Goal: Transaction & Acquisition: Purchase product/service

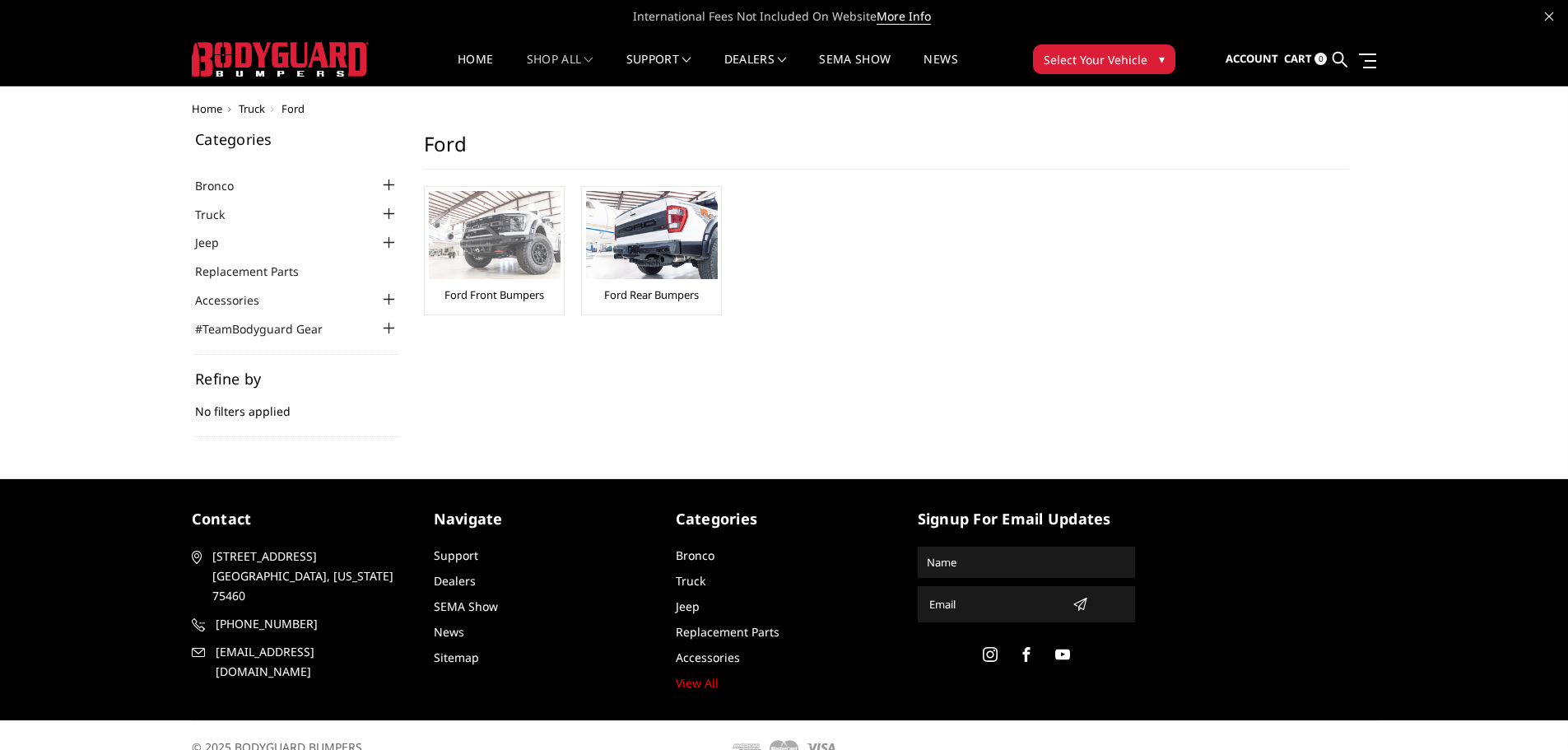
click at [491, 239] on img at bounding box center [494, 235] width 132 height 88
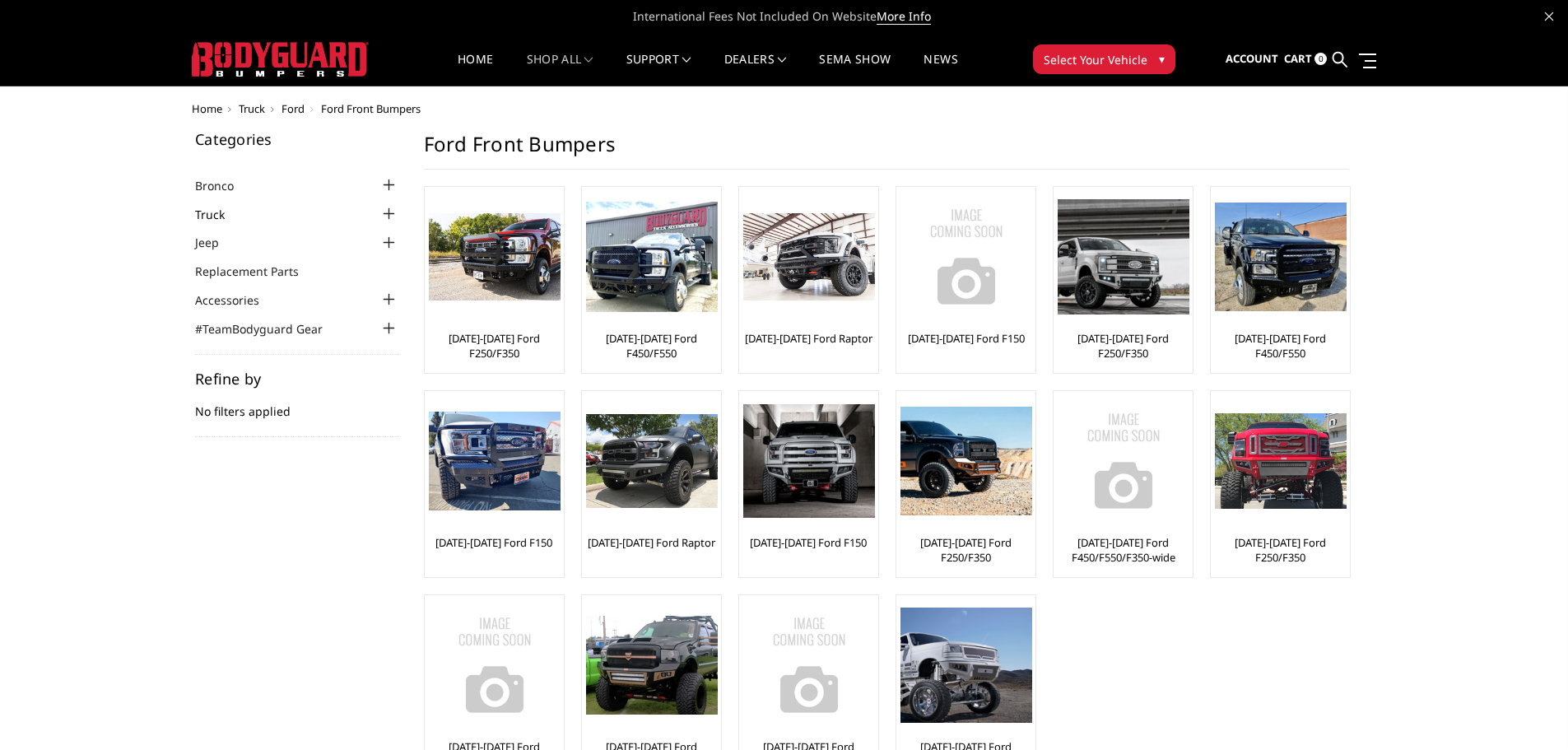
click at [230, 209] on link "Truck" at bounding box center [220, 215] width 50 height 18
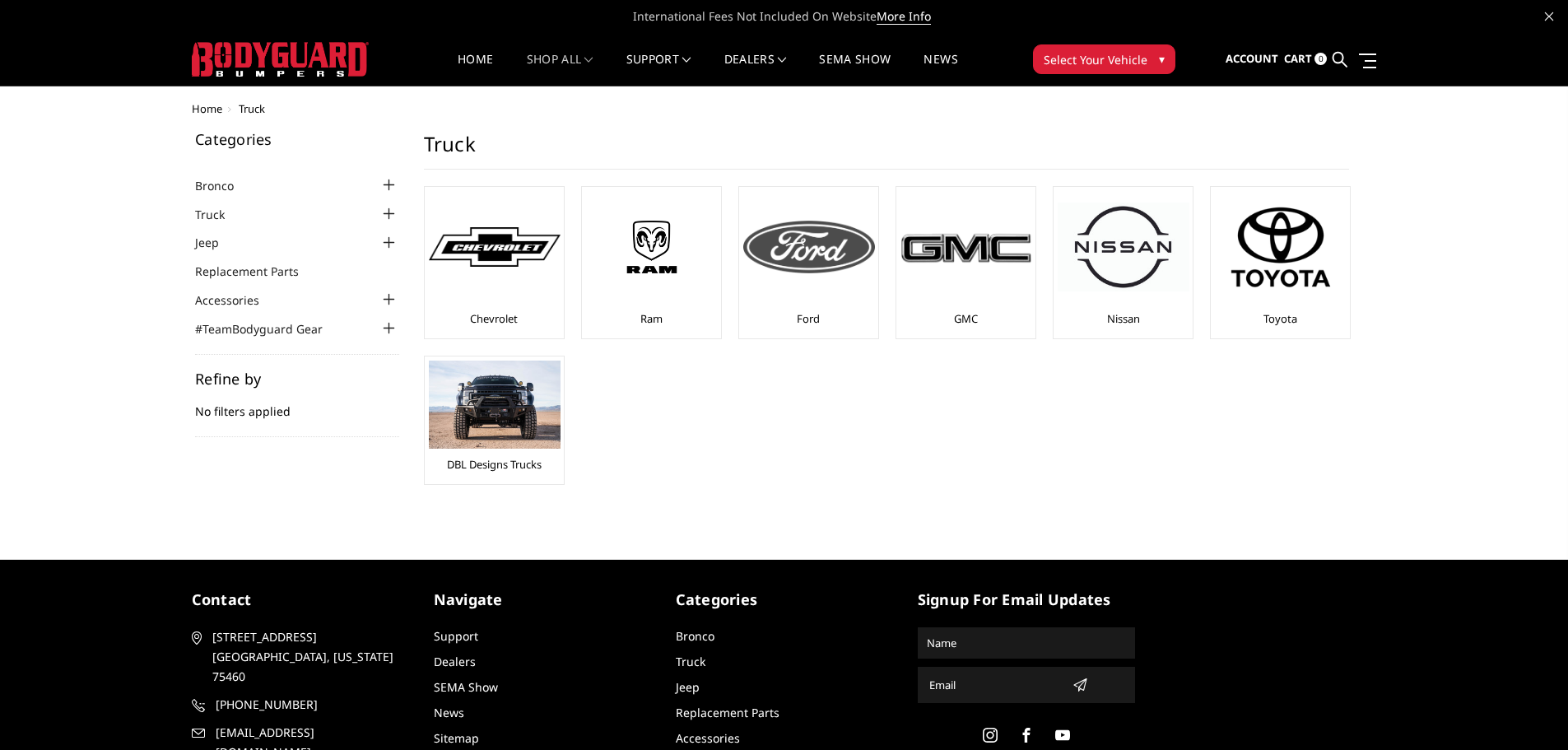
click at [798, 272] on img at bounding box center [810, 246] width 132 height 52
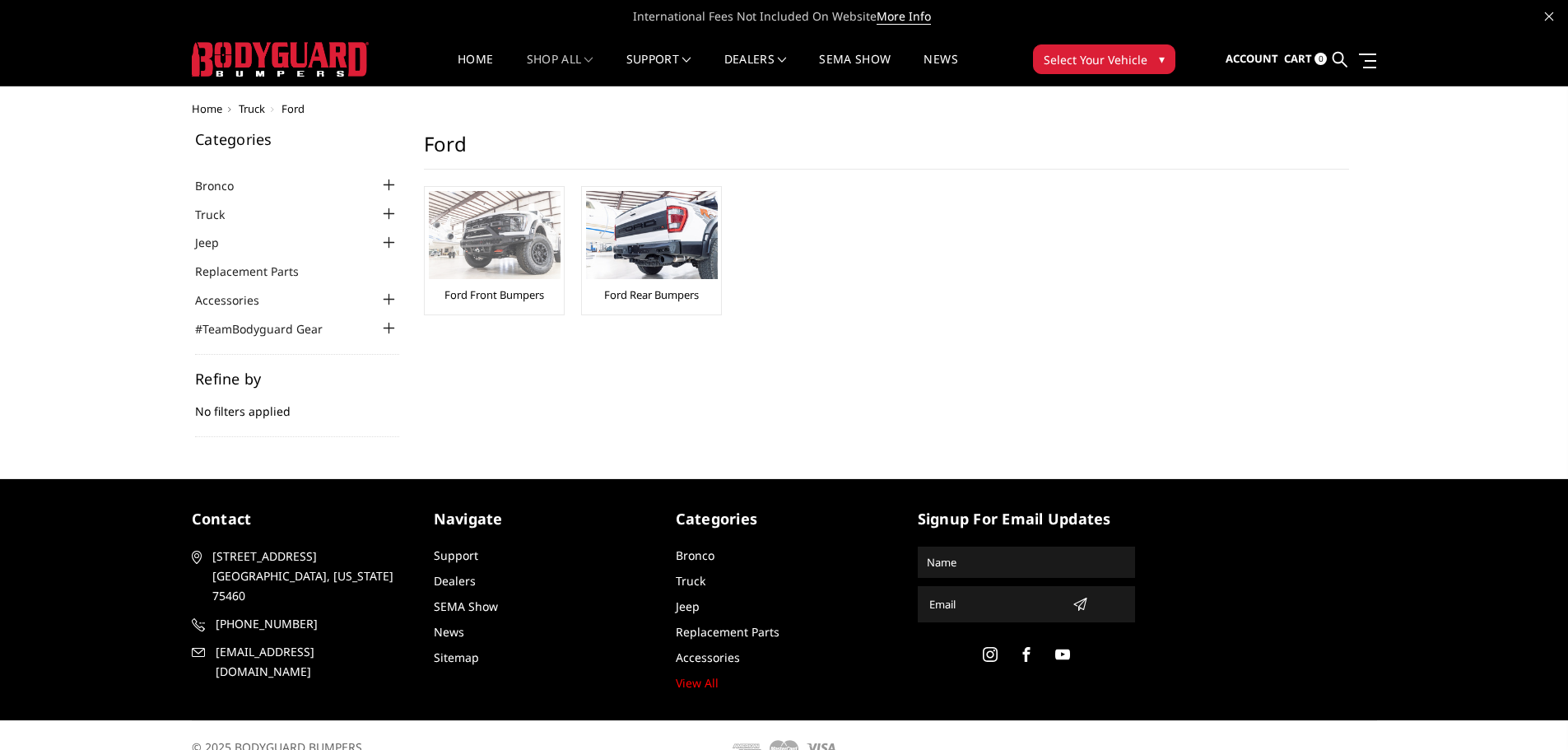
click at [499, 216] on img at bounding box center [494, 235] width 132 height 88
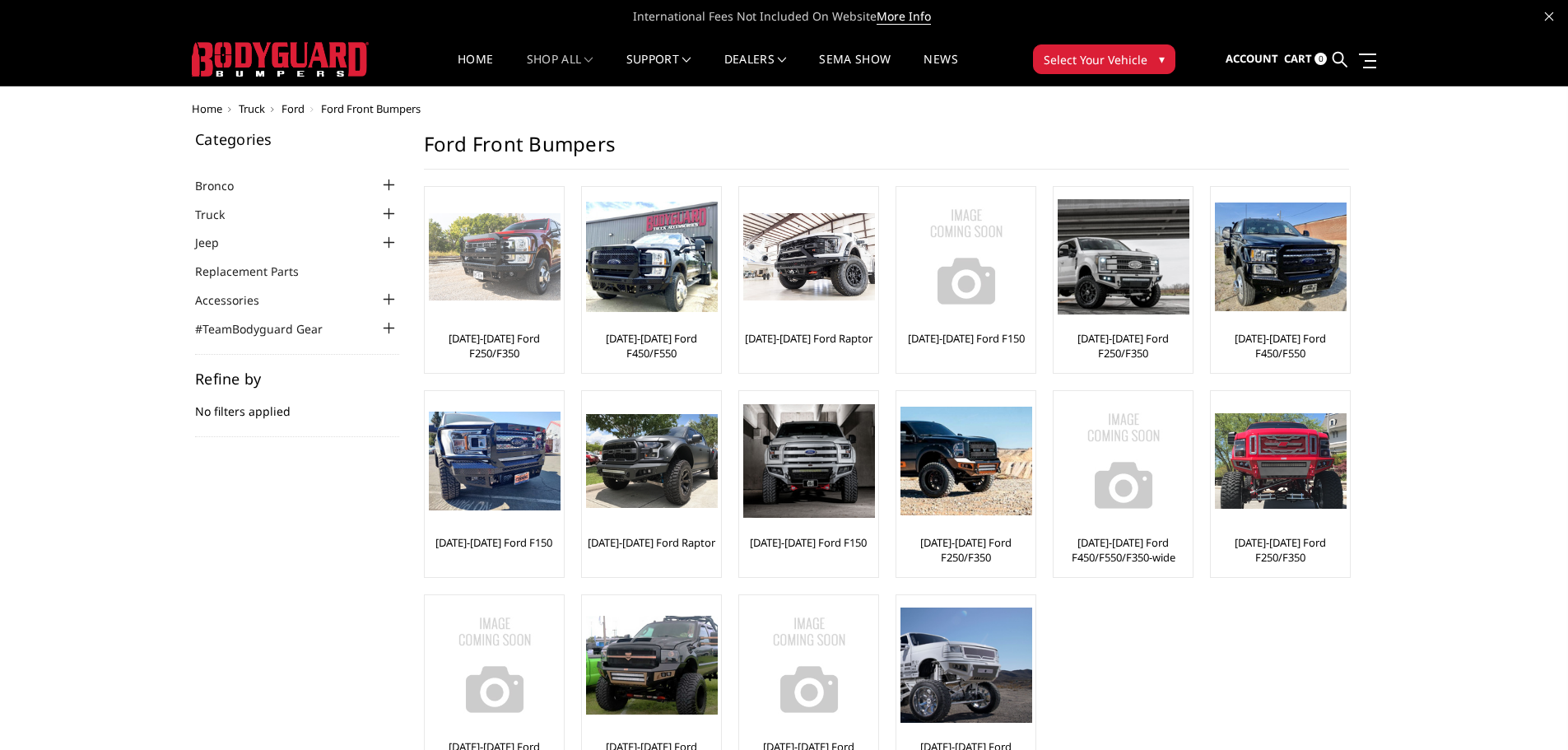
click at [519, 260] on img at bounding box center [494, 256] width 132 height 88
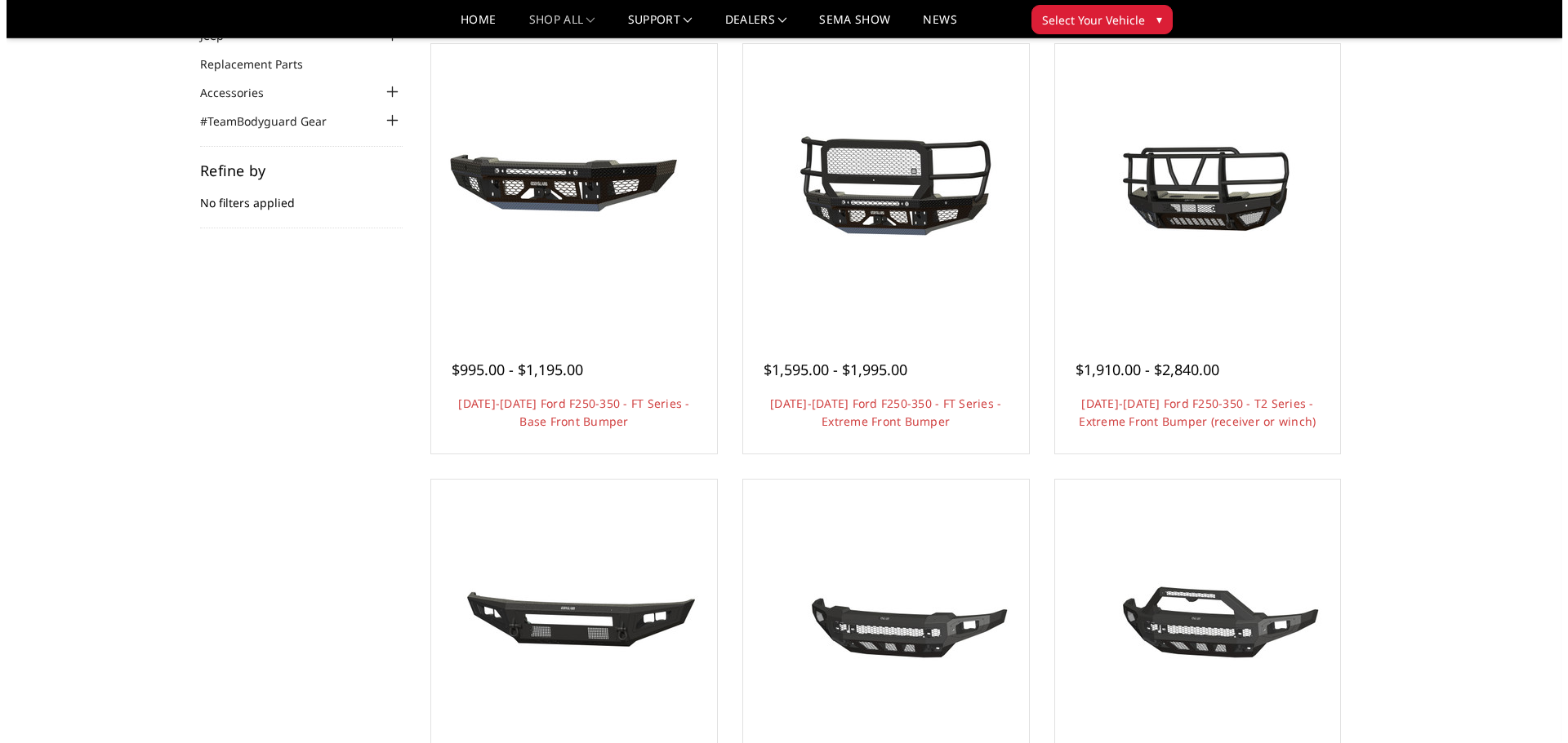
scroll to position [163, 0]
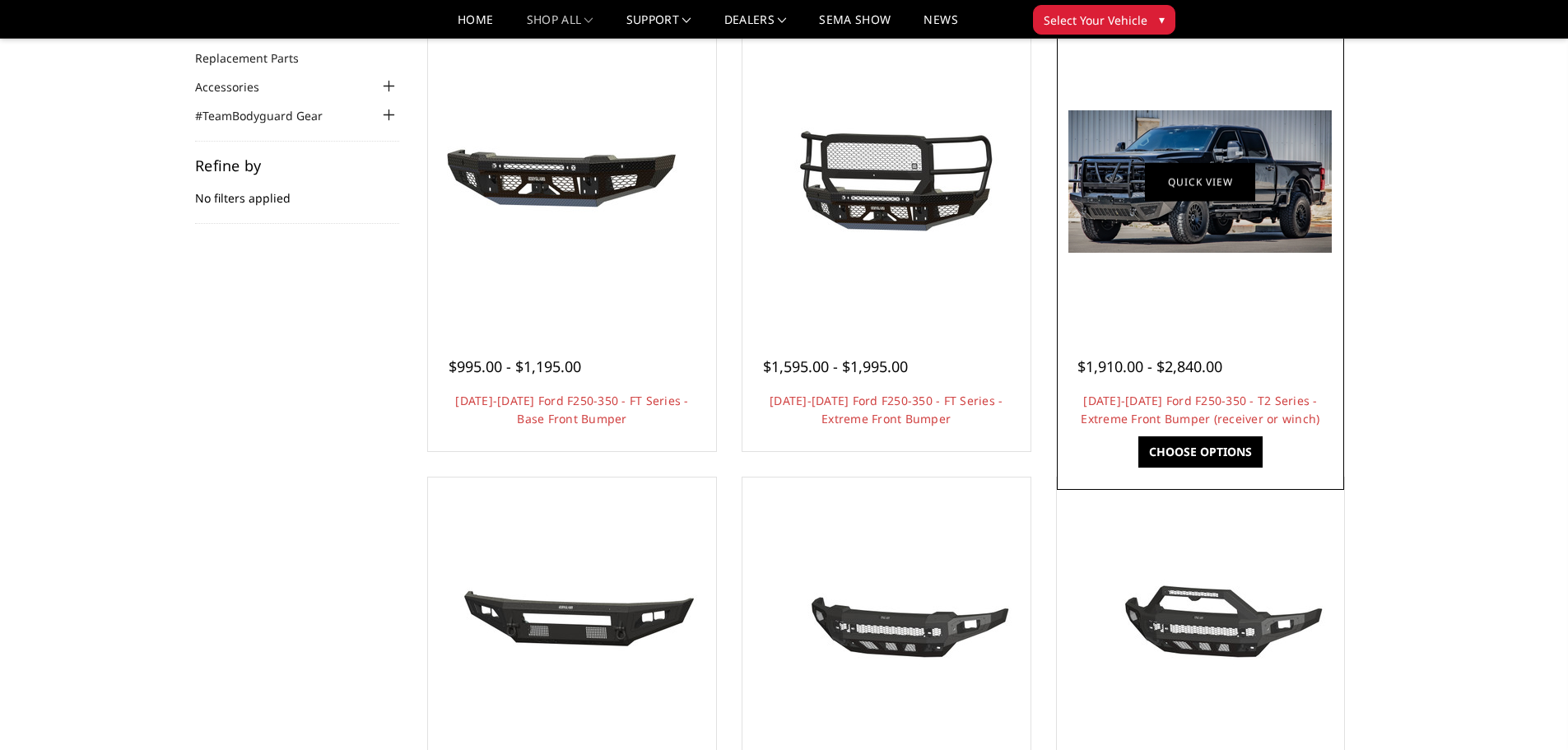
click at [1153, 191] on link "Quick view" at bounding box center [1201, 181] width 110 height 38
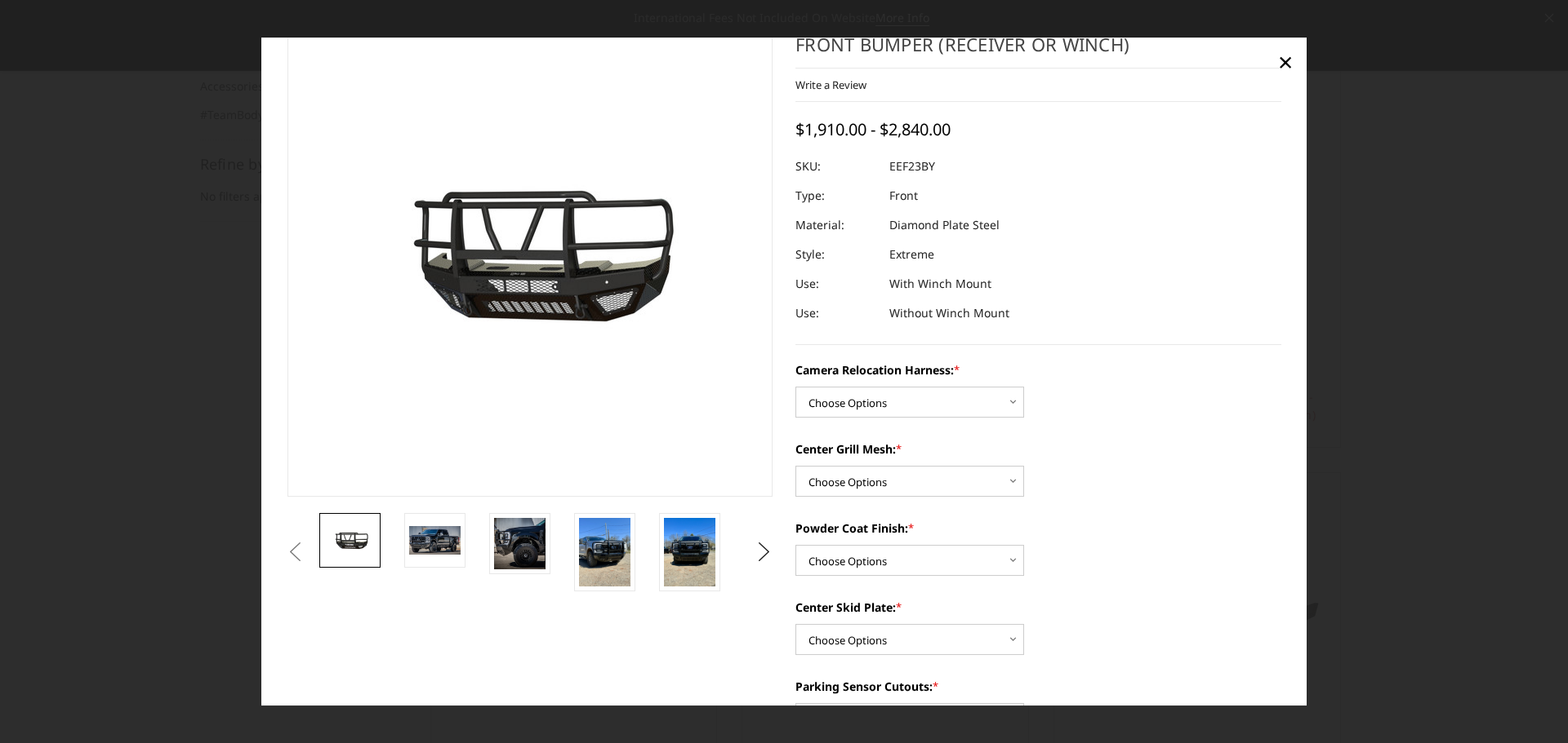
scroll to position [82, 0]
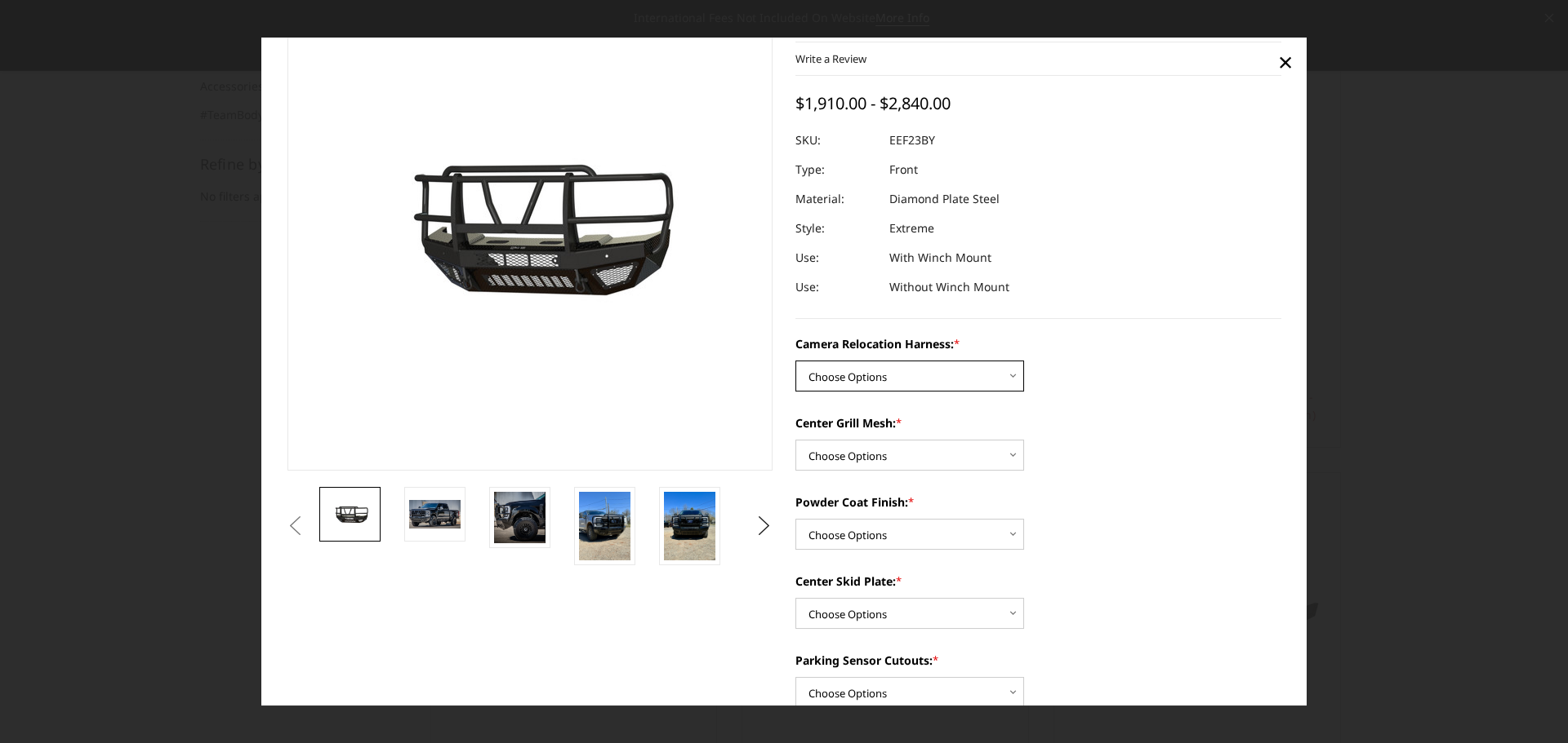
click at [918, 380] on select "Choose Options Without camera harness With camera harness" at bounding box center [910, 376] width 229 height 31
select select "3753"
click at [795, 360] on select "Choose Options Without camera harness With camera harness" at bounding box center [910, 376] width 229 height 31
click at [860, 454] on select "Choose Options Without expanded metal With expanded metal" at bounding box center [910, 456] width 229 height 31
click at [795, 440] on select "Choose Options Without expanded metal With expanded metal" at bounding box center [910, 456] width 229 height 31
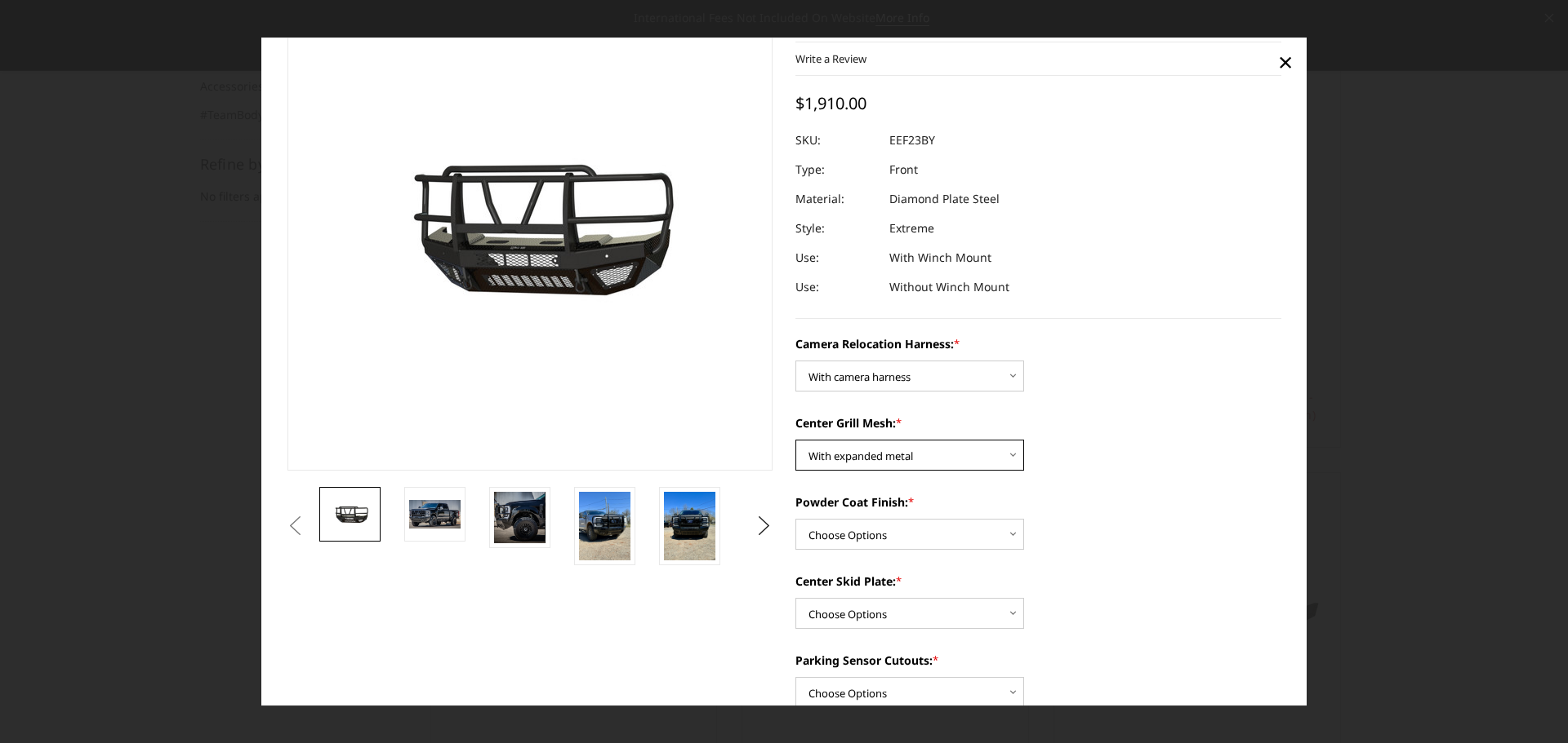
click at [864, 453] on select "Choose Options Without expanded metal With expanded metal" at bounding box center [910, 456] width 229 height 31
select select "3752"
click at [795, 440] on select "Choose Options Without expanded metal With expanded metal" at bounding box center [910, 456] width 229 height 31
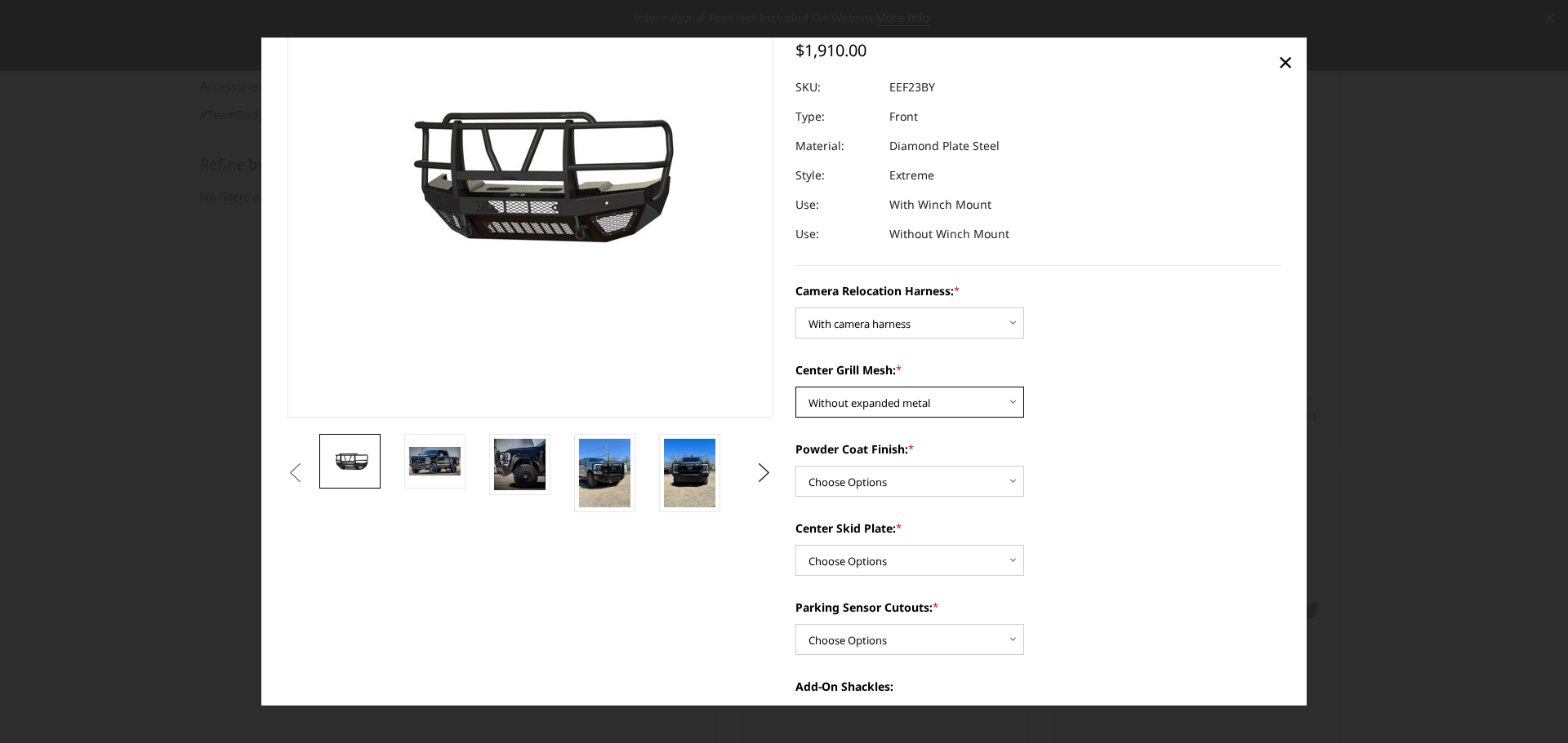
scroll to position [245, 0]
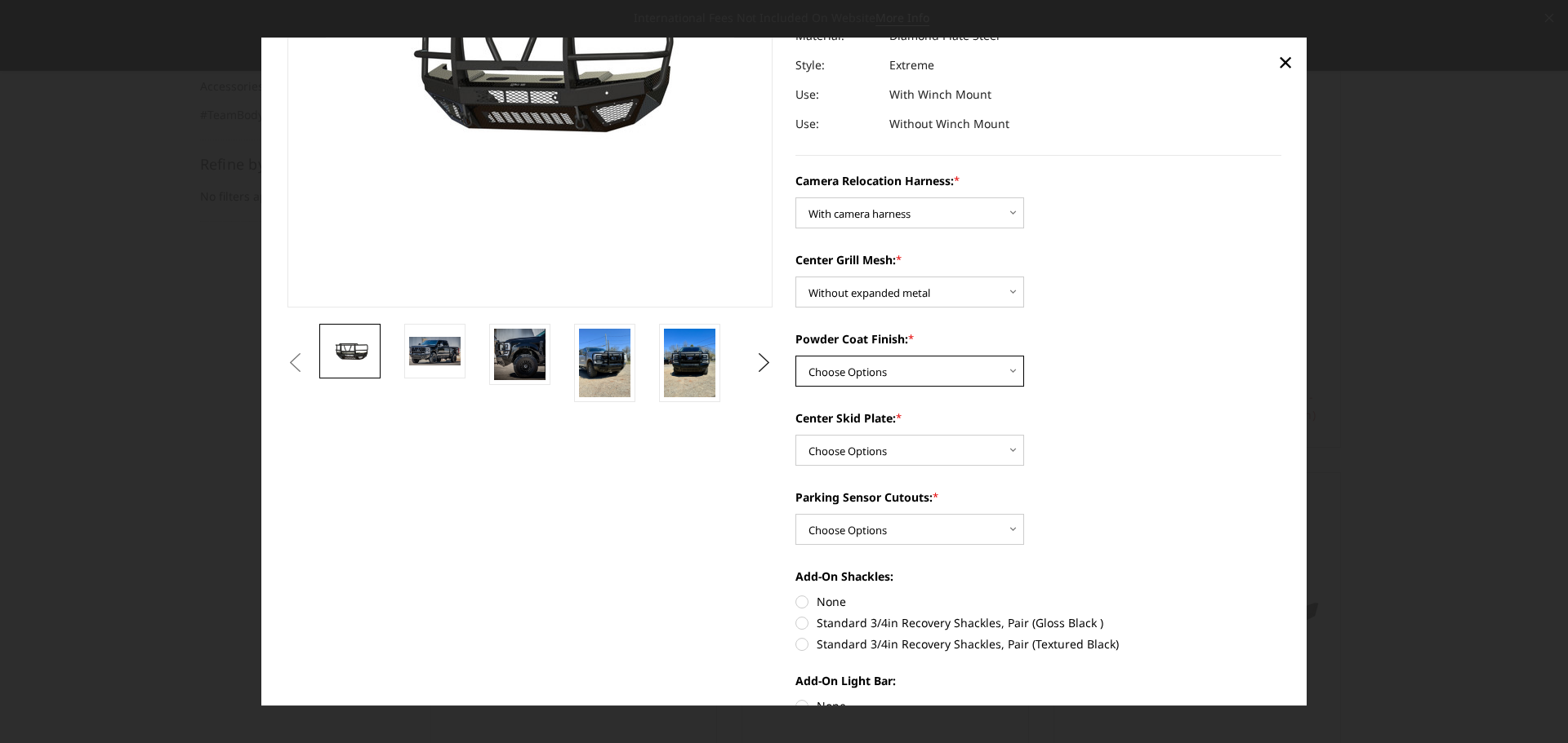
click at [878, 365] on select "Choose Options Textured Black Powder Coat Gloss Black Powder Coat Bare Metal" at bounding box center [910, 371] width 229 height 31
click at [610, 374] on img at bounding box center [605, 363] width 52 height 68
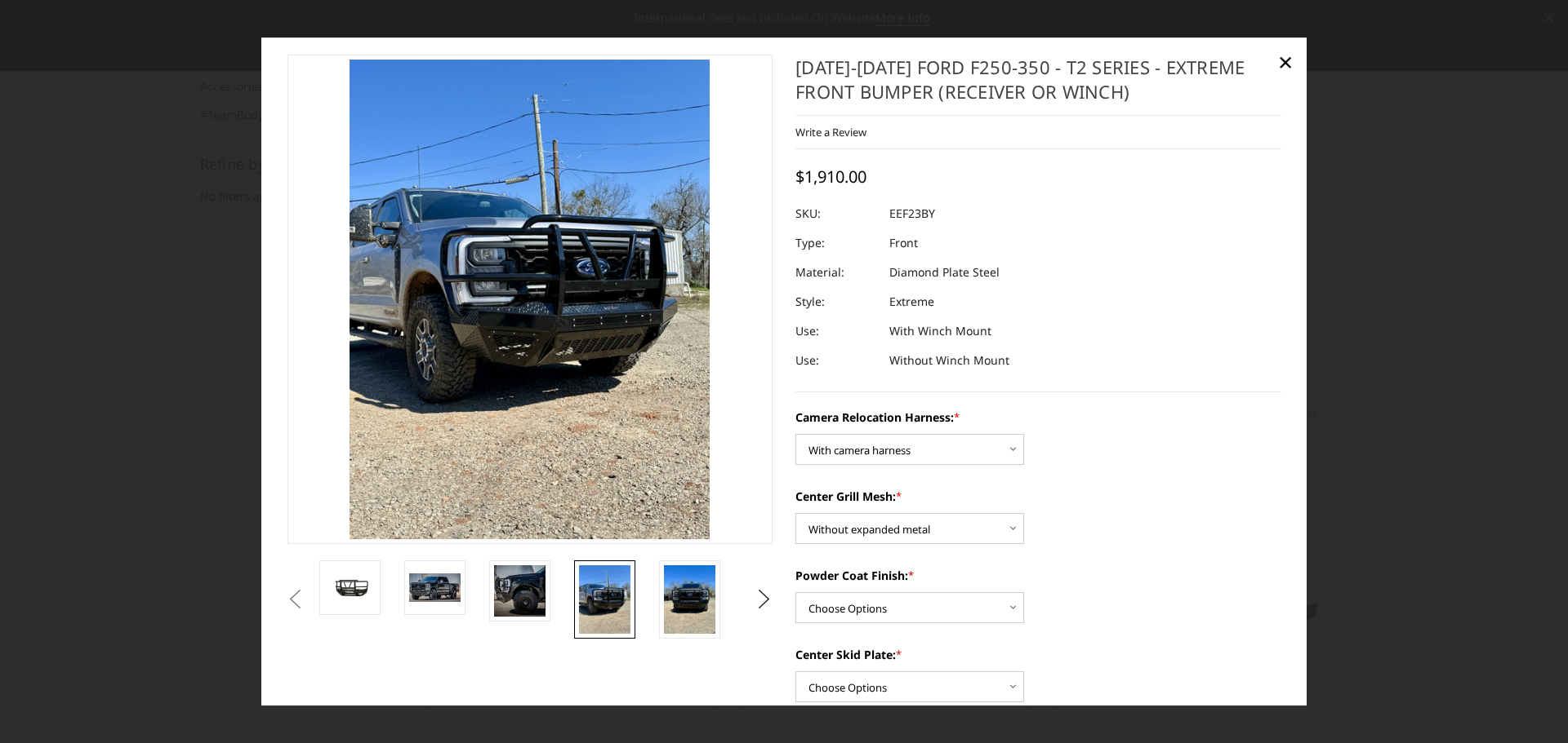
scroll to position [0, 0]
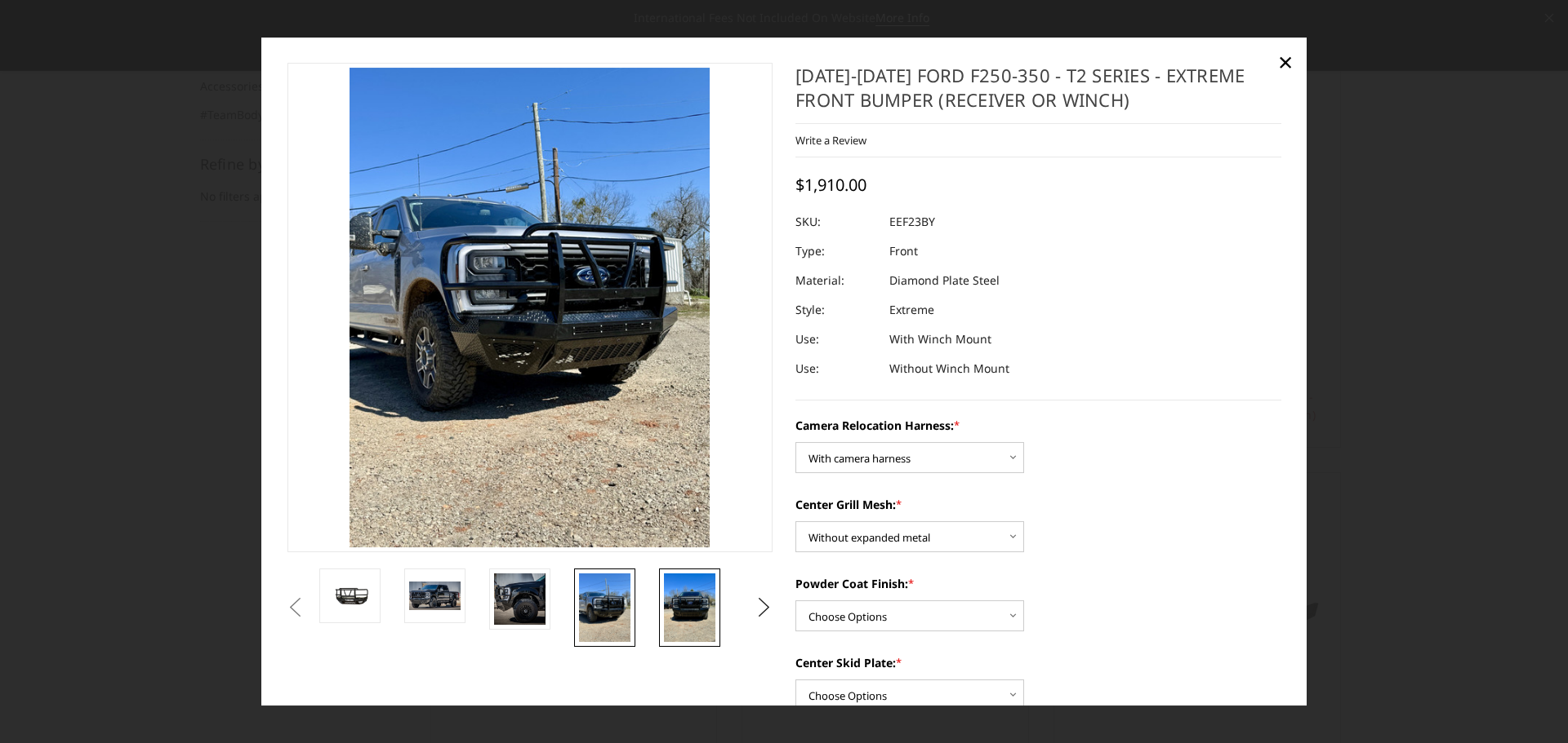
click at [667, 609] on img at bounding box center [690, 608] width 52 height 68
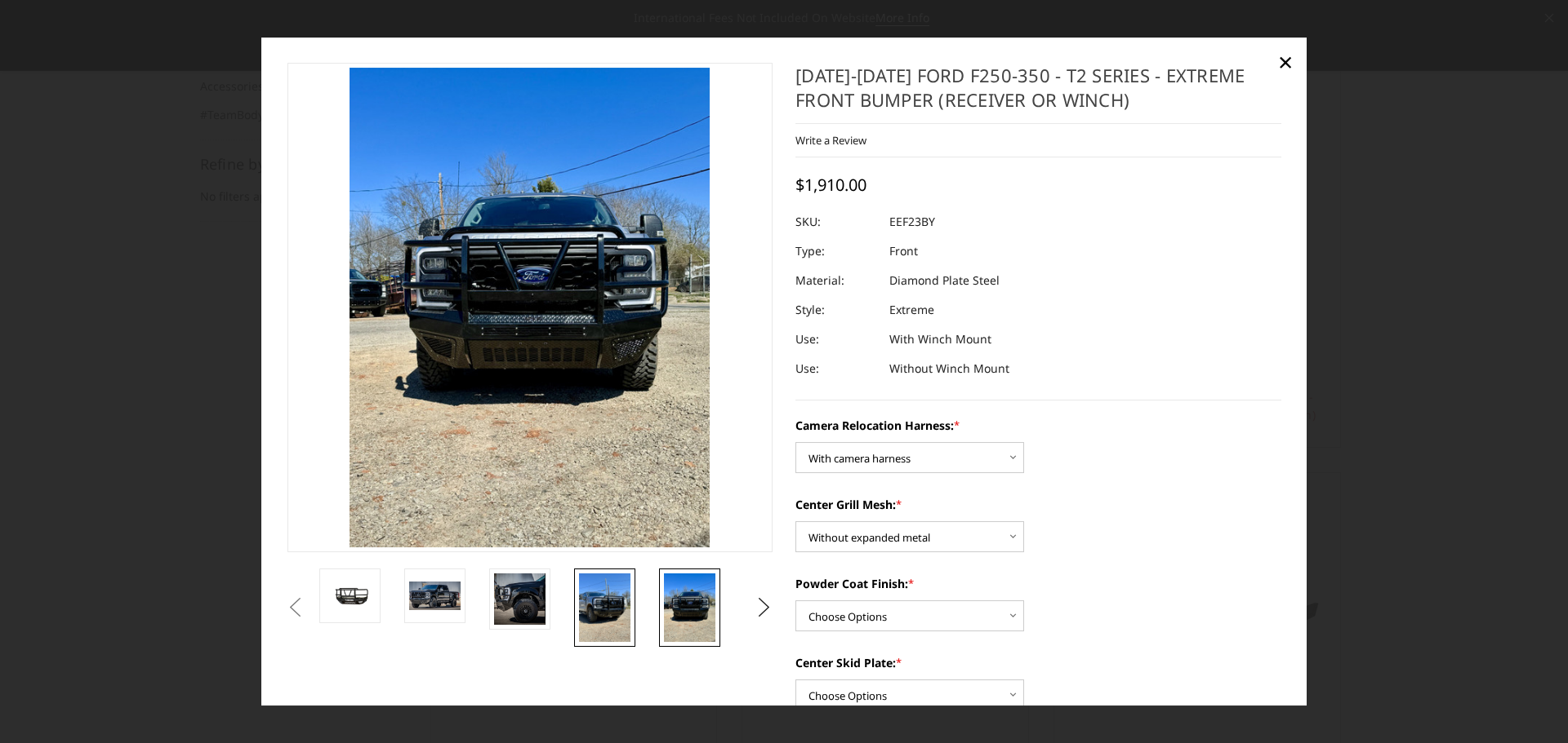
click at [617, 596] on img at bounding box center [605, 608] width 52 height 68
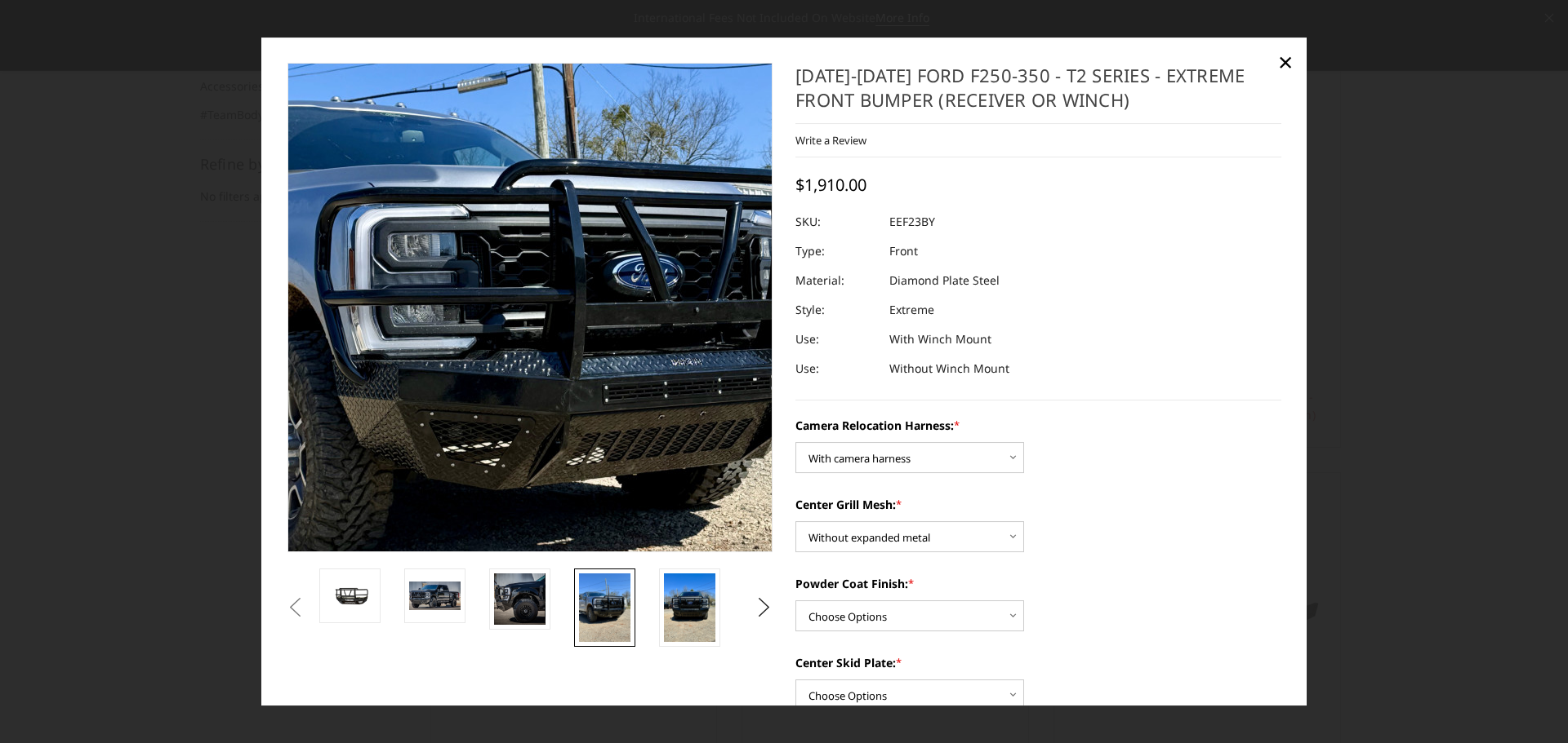
click at [555, 276] on img at bounding box center [509, 344] width 784 height 1045
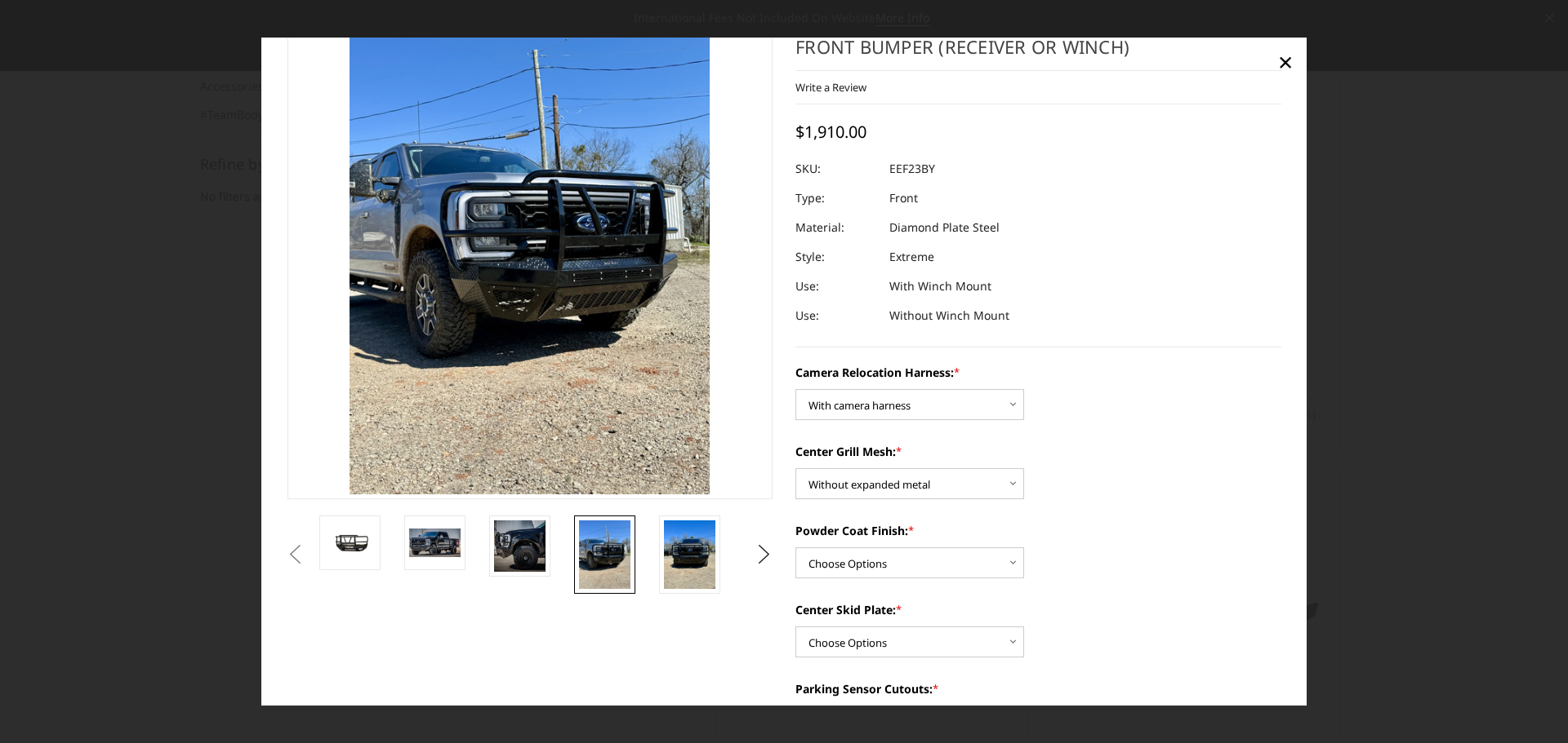
scroll to position [82, 0]
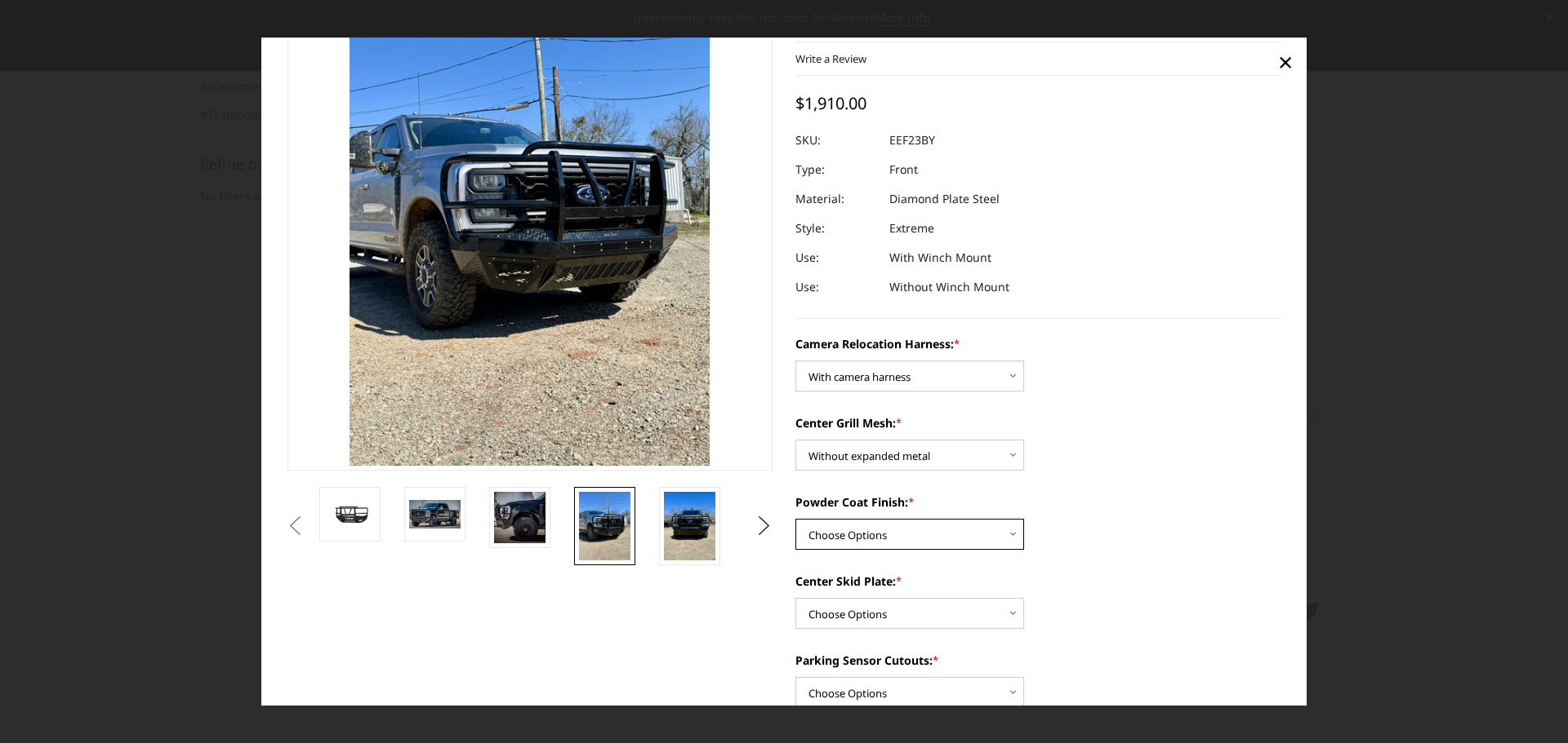
click at [902, 541] on select "Choose Options Textured Black Powder Coat Gloss Black Powder Coat Bare Metal" at bounding box center [910, 535] width 229 height 31
click at [795, 519] on select "Choose Options Textured Black Powder Coat Gloss Black Powder Coat Bare Metal" at bounding box center [910, 535] width 229 height 31
click at [915, 539] on select "Choose Options Textured Black Powder Coat Gloss Black Powder Coat Bare Metal" at bounding box center [910, 535] width 229 height 31
select select "3749"
click at [795, 519] on select "Choose Options Textured Black Powder Coat Gloss Black Powder Coat Bare Metal" at bounding box center [910, 535] width 229 height 31
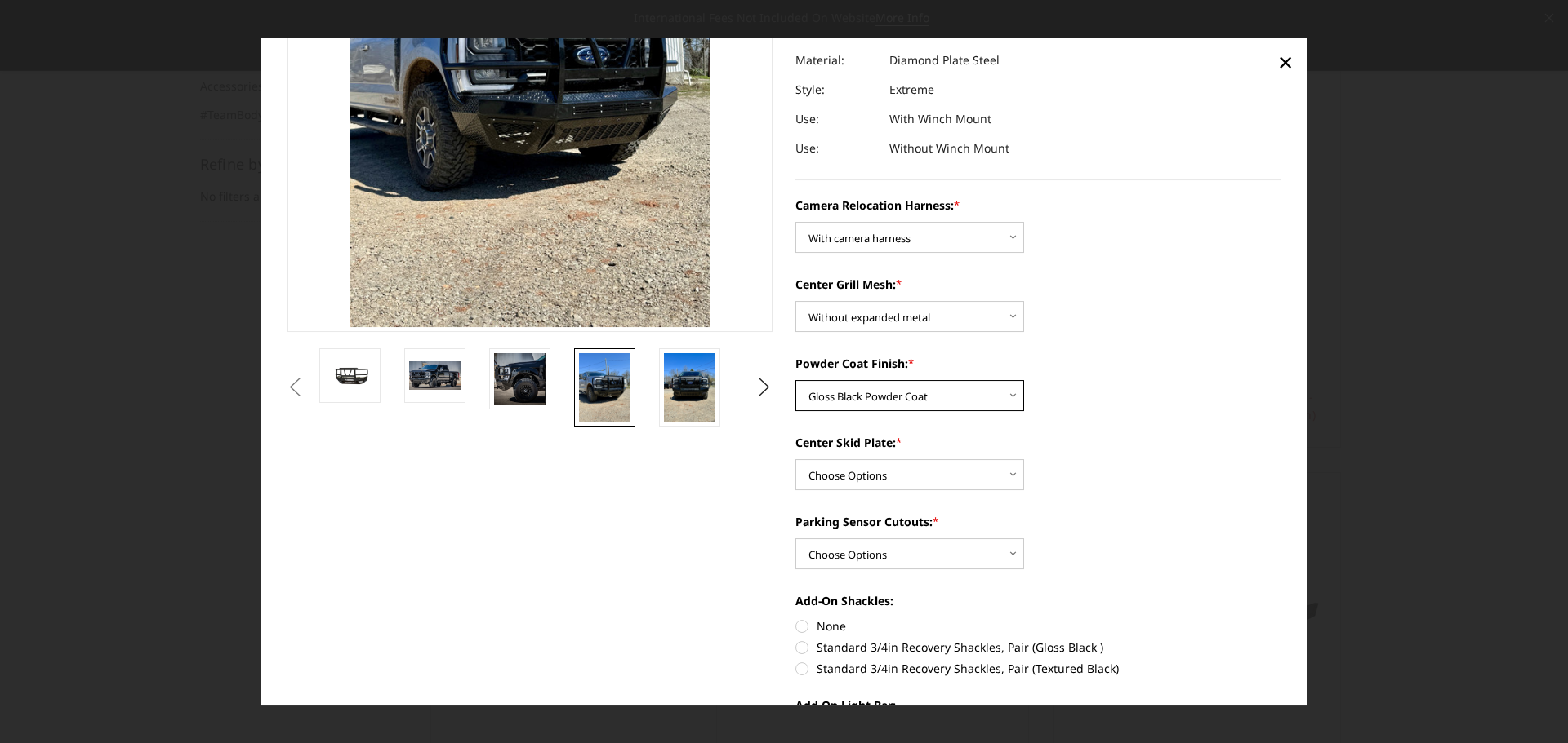
scroll to position [245, 0]
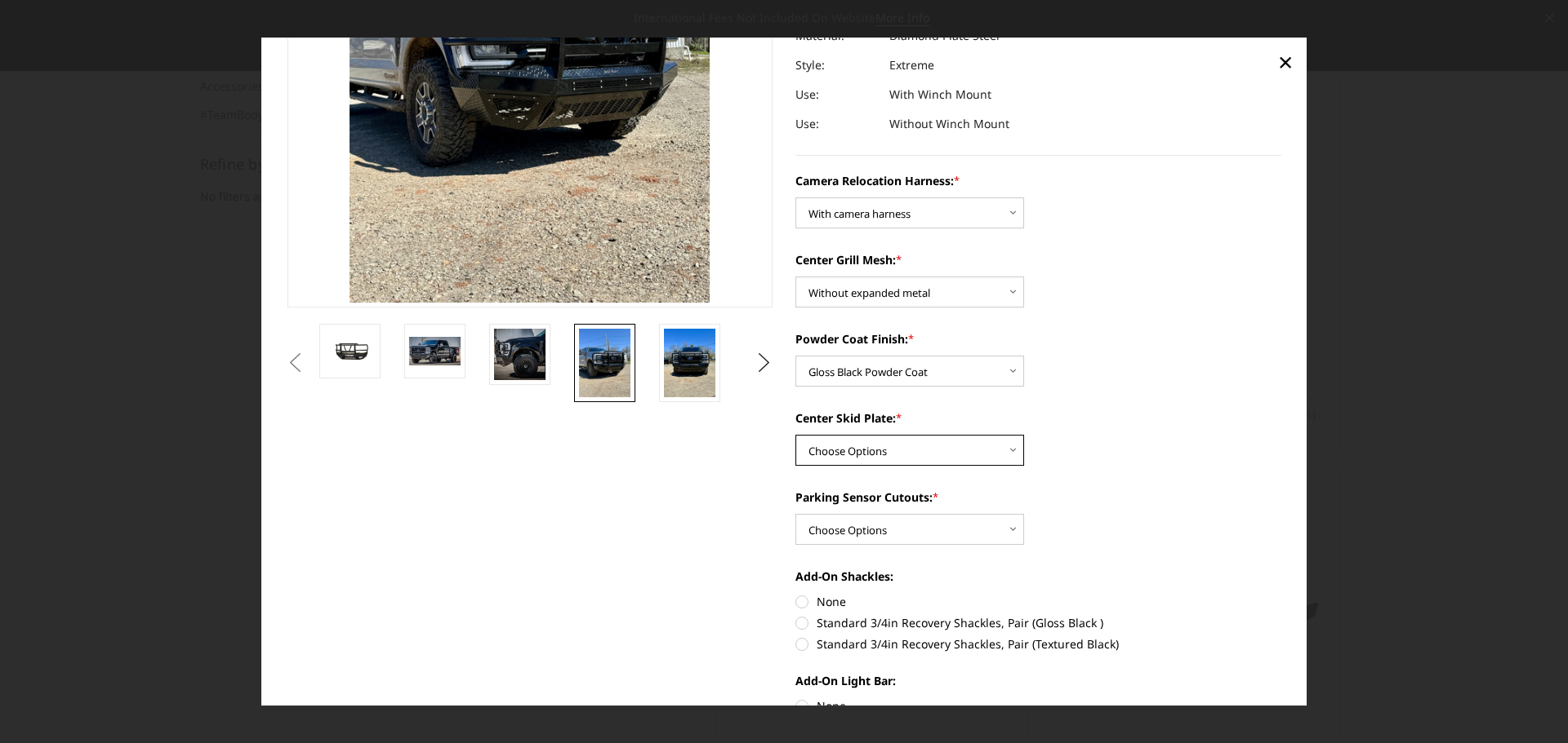
click at [863, 442] on select "Choose Options Winch Mount Skid Plate Standard Skid Plate (included) 2" Receive…" at bounding box center [910, 451] width 229 height 31
select select "3746"
click at [795, 435] on select "Choose Options Winch Mount Skid Plate Standard Skid Plate (included) 2" Receive…" at bounding box center [910, 451] width 229 height 31
click at [948, 529] on select "Choose Options Yes - With Parking Sensor Cutouts" at bounding box center [910, 530] width 229 height 31
select select "3744"
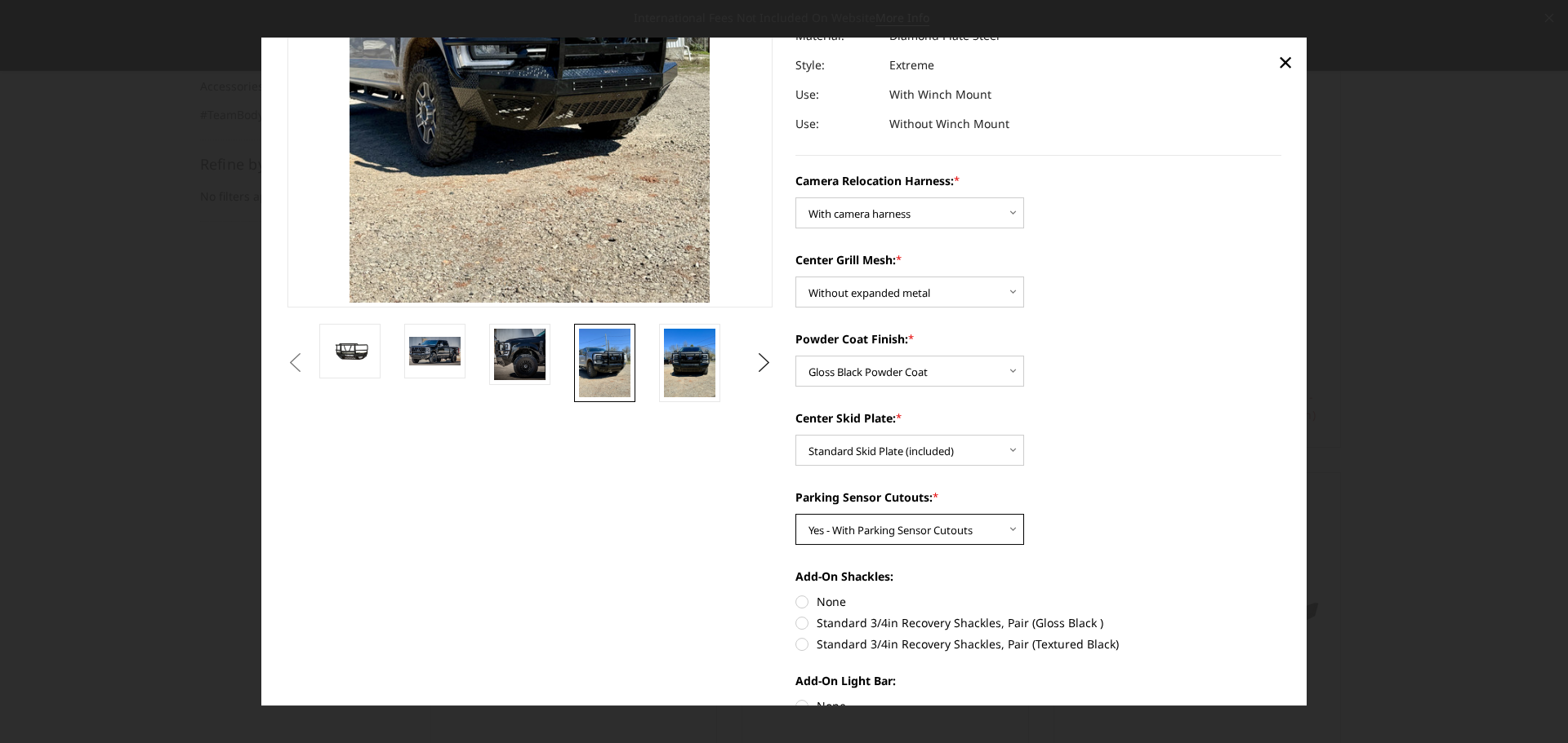
click at [795, 515] on select "Choose Options Yes - With Parking Sensor Cutouts" at bounding box center [910, 530] width 229 height 31
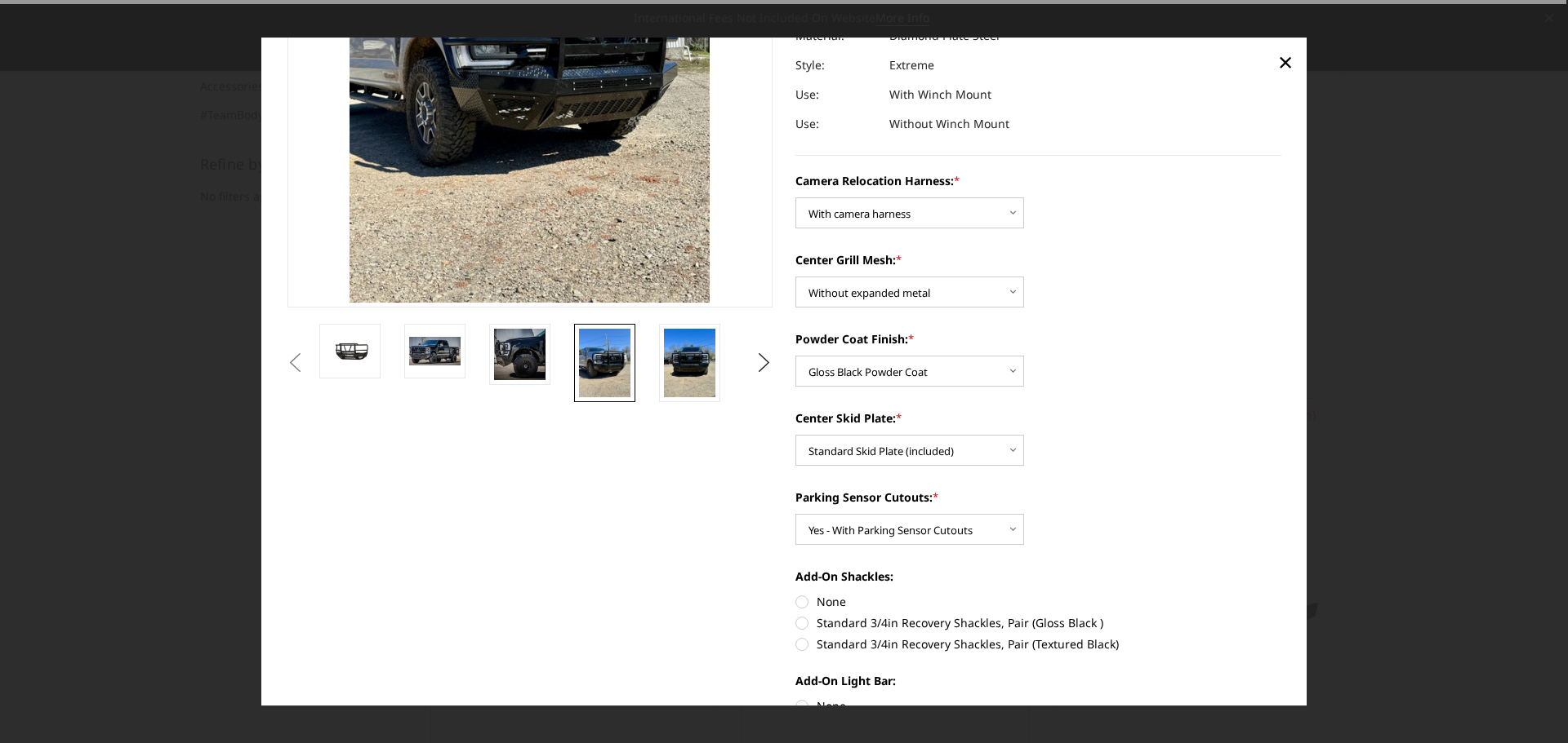
click at [1069, 516] on div "Parking Sensor Cutouts: * Choose Options Yes - With Parking Sensor Cutouts" at bounding box center [1038, 517] width 486 height 57
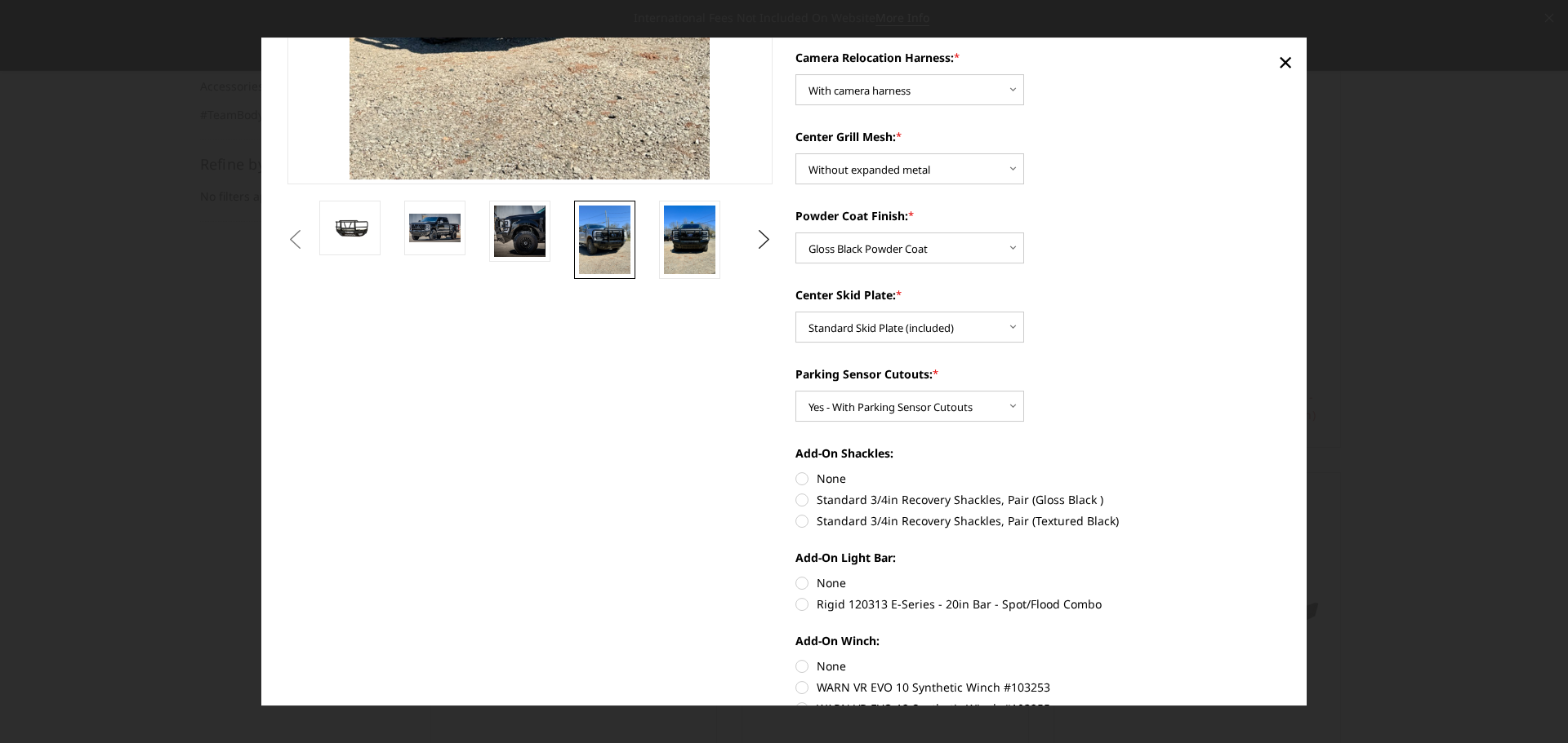
scroll to position [408, 0]
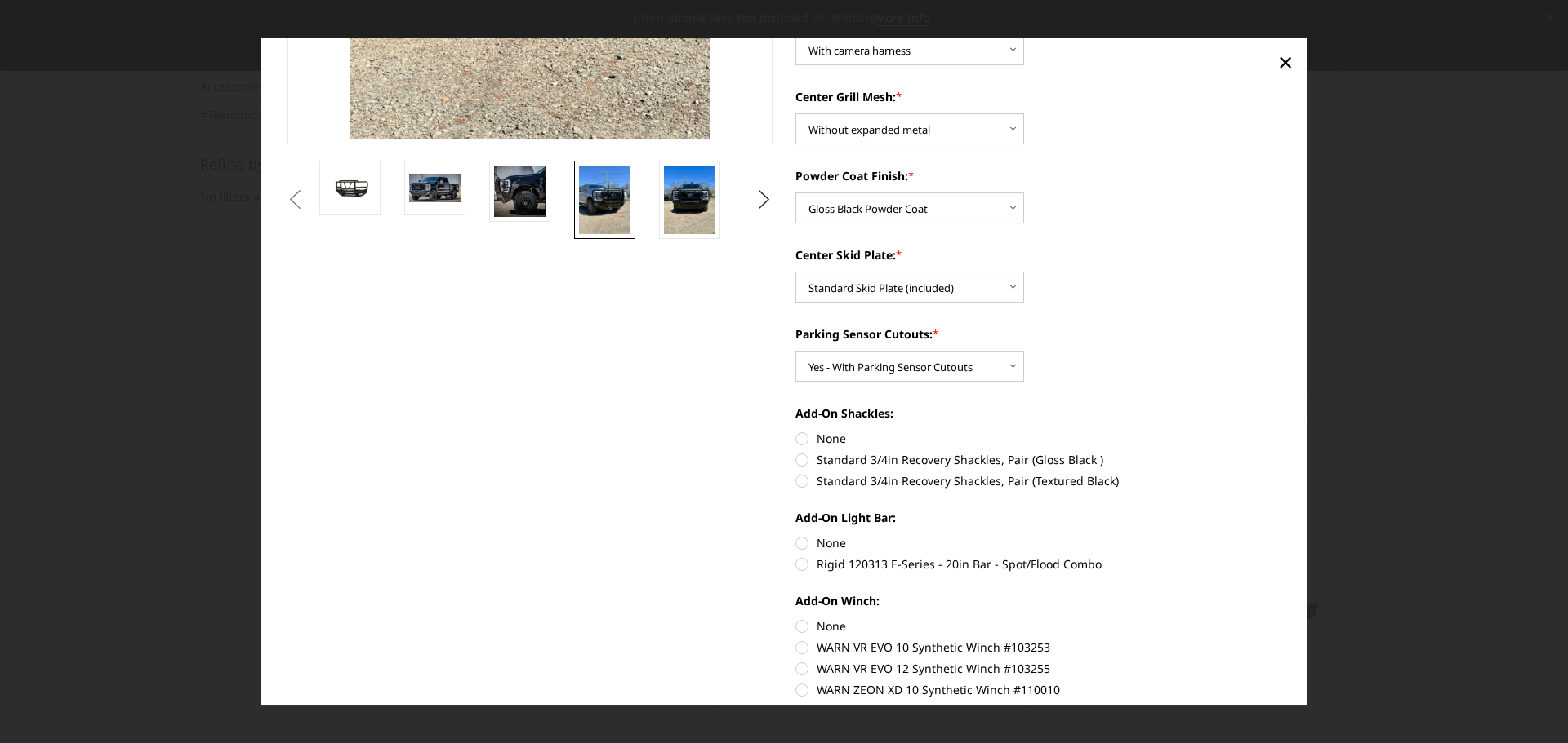
click at [795, 440] on label "None" at bounding box center [1038, 439] width 486 height 18
click at [795, 431] on input "None" at bounding box center [795, 431] width 1 height 1
radio input "true"
click at [796, 540] on label "None" at bounding box center [1038, 544] width 486 height 18
click at [796, 535] on input "None" at bounding box center [795, 535] width 1 height 1
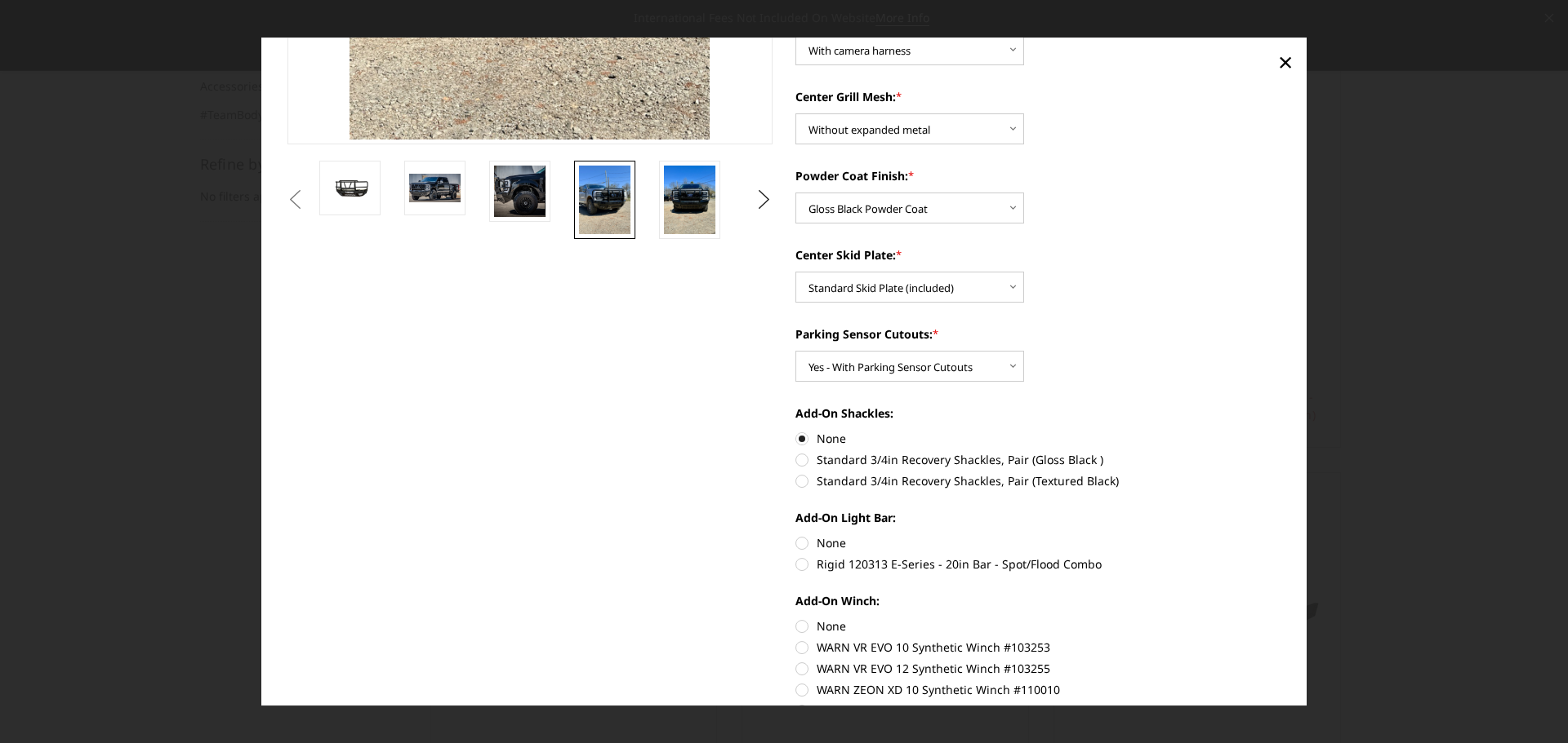
radio input "true"
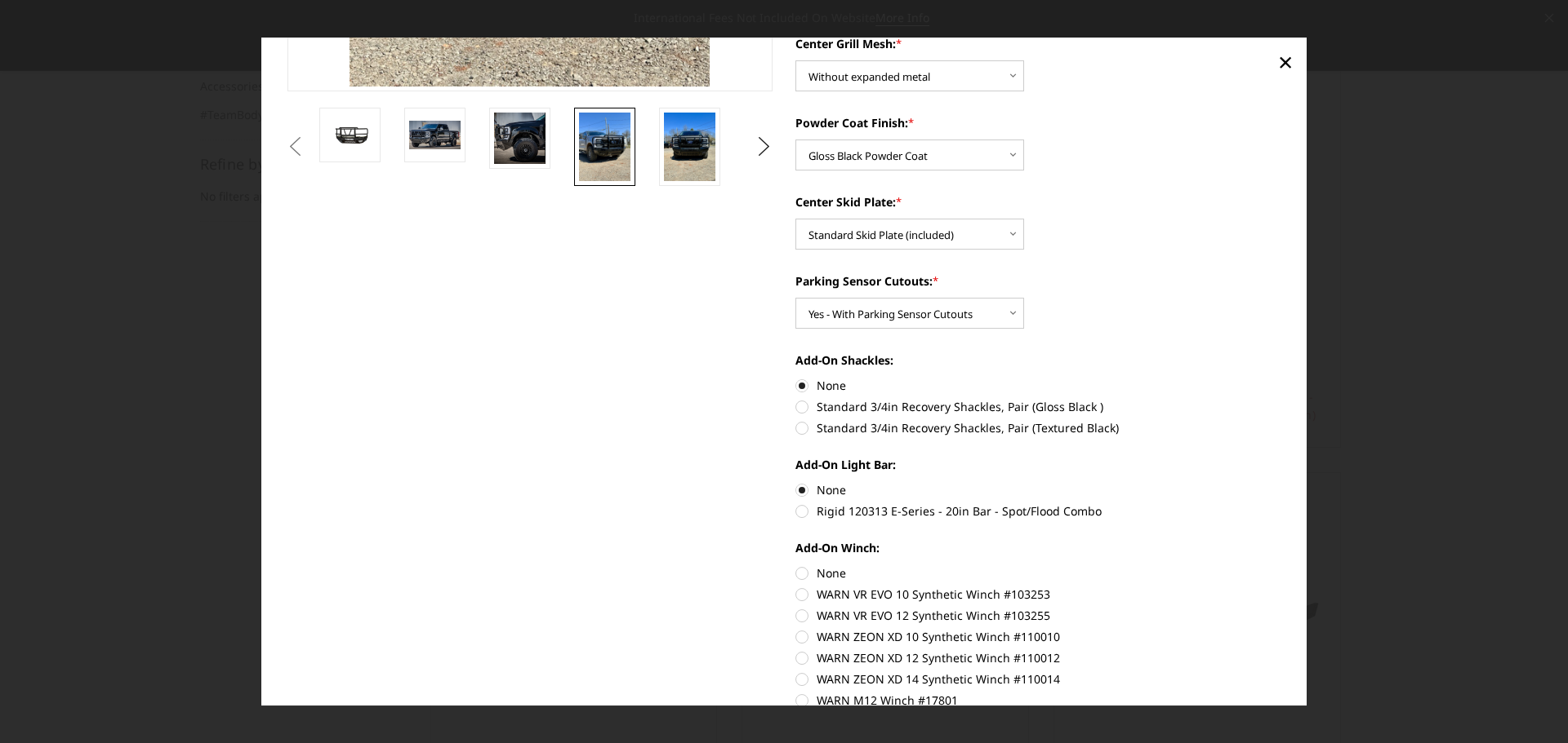
scroll to position [490, 0]
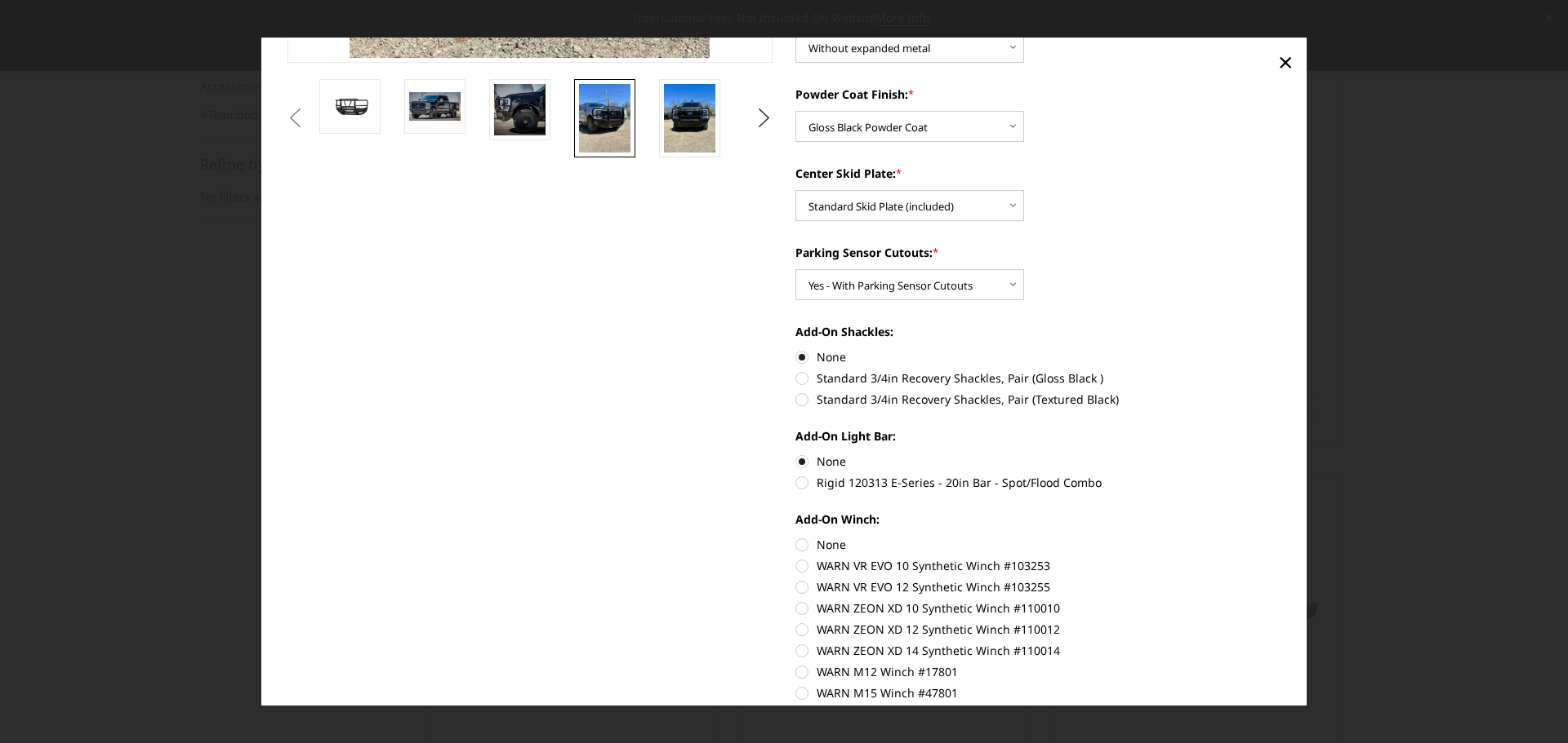
click at [795, 543] on label "None" at bounding box center [1038, 545] width 486 height 18
click at [795, 537] on input "None" at bounding box center [795, 536] width 1 height 1
radio input "true"
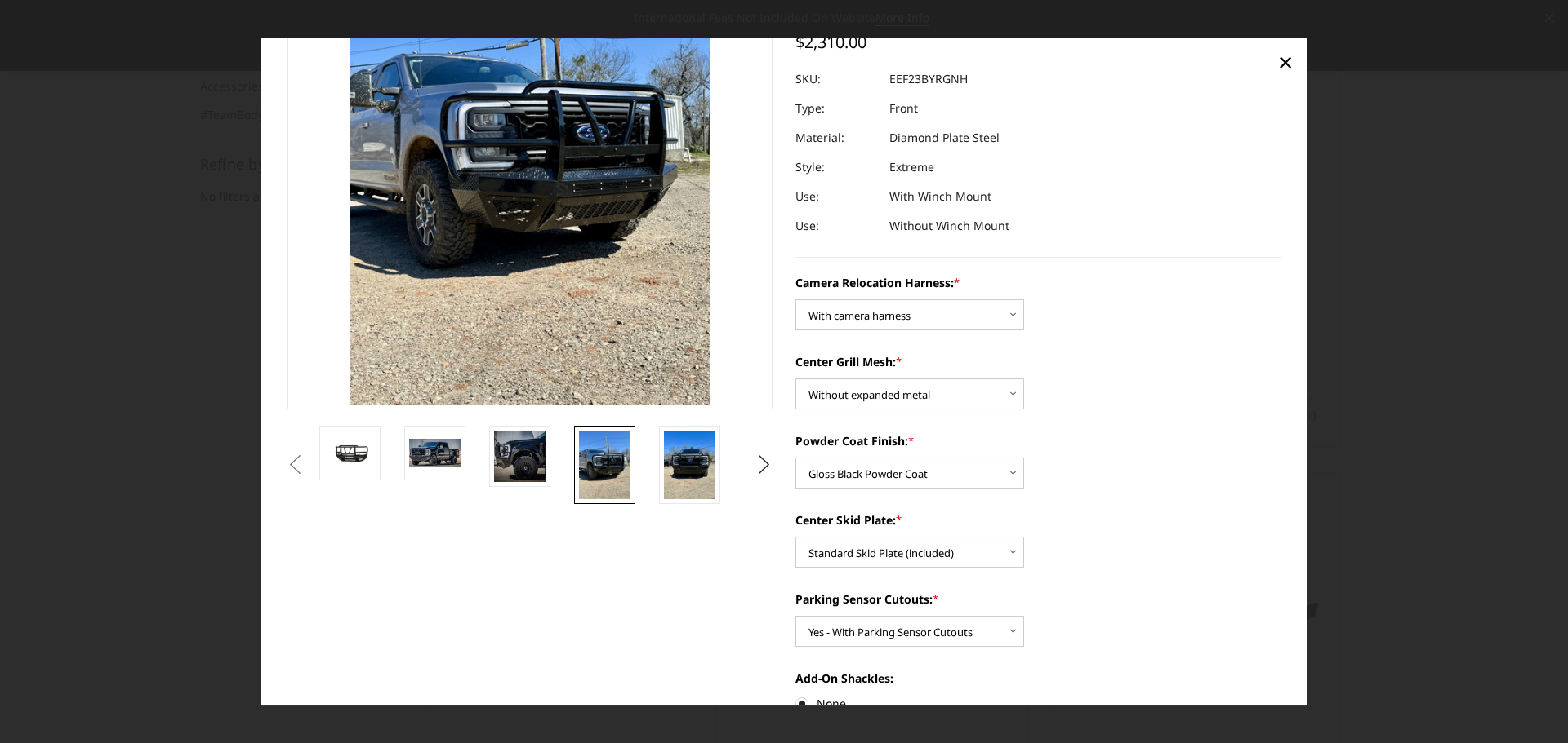
scroll to position [0, 0]
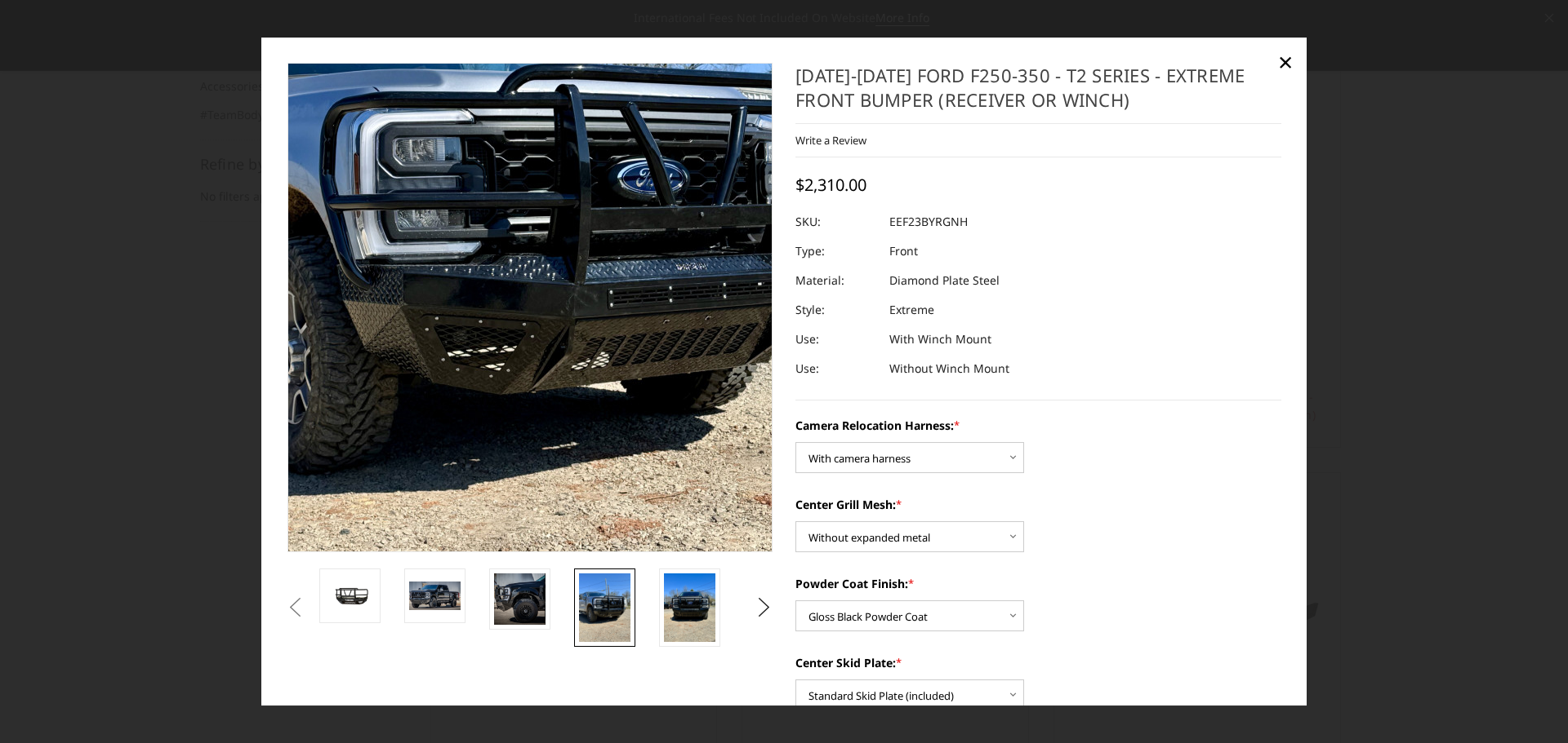
click at [547, 360] on img at bounding box center [514, 248] width 784 height 1045
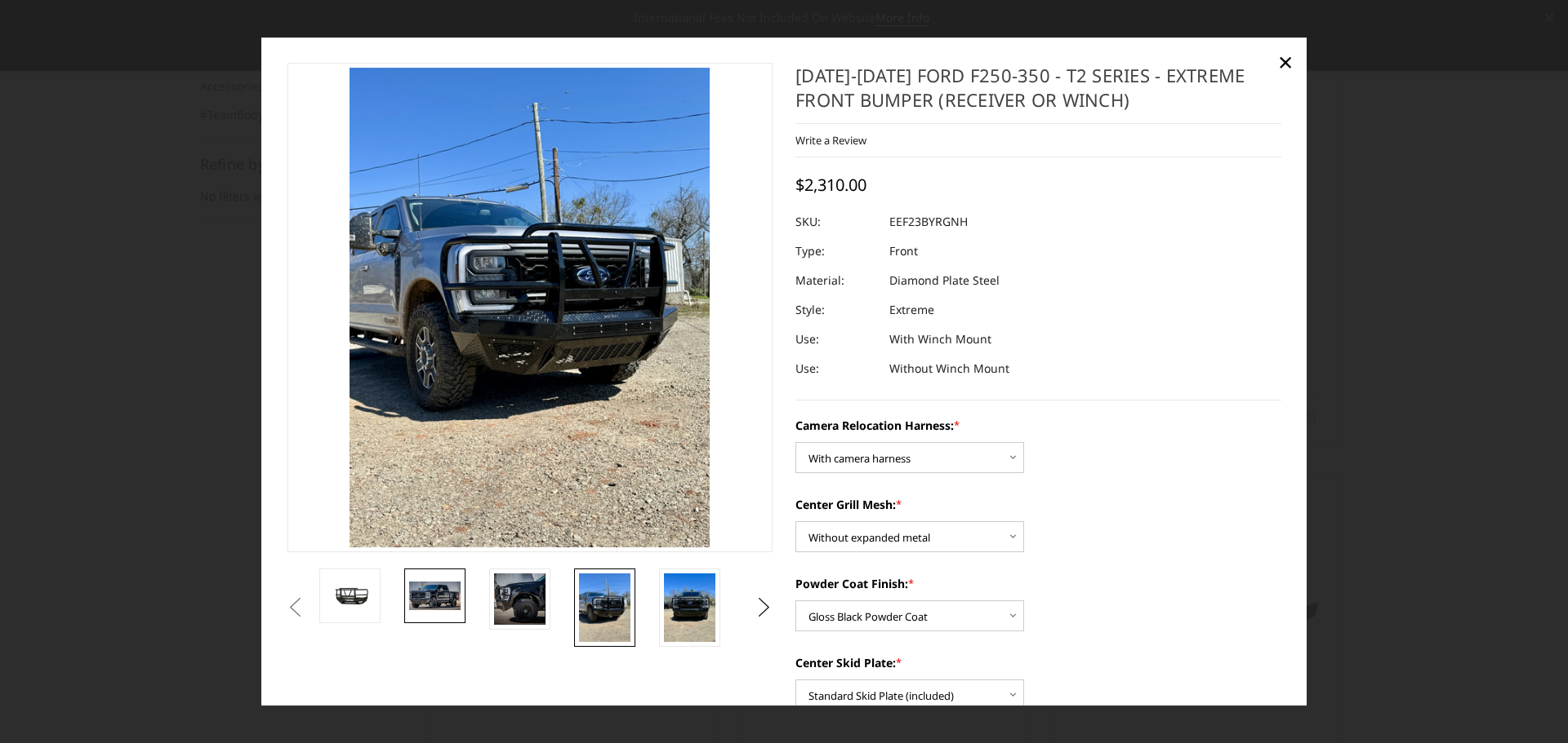
click at [417, 593] on img at bounding box center [435, 597] width 52 height 27
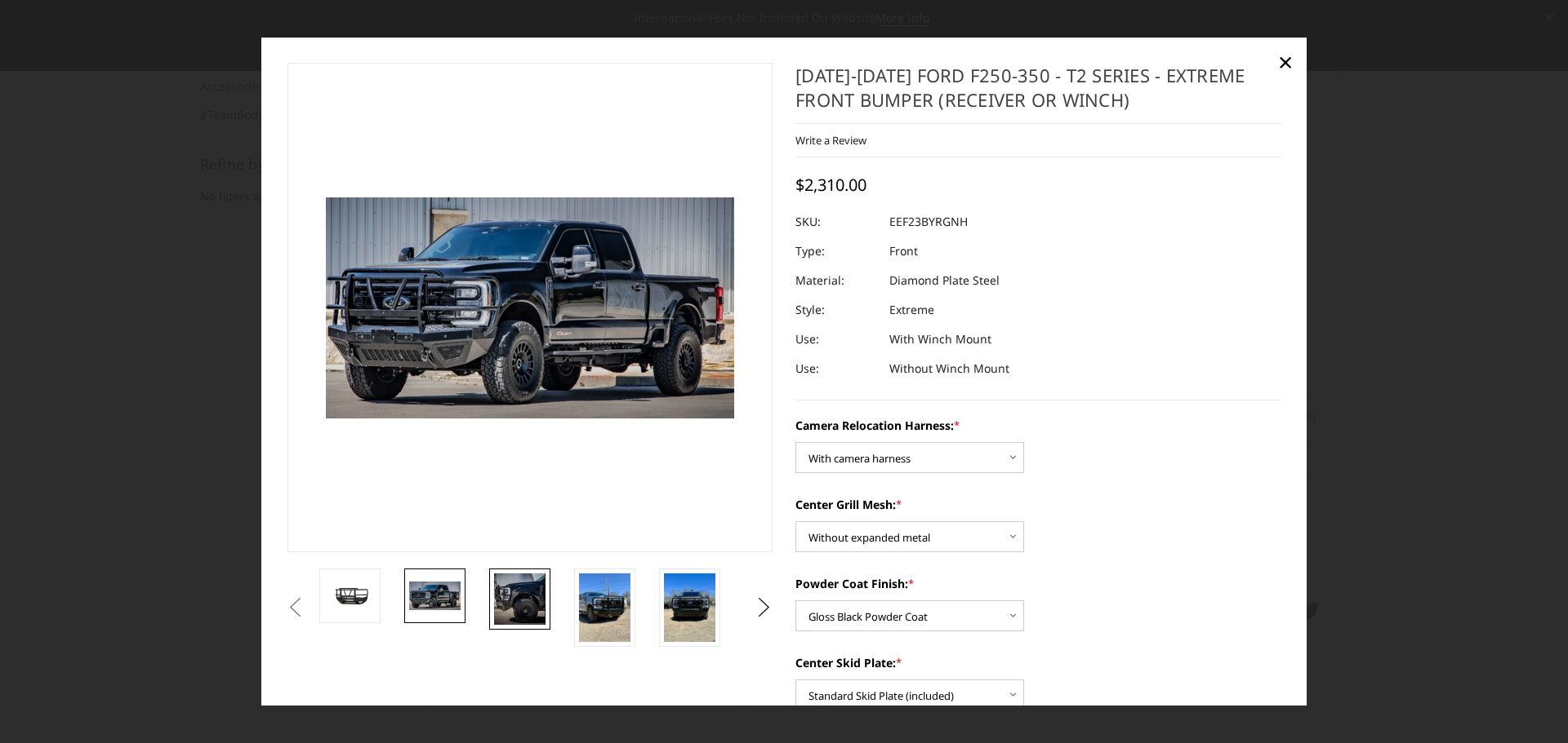
click at [548, 590] on link at bounding box center [520, 599] width 62 height 62
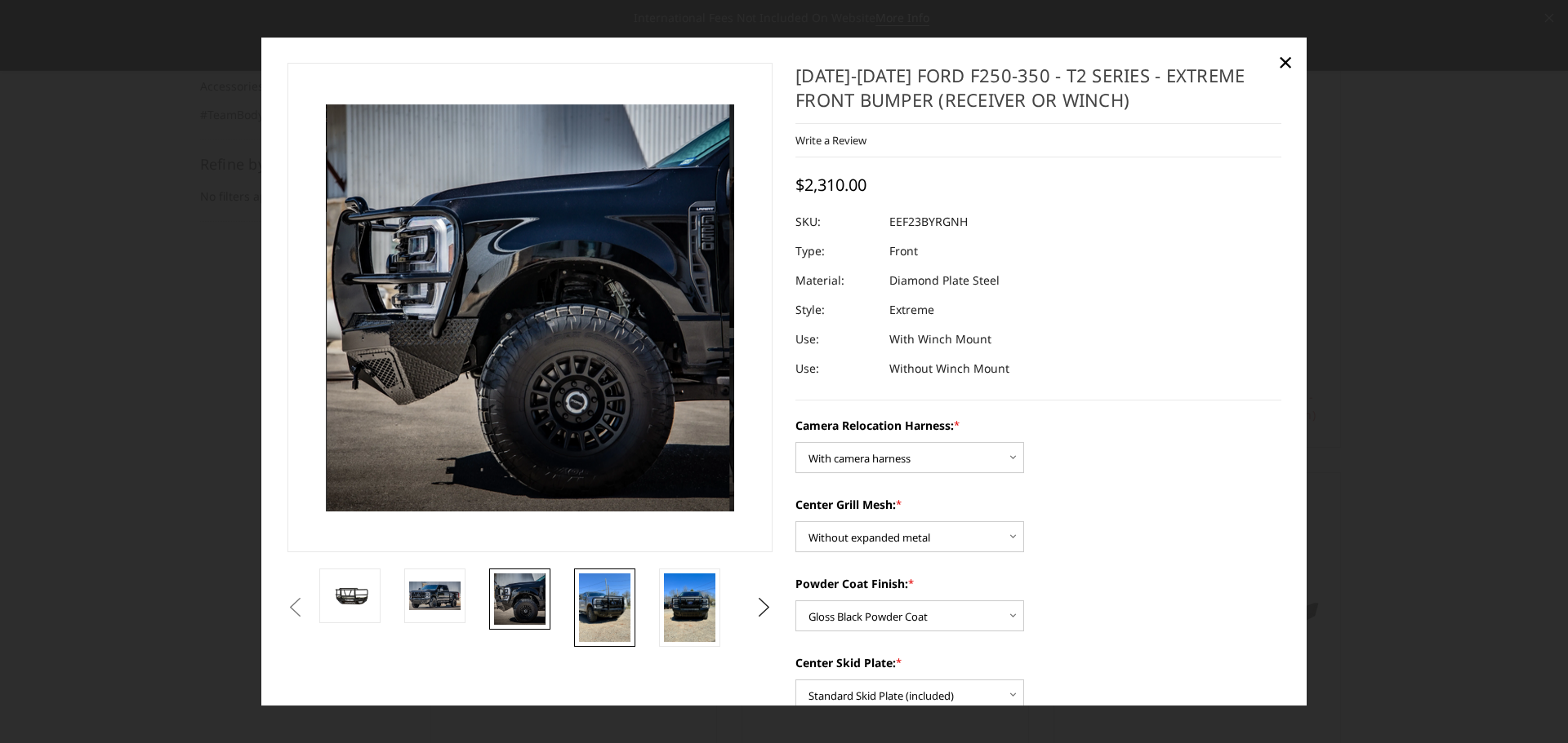
click at [602, 605] on img at bounding box center [605, 608] width 52 height 68
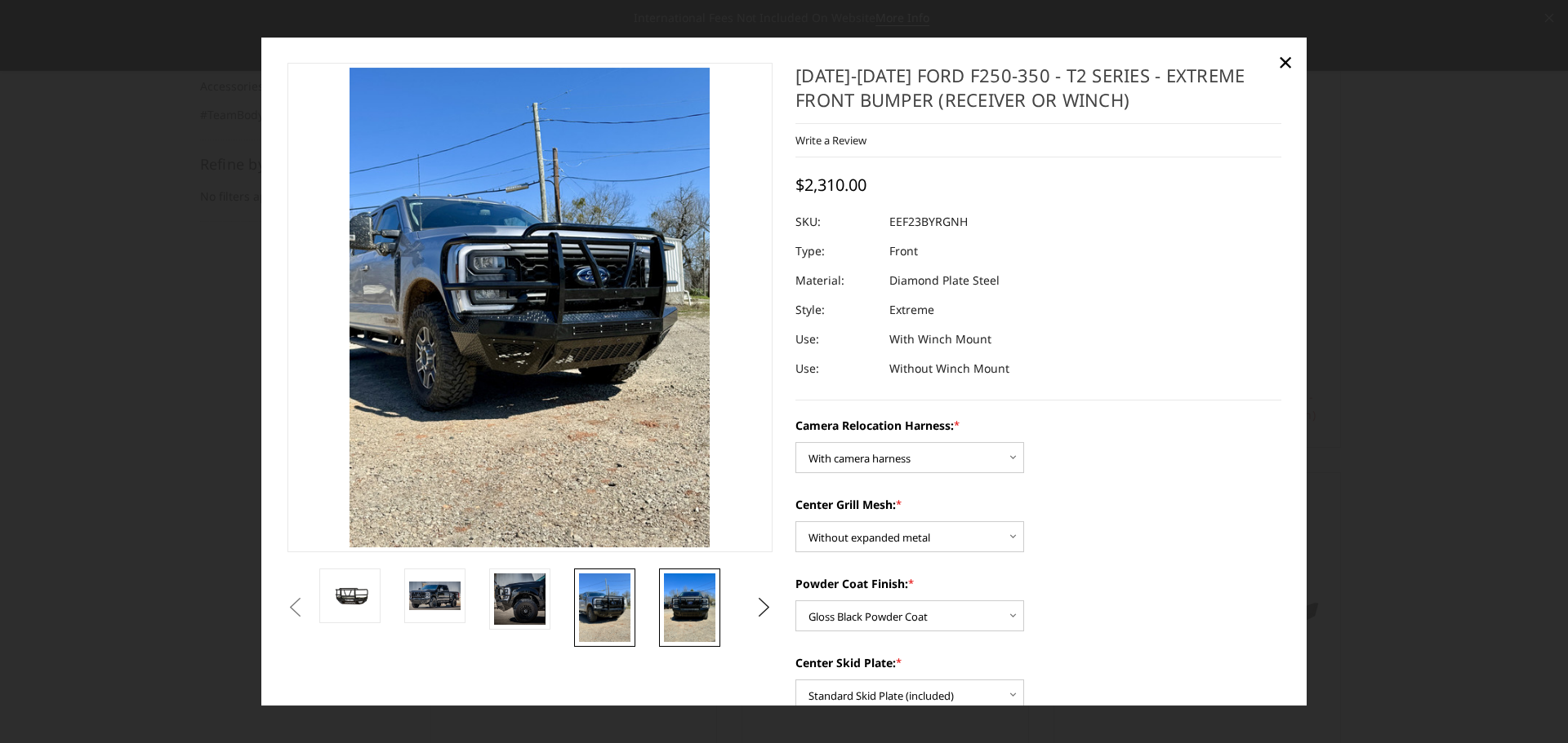
click at [687, 597] on img at bounding box center [690, 608] width 52 height 68
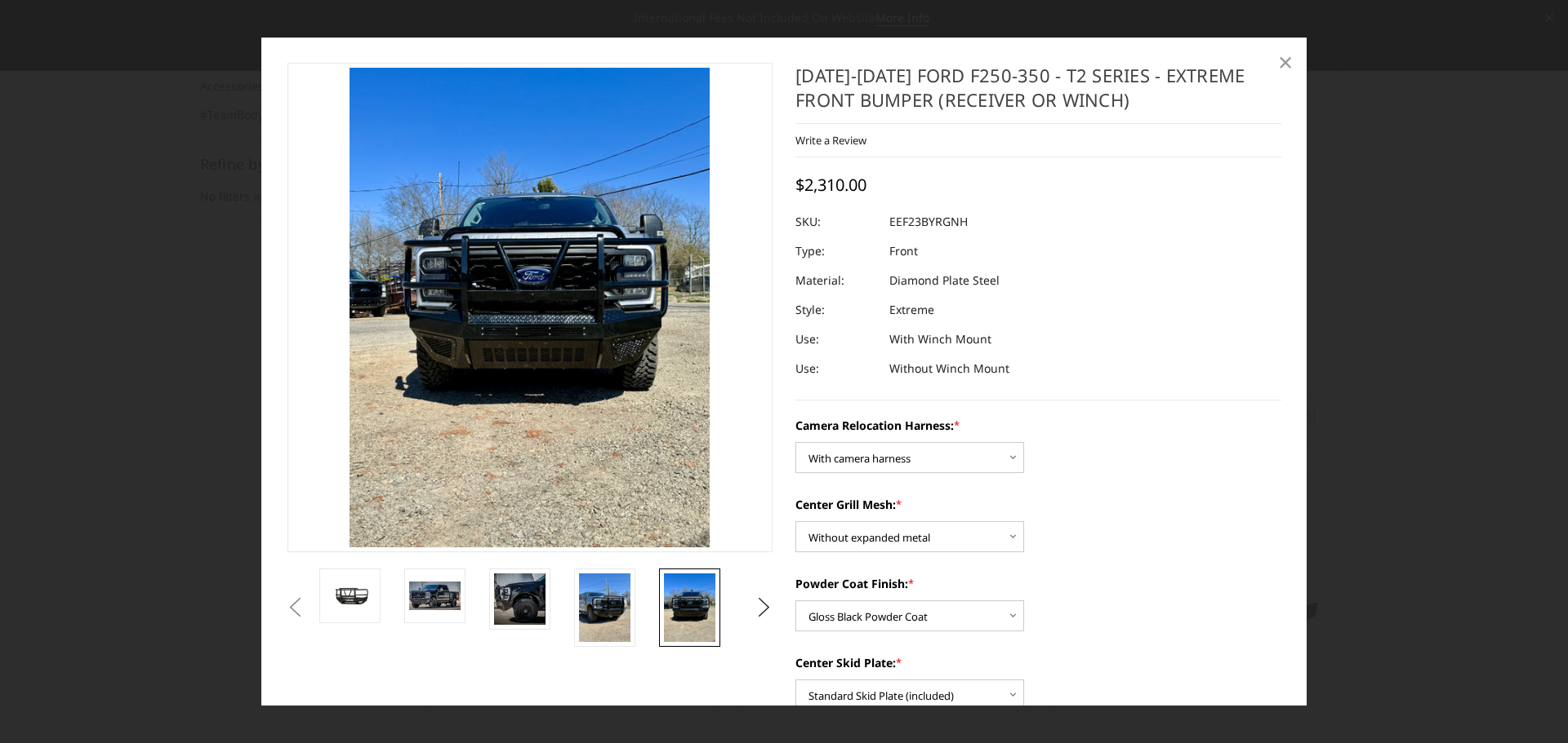
click at [1289, 55] on span "×" at bounding box center [1285, 62] width 15 height 35
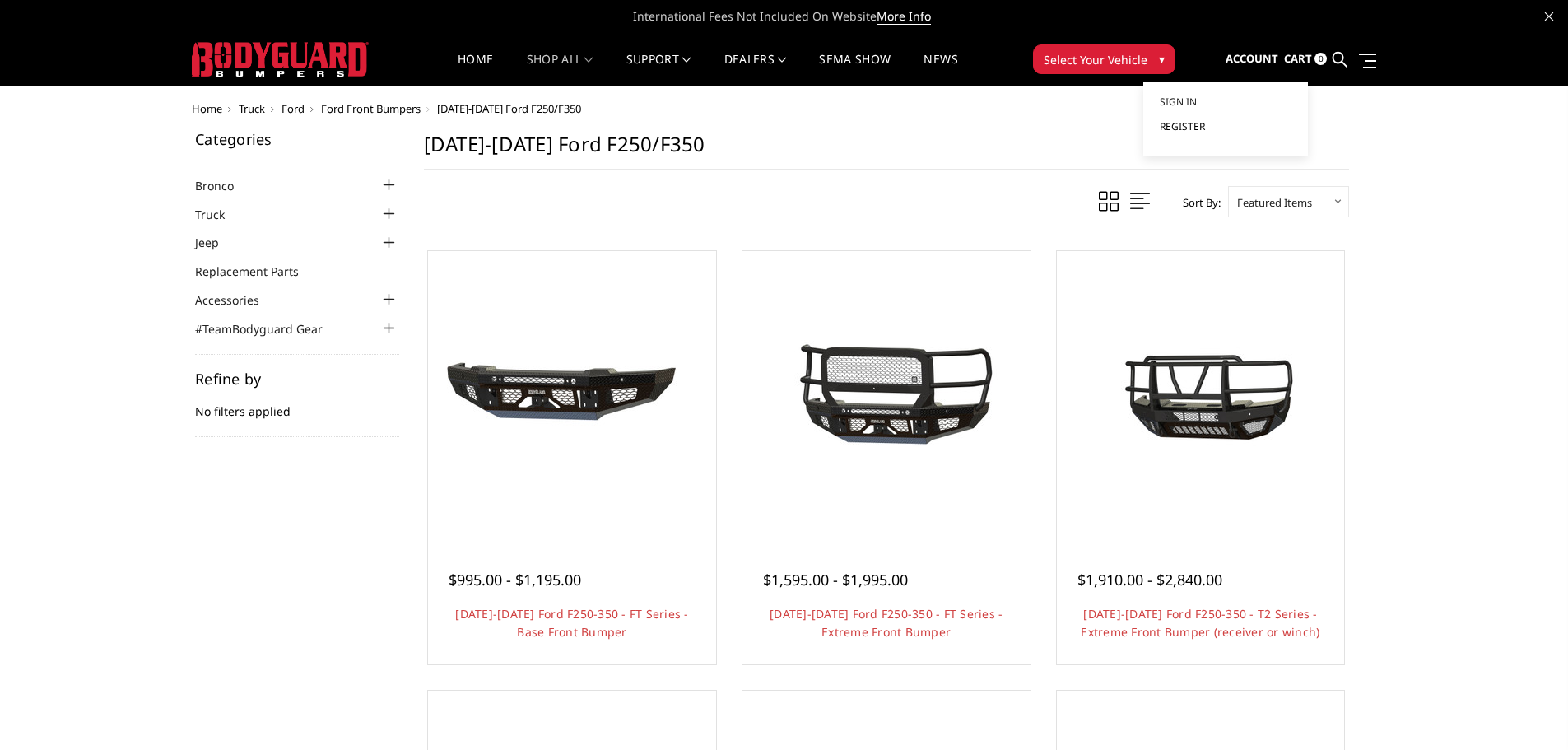
click at [1222, 123] on link "Register" at bounding box center [1226, 126] width 132 height 25
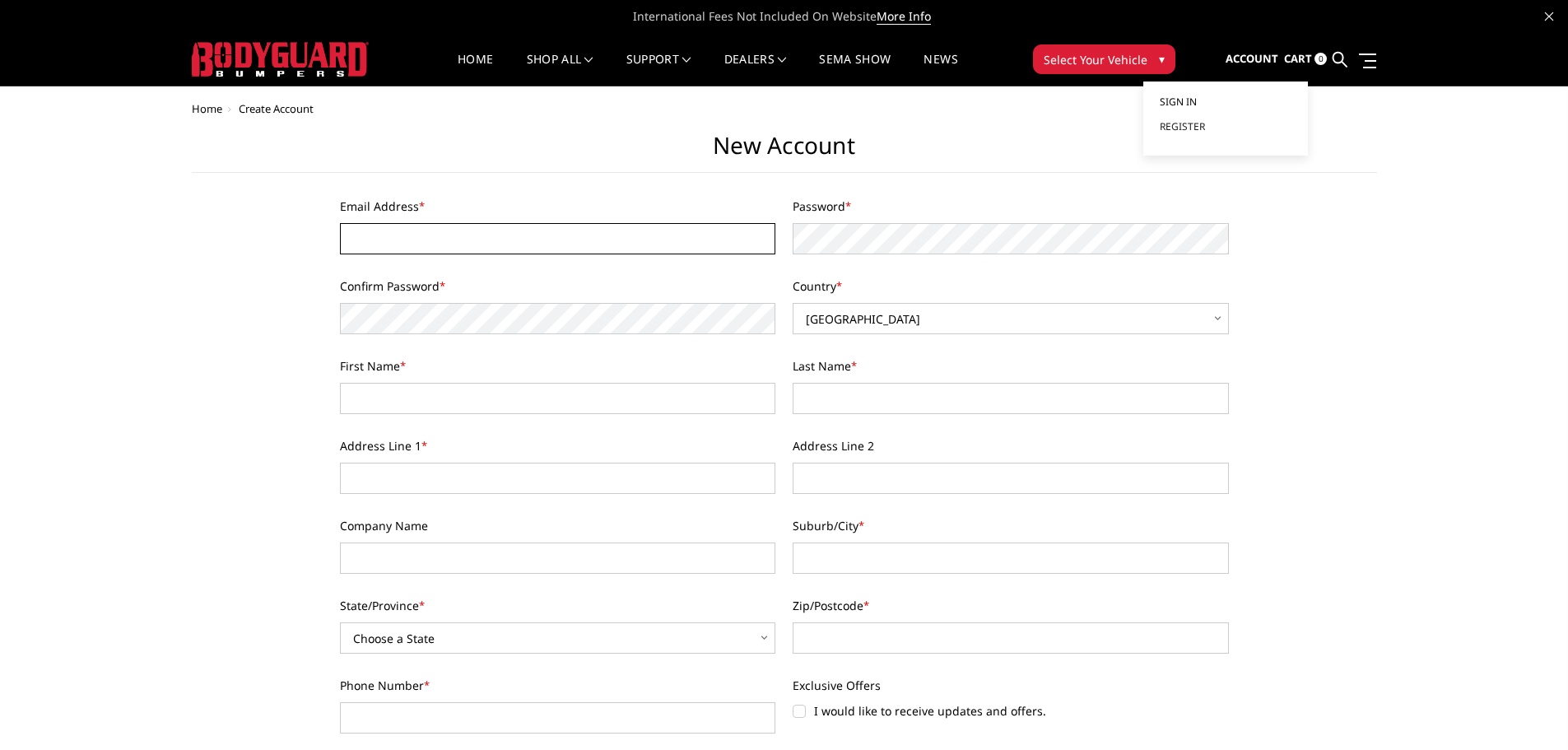
type input "[EMAIL_ADDRESS][DOMAIN_NAME]"
click at [1216, 96] on link "Sign in" at bounding box center [1226, 102] width 132 height 25
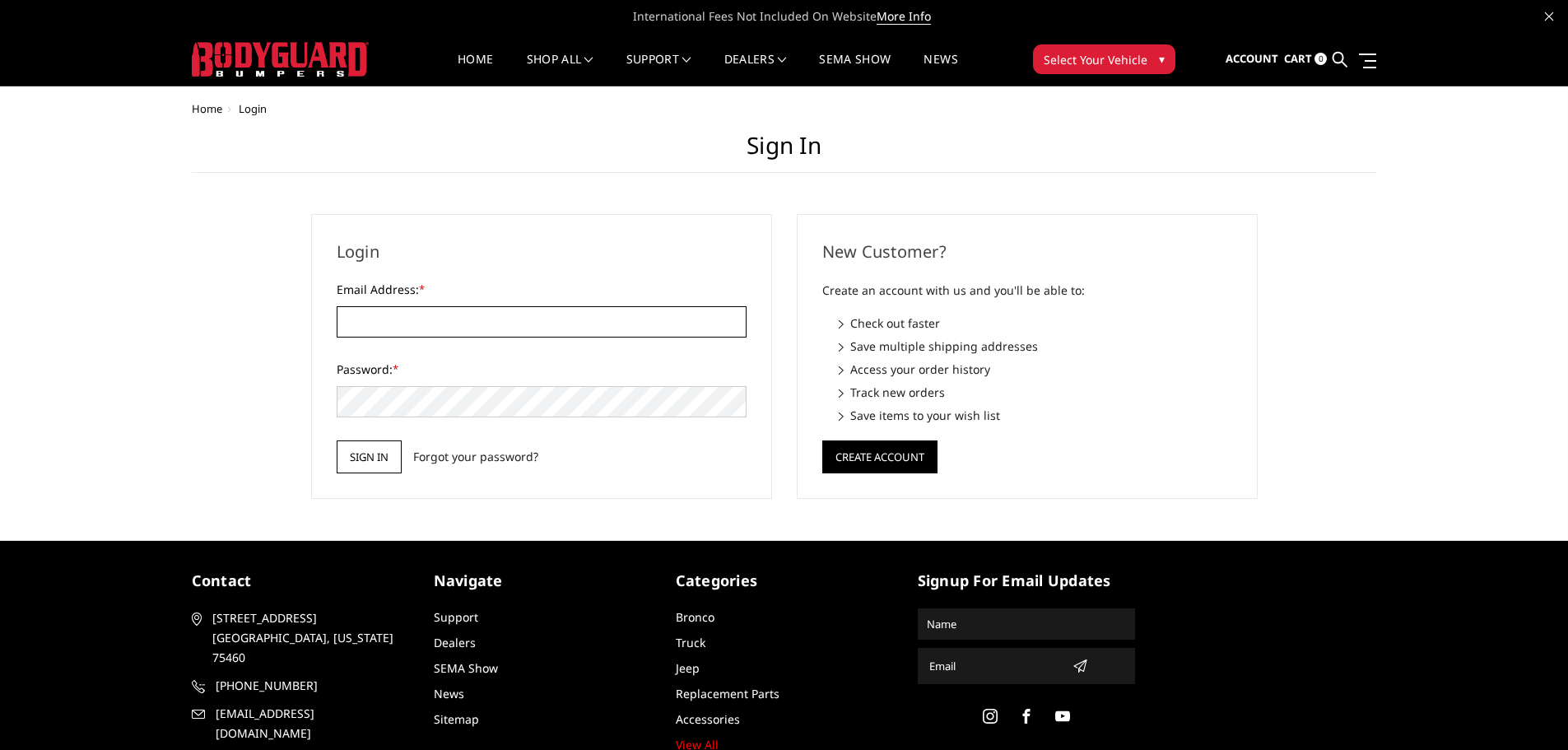
type input "[EMAIL_ADDRESS][DOMAIN_NAME]"
click at [383, 449] on input "Sign in" at bounding box center [369, 456] width 65 height 33
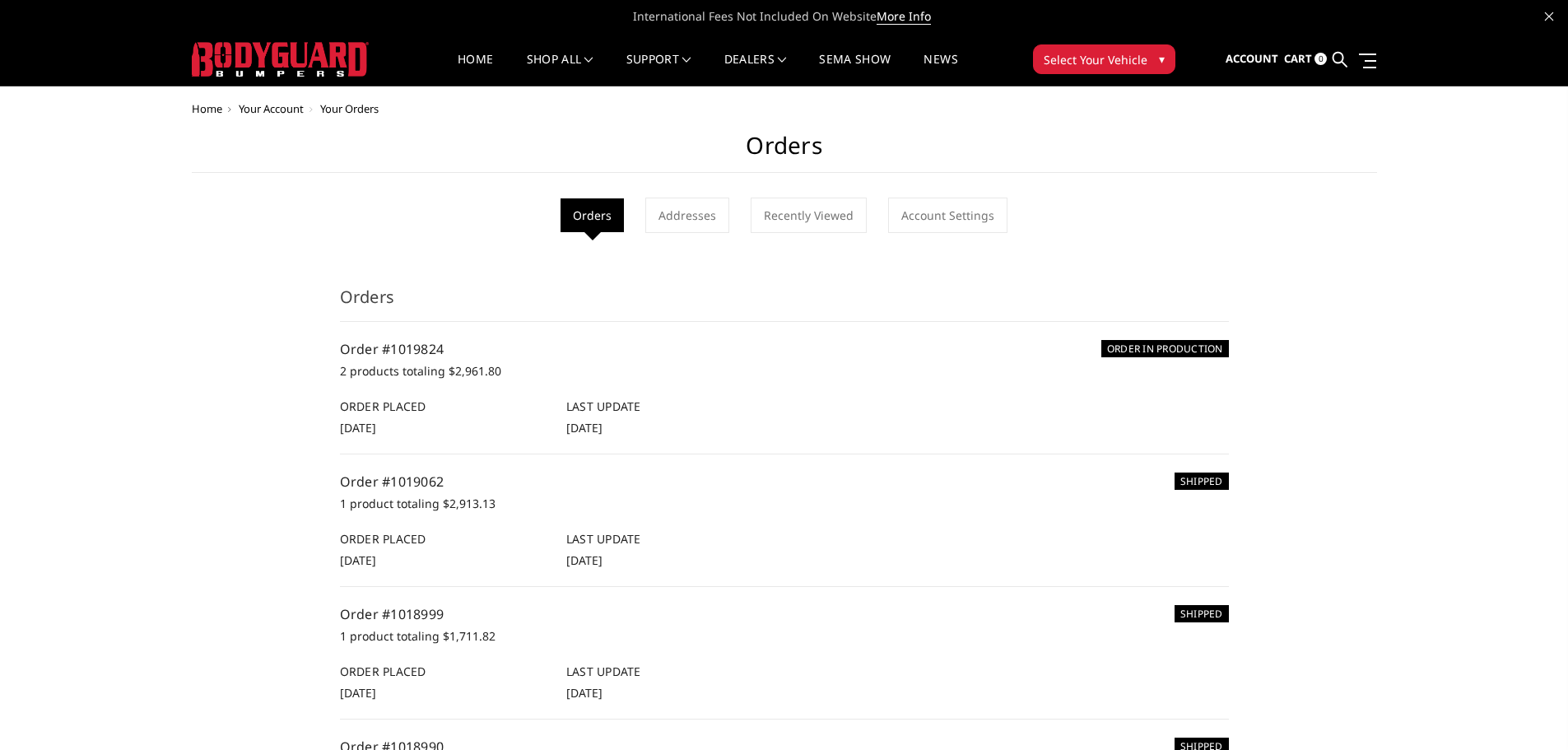
click at [1109, 52] on span "Select Your Vehicle" at bounding box center [1095, 60] width 103 height 18
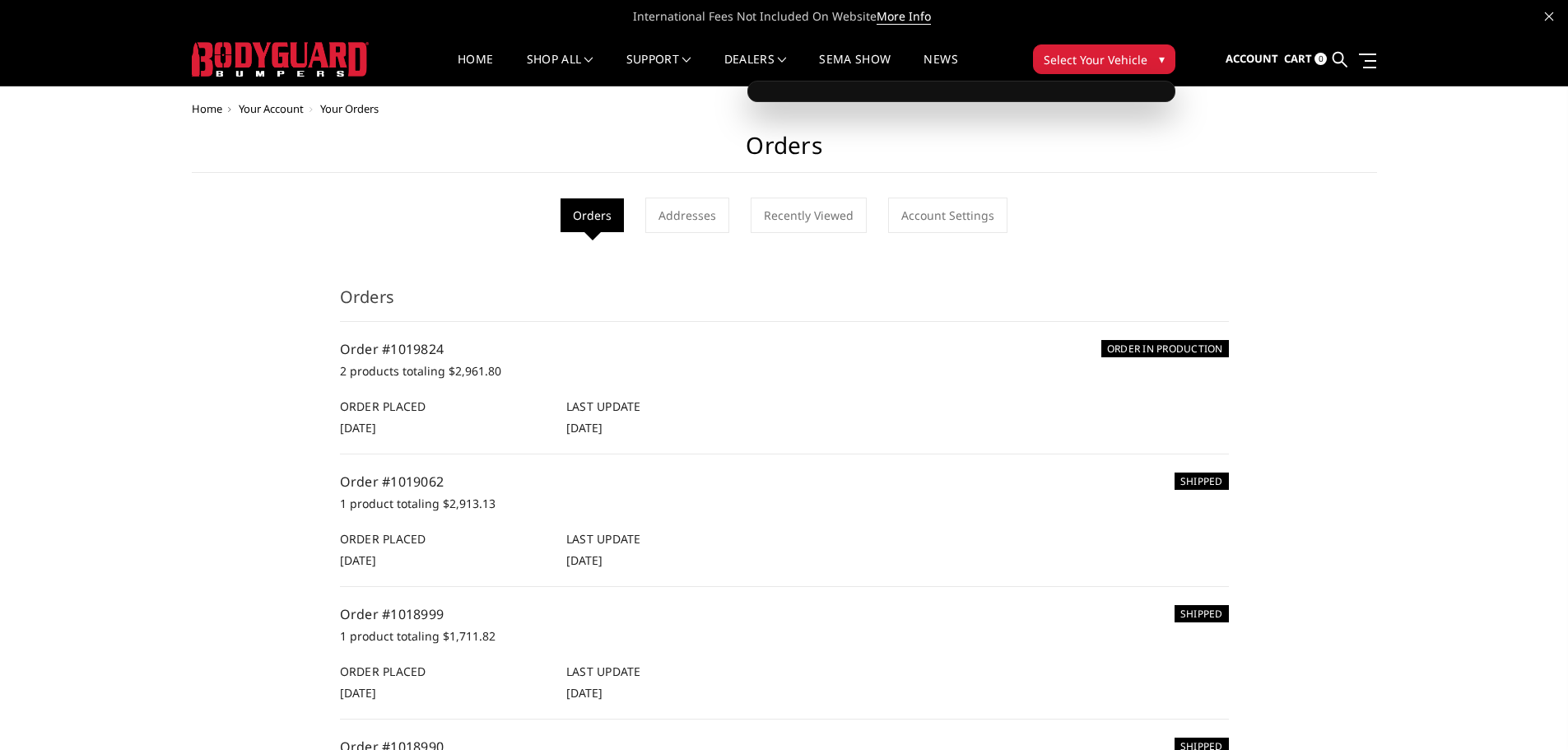
click at [1150, 57] on button "Select Your Vehicle ▾" at bounding box center [1104, 59] width 143 height 30
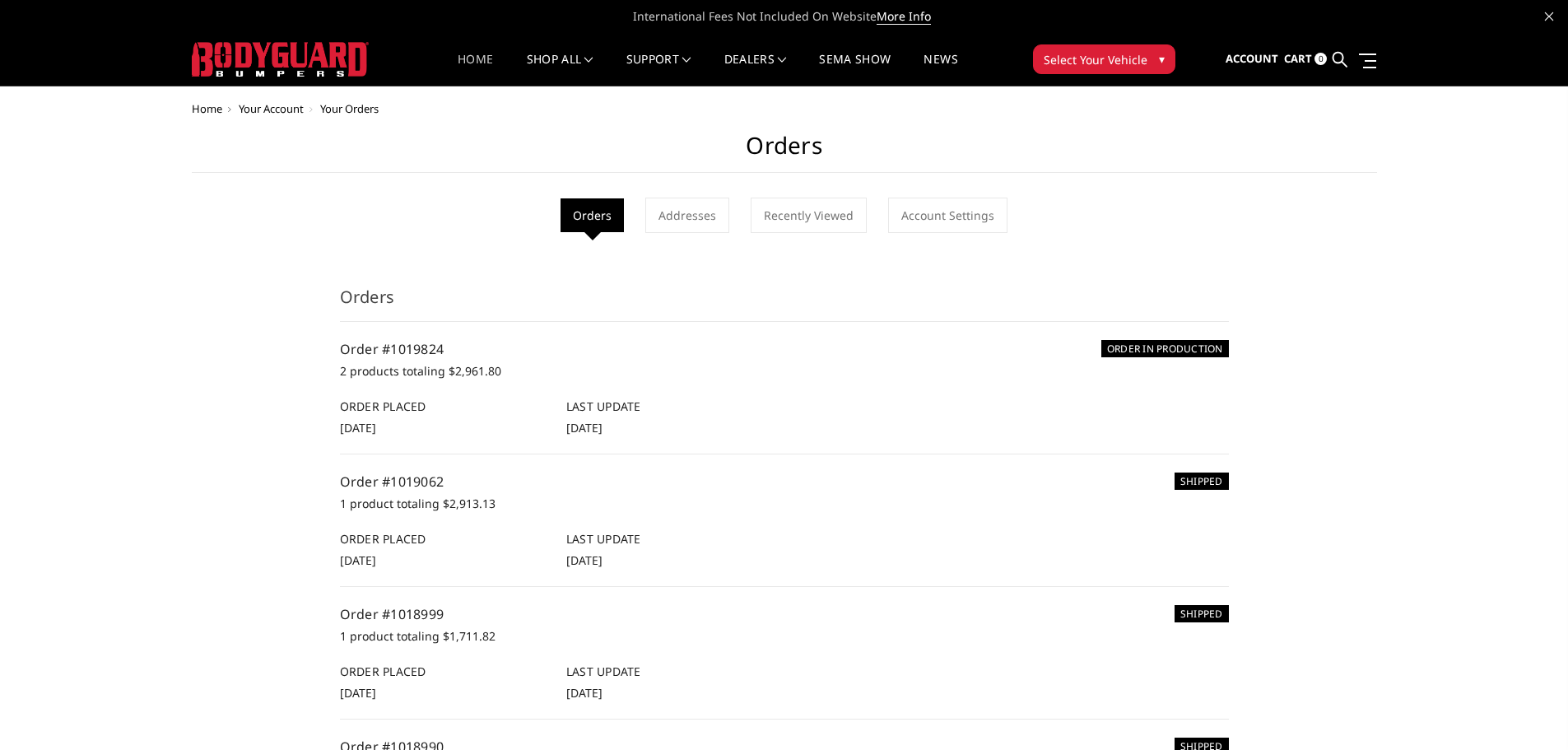
click at [465, 58] on link "Home" at bounding box center [476, 69] width 35 height 33
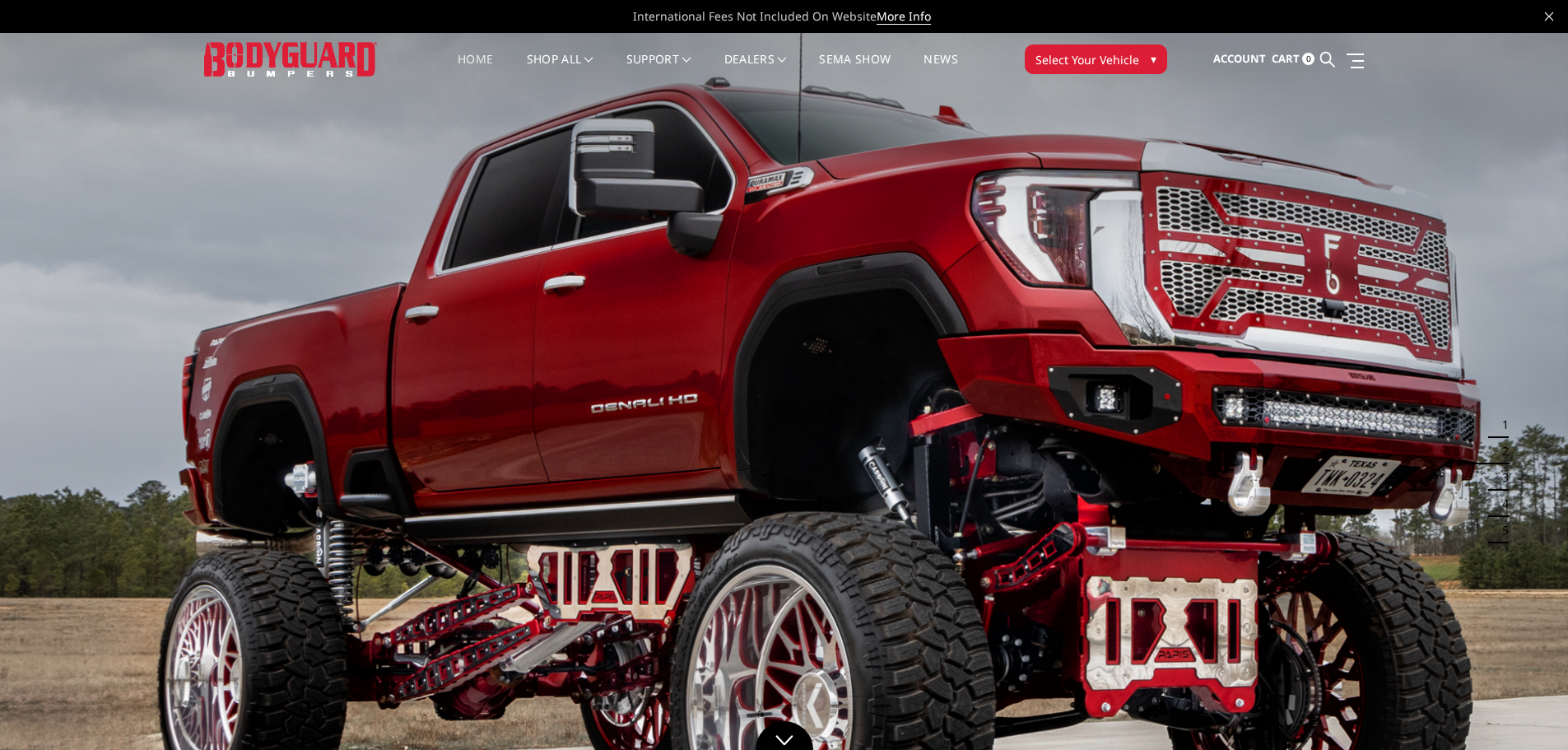
click at [1135, 59] on span "Select Your Vehicle" at bounding box center [1087, 60] width 103 height 18
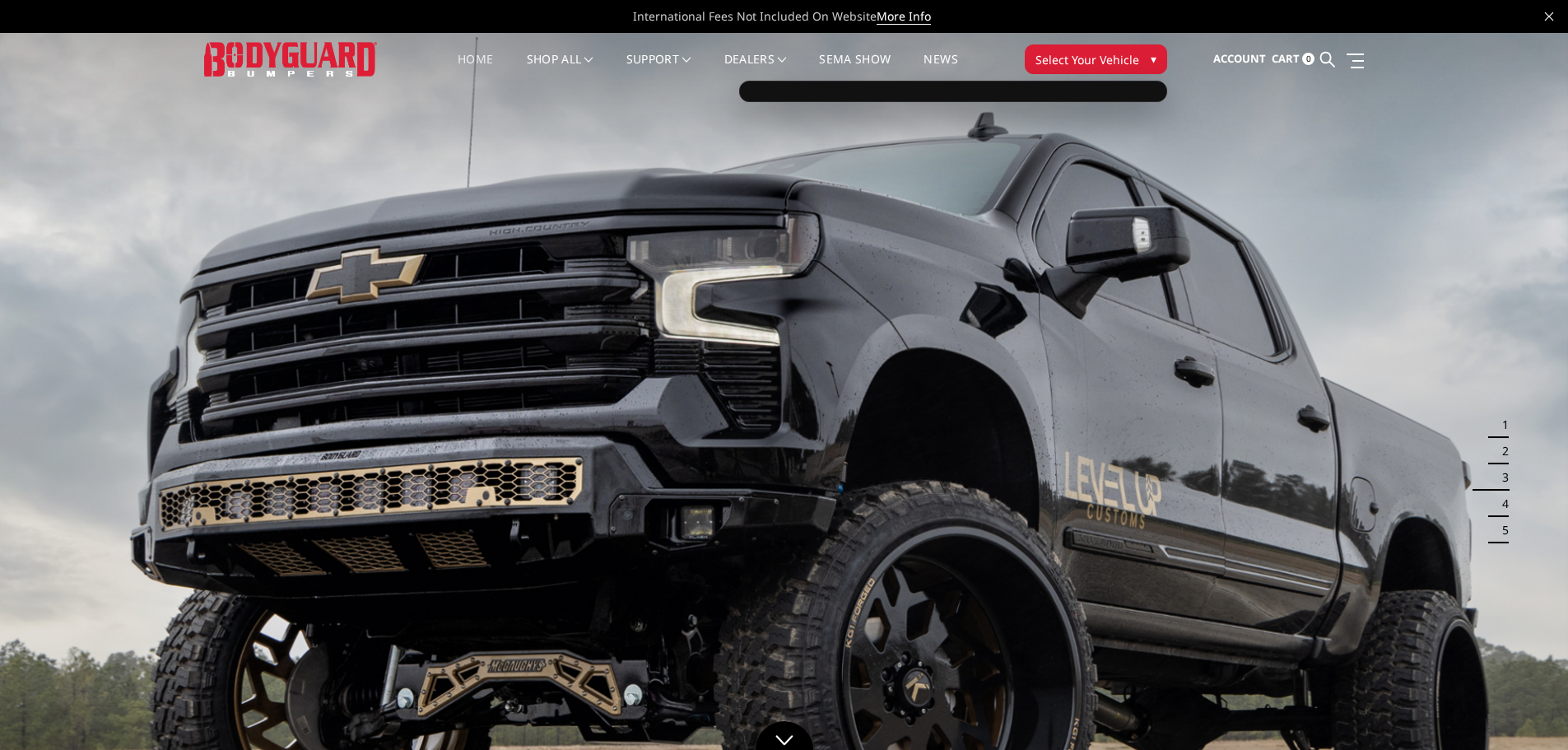
drag, startPoint x: 946, startPoint y: 102, endPoint x: 955, endPoint y: 113, distance: 14.2
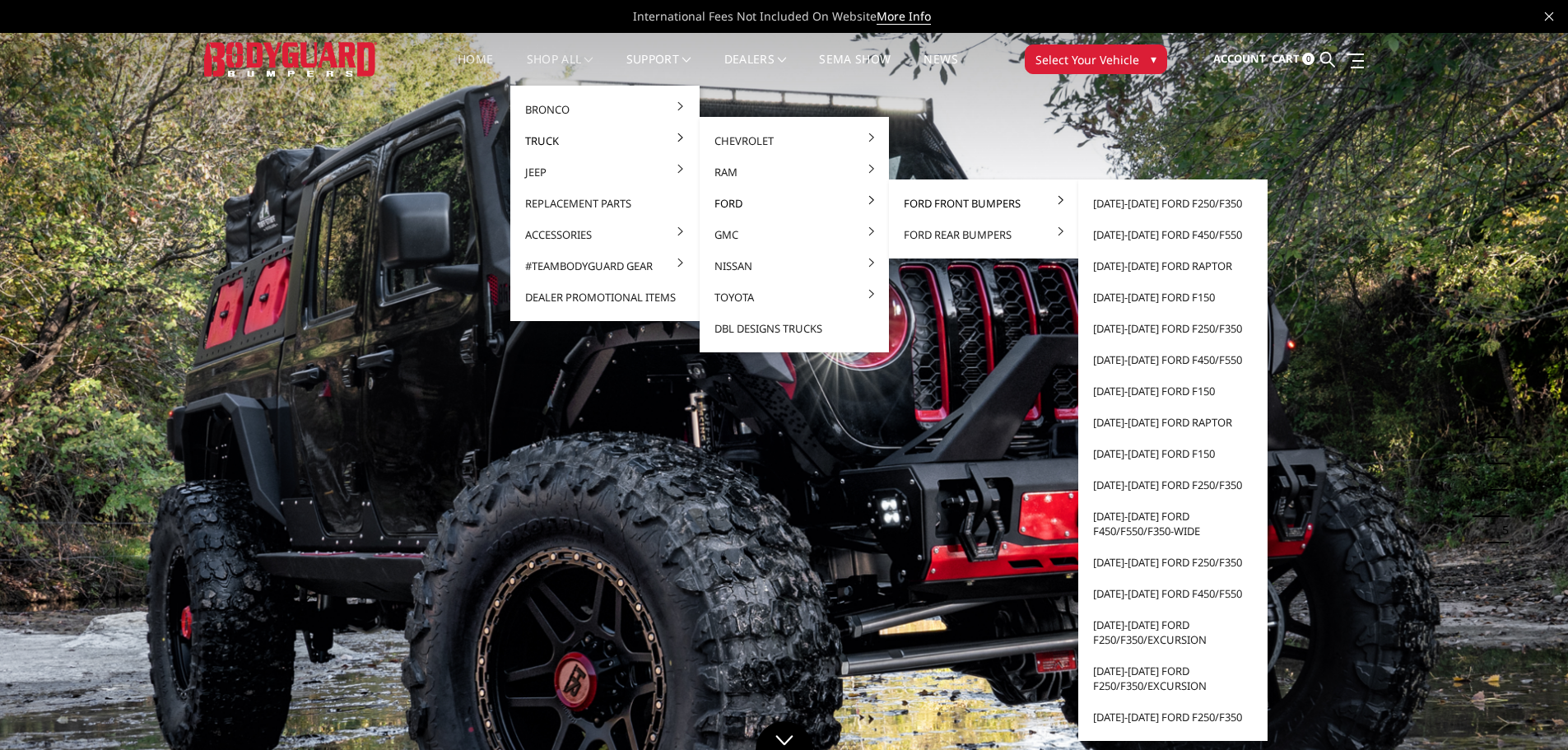
click at [964, 202] on link "Ford Front Bumpers" at bounding box center [983, 204] width 176 height 32
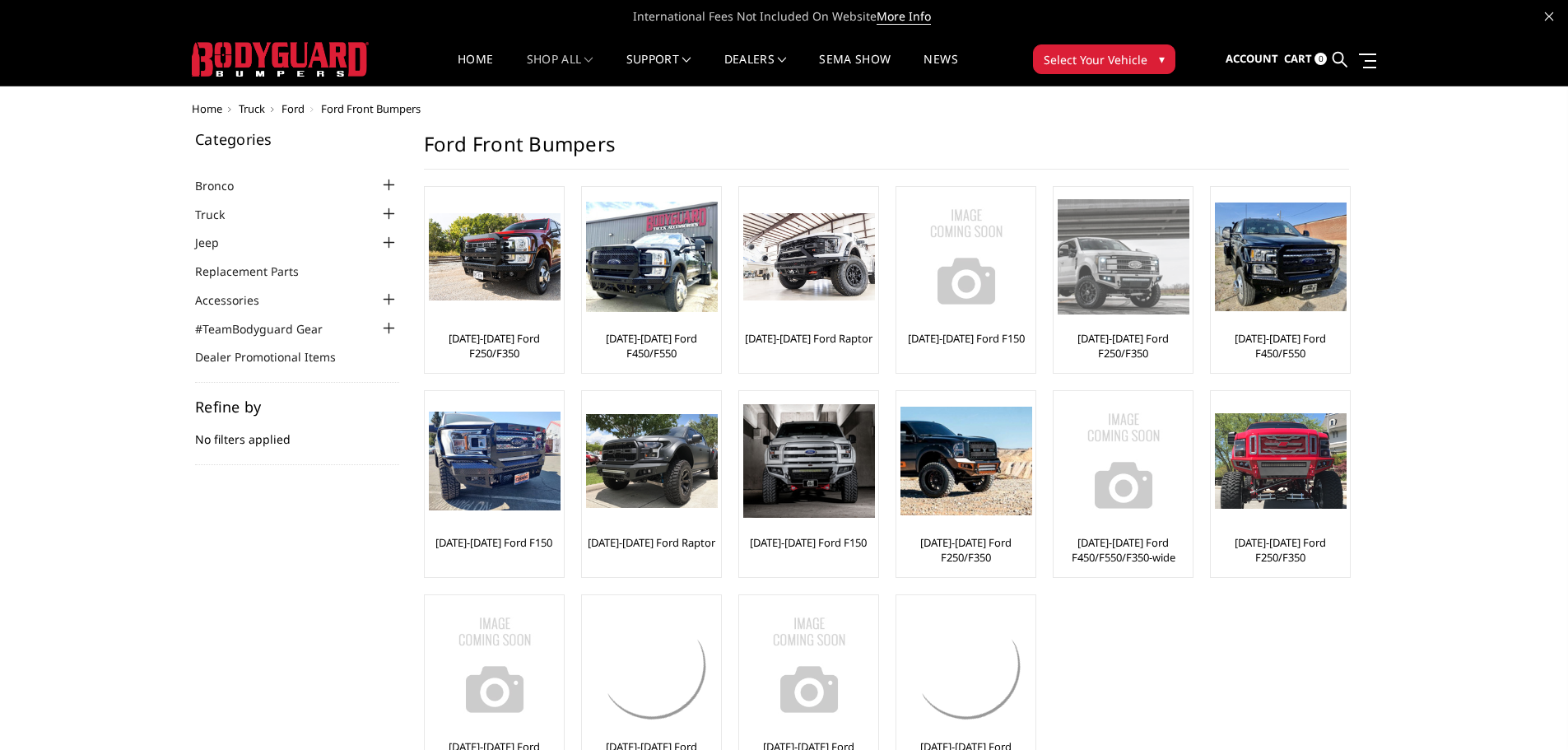
drag, startPoint x: 0, startPoint y: 0, endPoint x: 1122, endPoint y: 202, distance: 1140.0
click at [1122, 202] on img at bounding box center [1124, 256] width 132 height 114
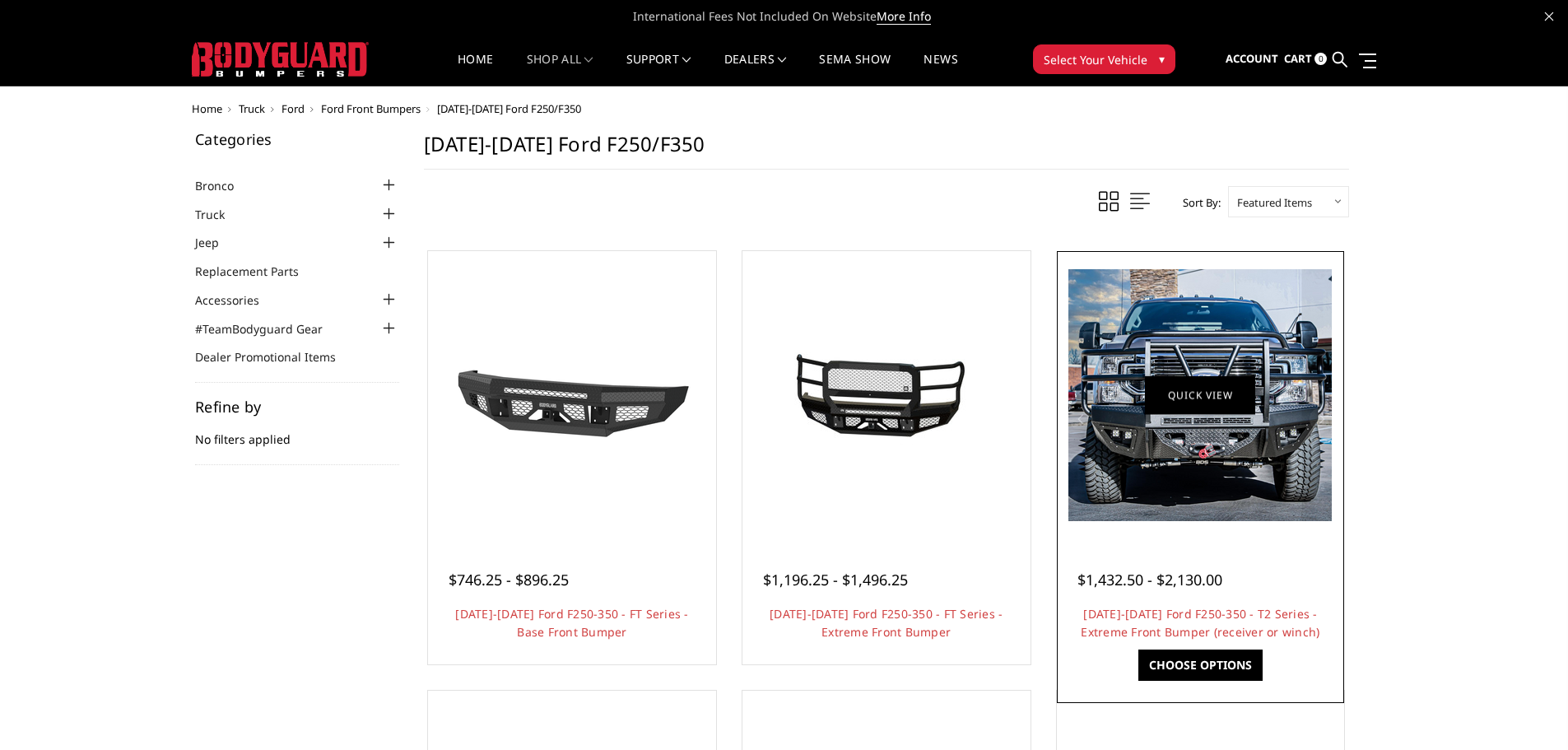
click at [1249, 399] on link "Quick view" at bounding box center [1201, 394] width 110 height 38
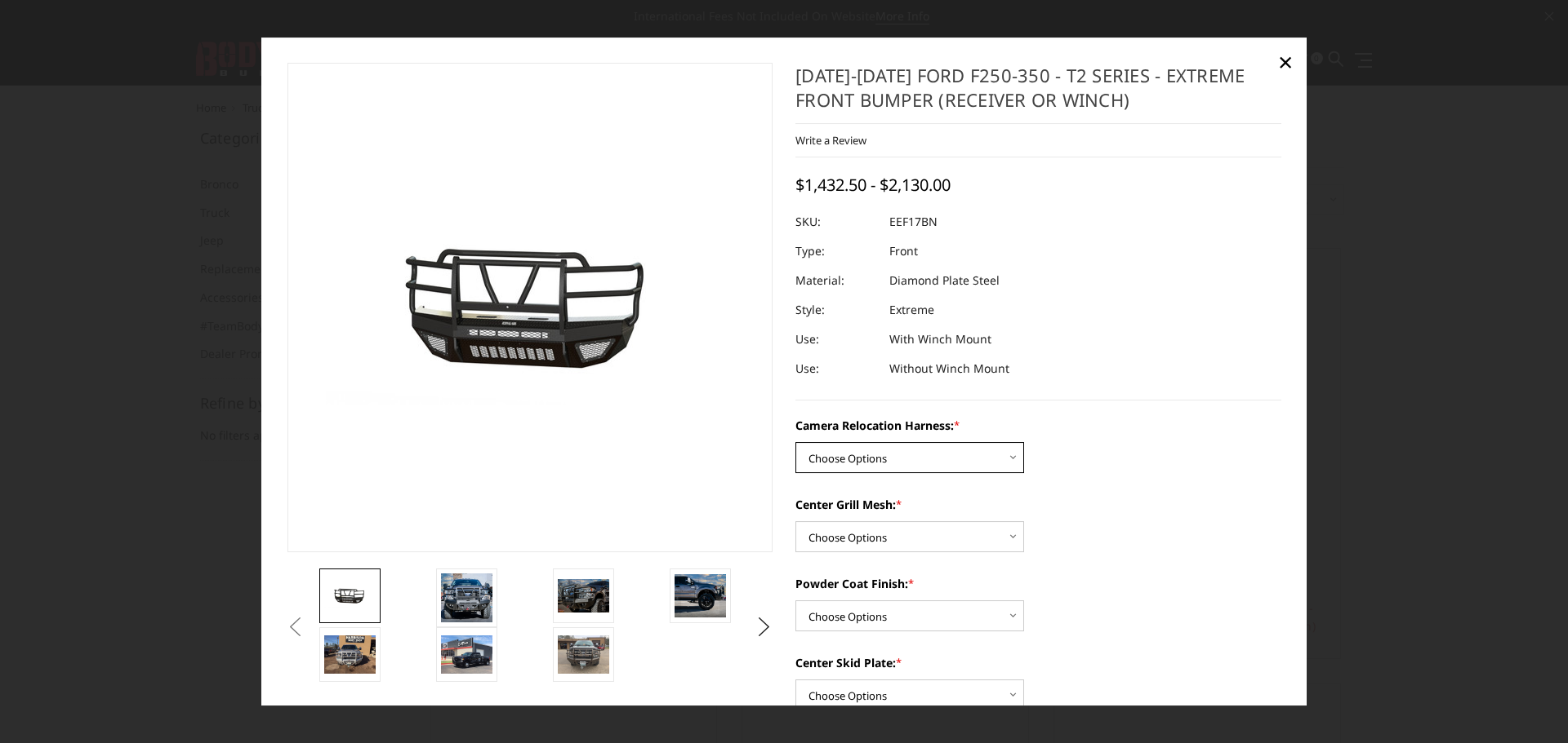
click at [912, 465] on select "Choose Options Without camera harness With camera harness" at bounding box center [910, 458] width 229 height 31
select select "3786"
click at [795, 442] on select "Choose Options Without camera harness With camera harness" at bounding box center [910, 458] width 229 height 31
click at [939, 611] on select "Choose Options Textured Black Powder Coat Gloss Black Powder Coat Bare Metal" at bounding box center [910, 616] width 229 height 31
select select "3782"
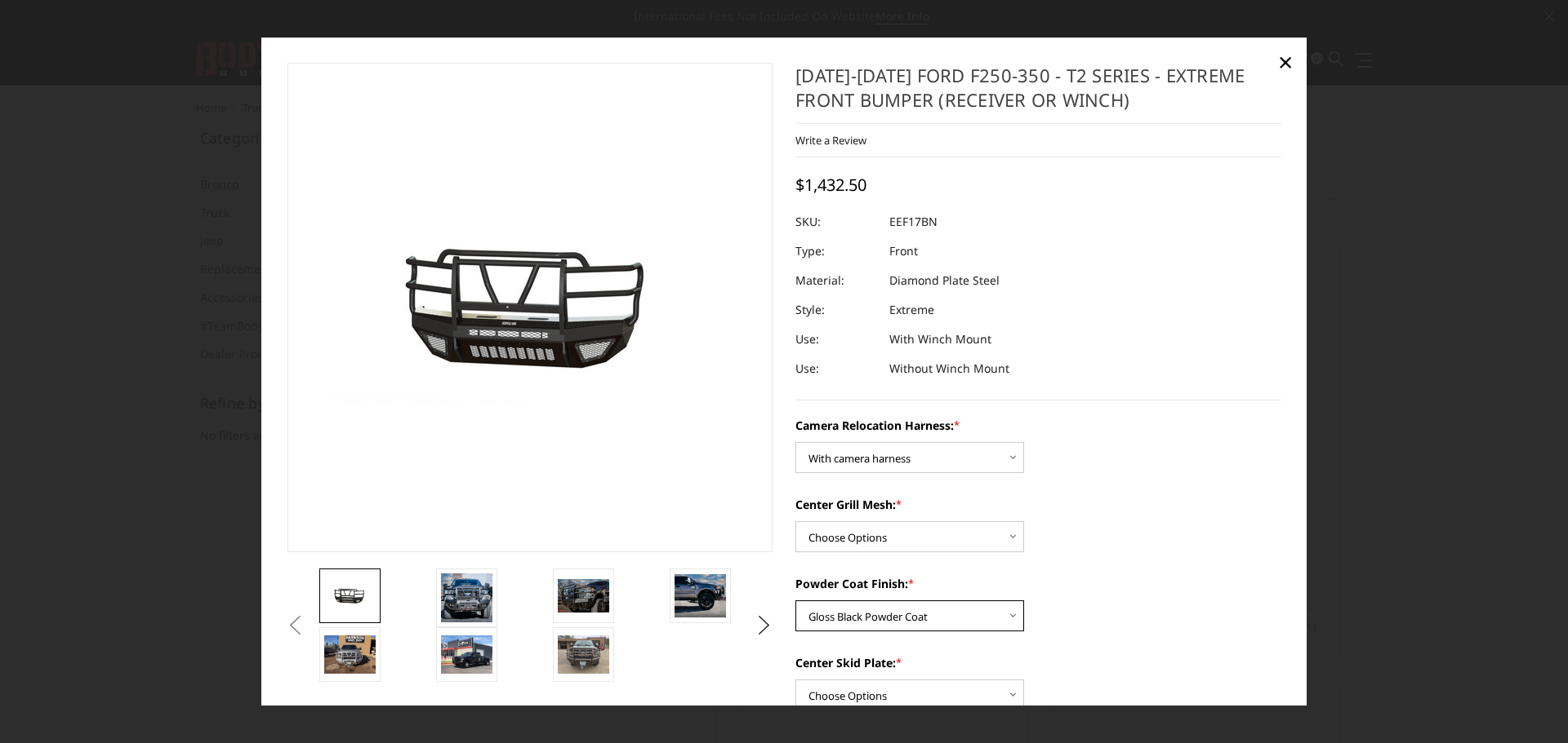
click at [795, 600] on select "Choose Options Textured Black Powder Coat Gloss Black Powder Coat Bare Metal" at bounding box center [910, 616] width 229 height 31
click at [945, 544] on select "Choose Options Without expanded metal With expanded metal" at bounding box center [910, 537] width 229 height 31
select select "3785"
click at [795, 521] on select "Choose Options Without expanded metal With expanded metal" at bounding box center [910, 537] width 229 height 31
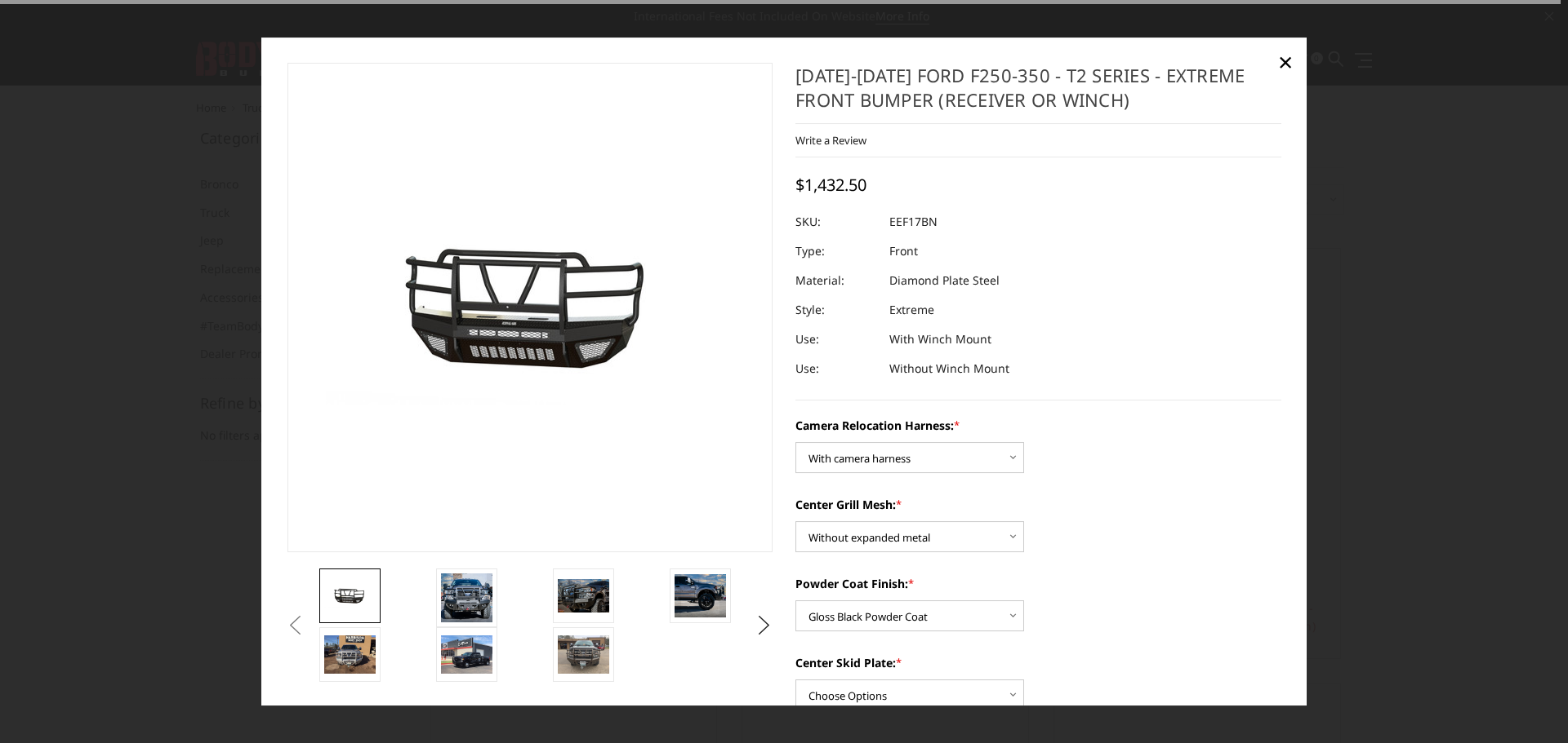
click at [1104, 470] on div "Camera Relocation Harness: * Choose Options Without camera harness With camera …" at bounding box center [1038, 445] width 486 height 57
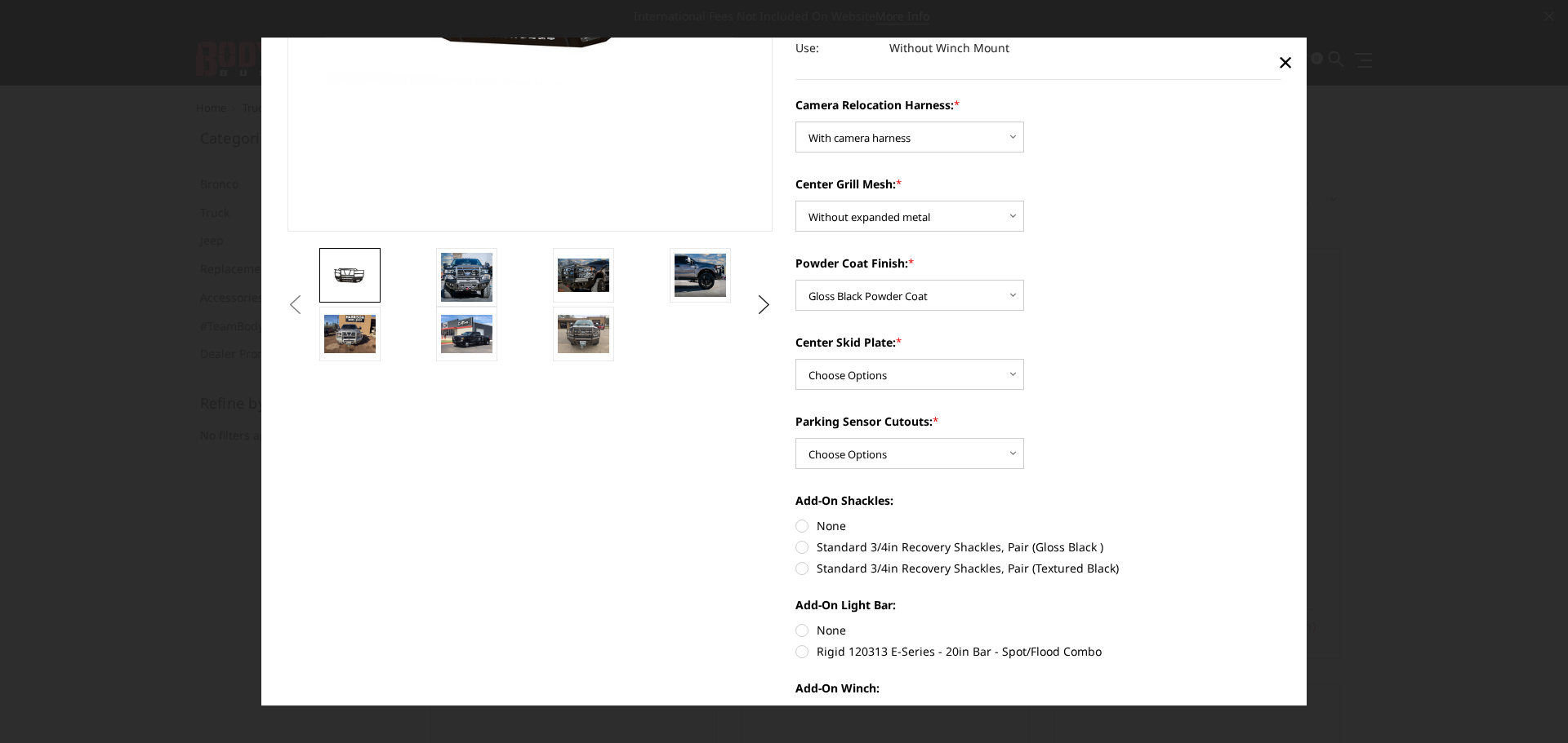
scroll to position [326, 0]
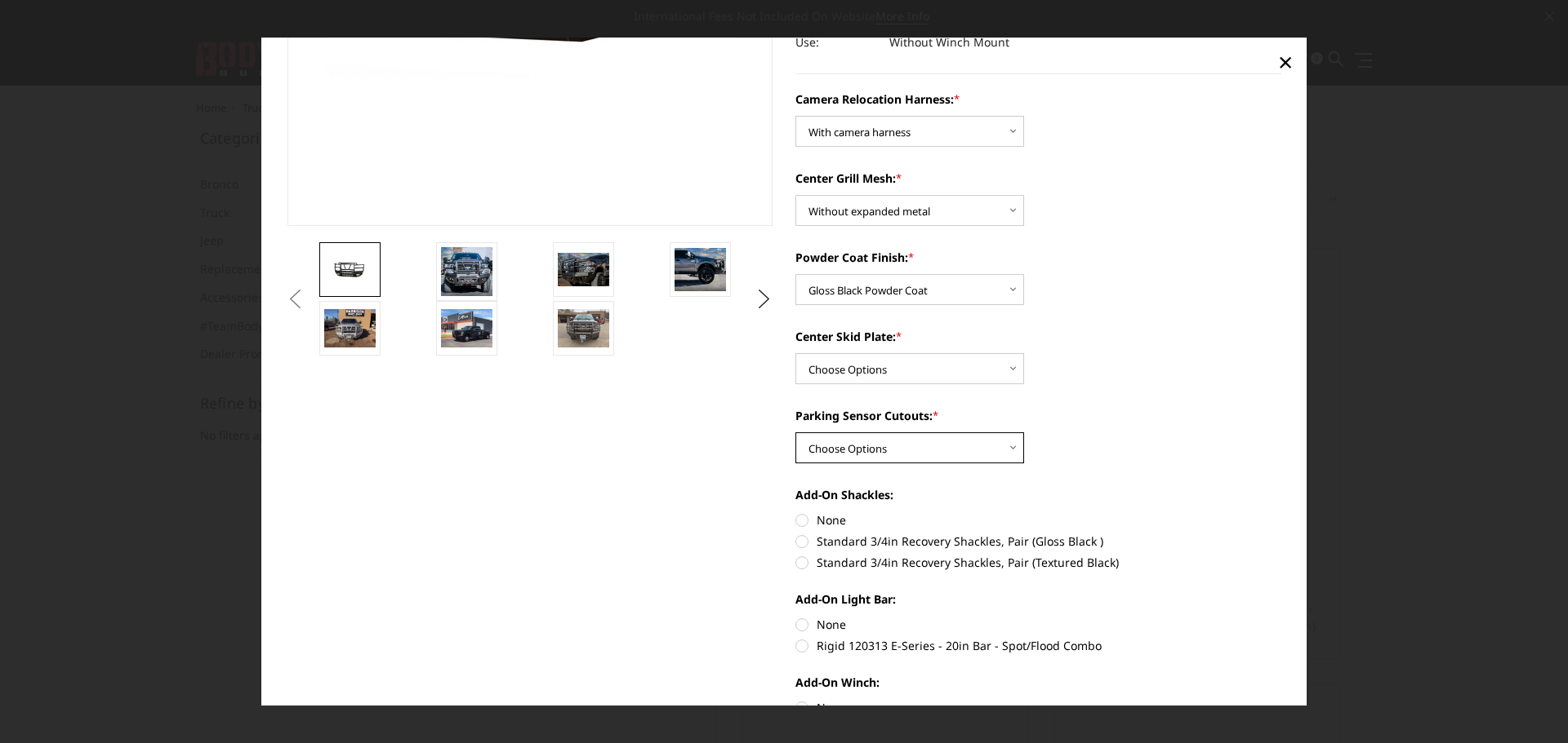
click at [889, 449] on select "Choose Options No - Without Parking Sensor Cutouts" at bounding box center [910, 448] width 229 height 31
click at [1171, 407] on label "Parking Sensor Cutouts: *" at bounding box center [1038, 416] width 486 height 18
click at [1024, 433] on select "Choose Options No - Without Parking Sensor Cutouts" at bounding box center [910, 448] width 229 height 31
click at [798, 519] on label "None" at bounding box center [1038, 520] width 486 height 18
click at [796, 513] on input "None" at bounding box center [795, 512] width 1 height 1
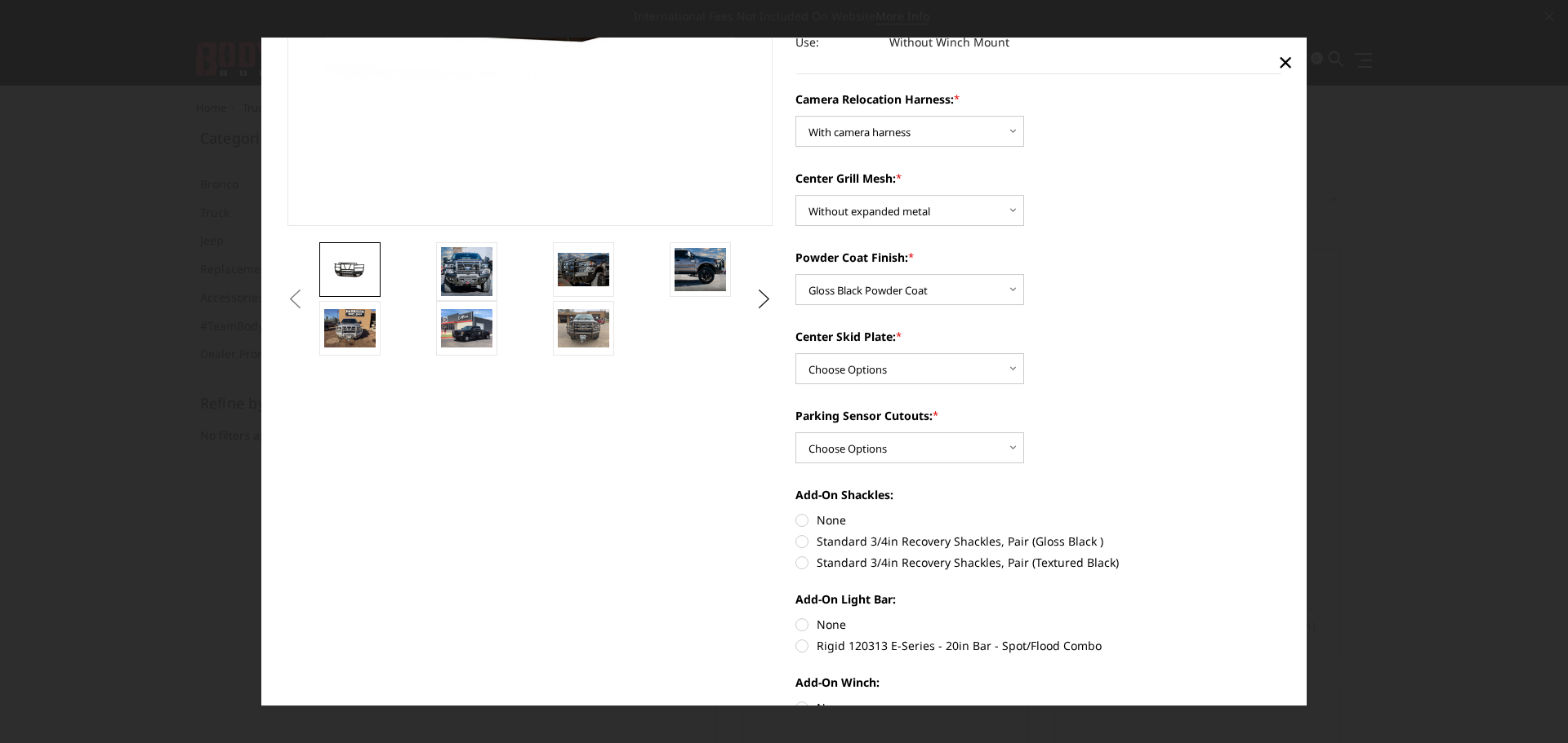
radio input "true"
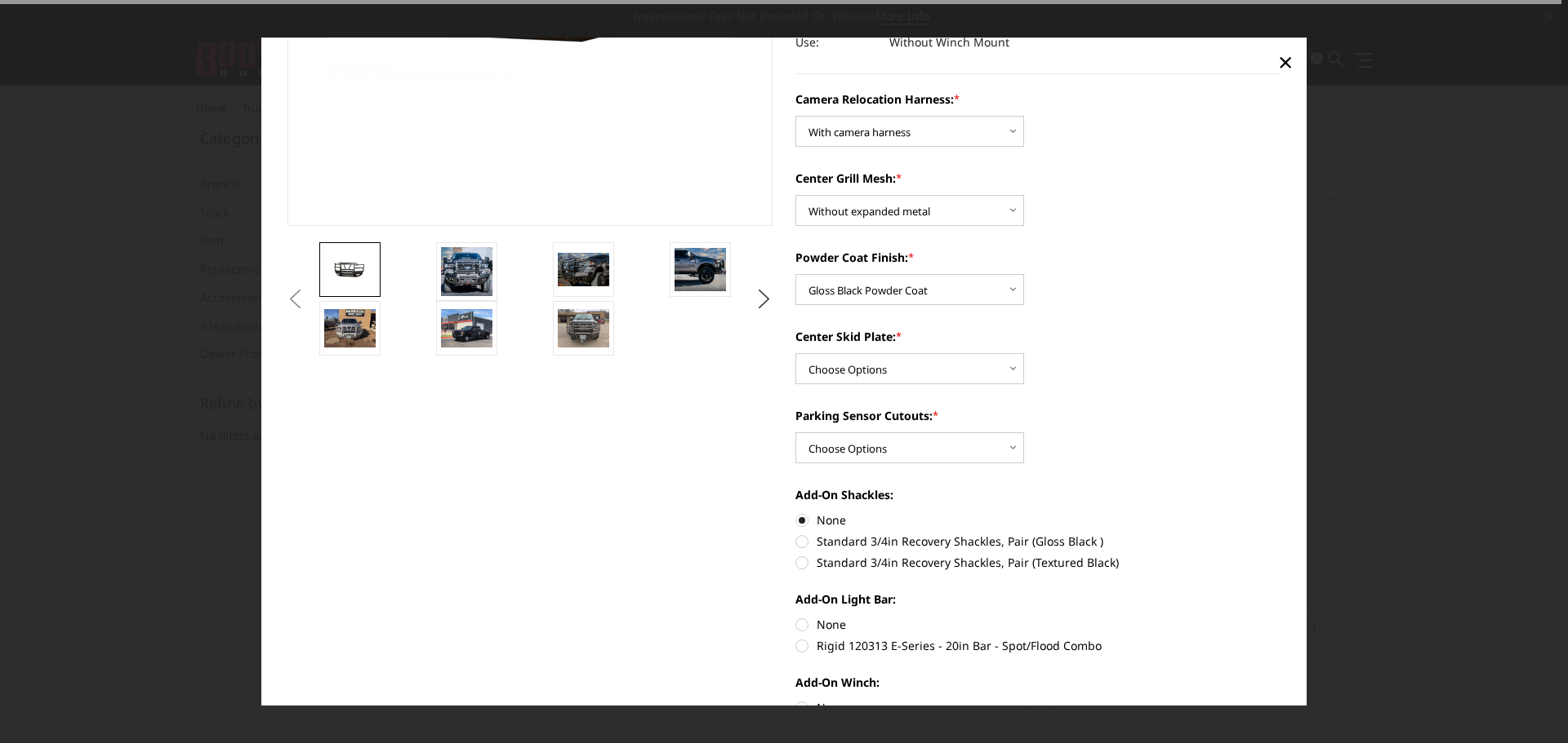
click at [795, 629] on label "None" at bounding box center [1038, 625] width 486 height 18
click at [795, 617] on input "None" at bounding box center [795, 616] width 1 height 1
radio input "true"
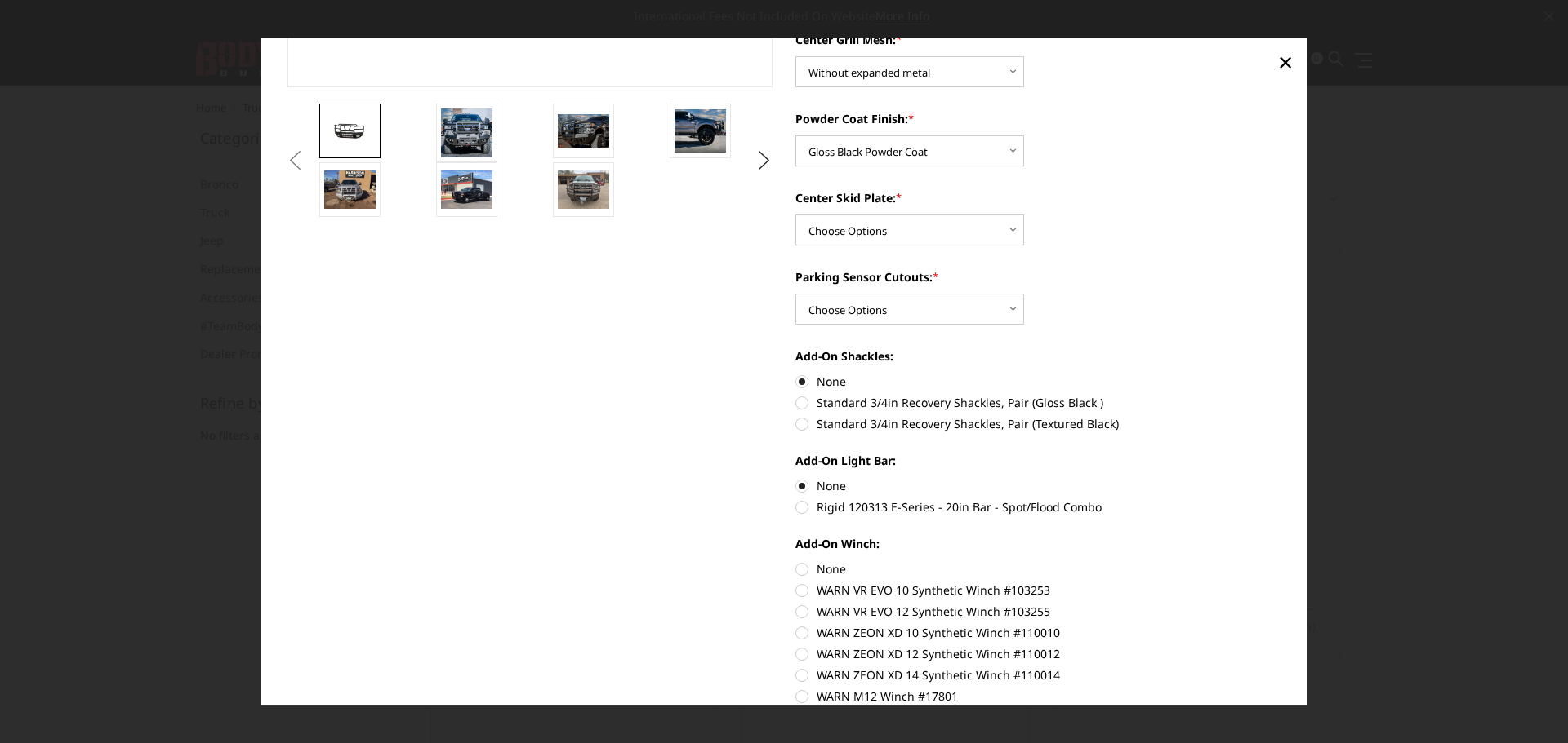
scroll to position [696, 0]
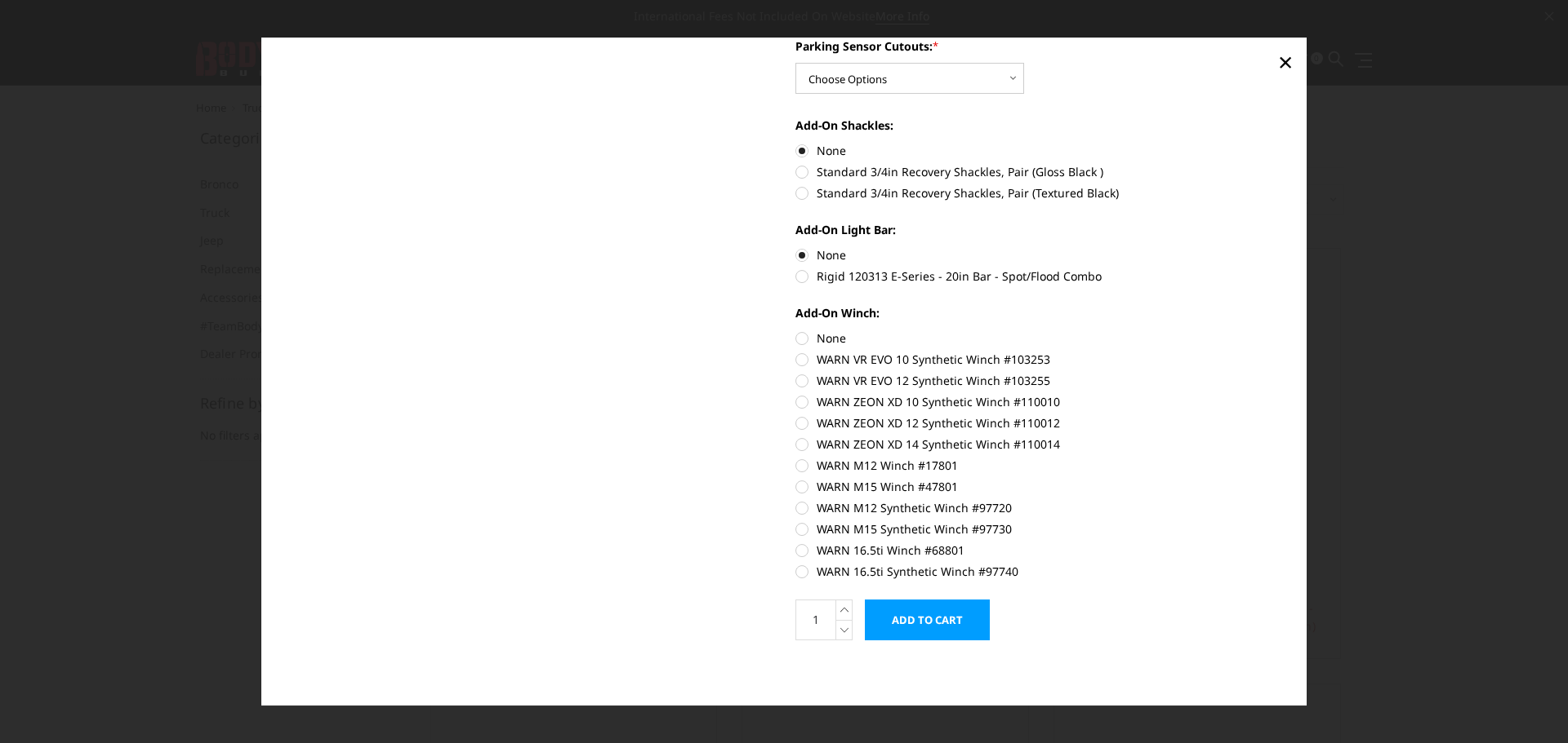
click at [796, 342] on label "None" at bounding box center [1038, 339] width 486 height 18
click at [796, 331] on input "None" at bounding box center [795, 330] width 1 height 1
radio input "true"
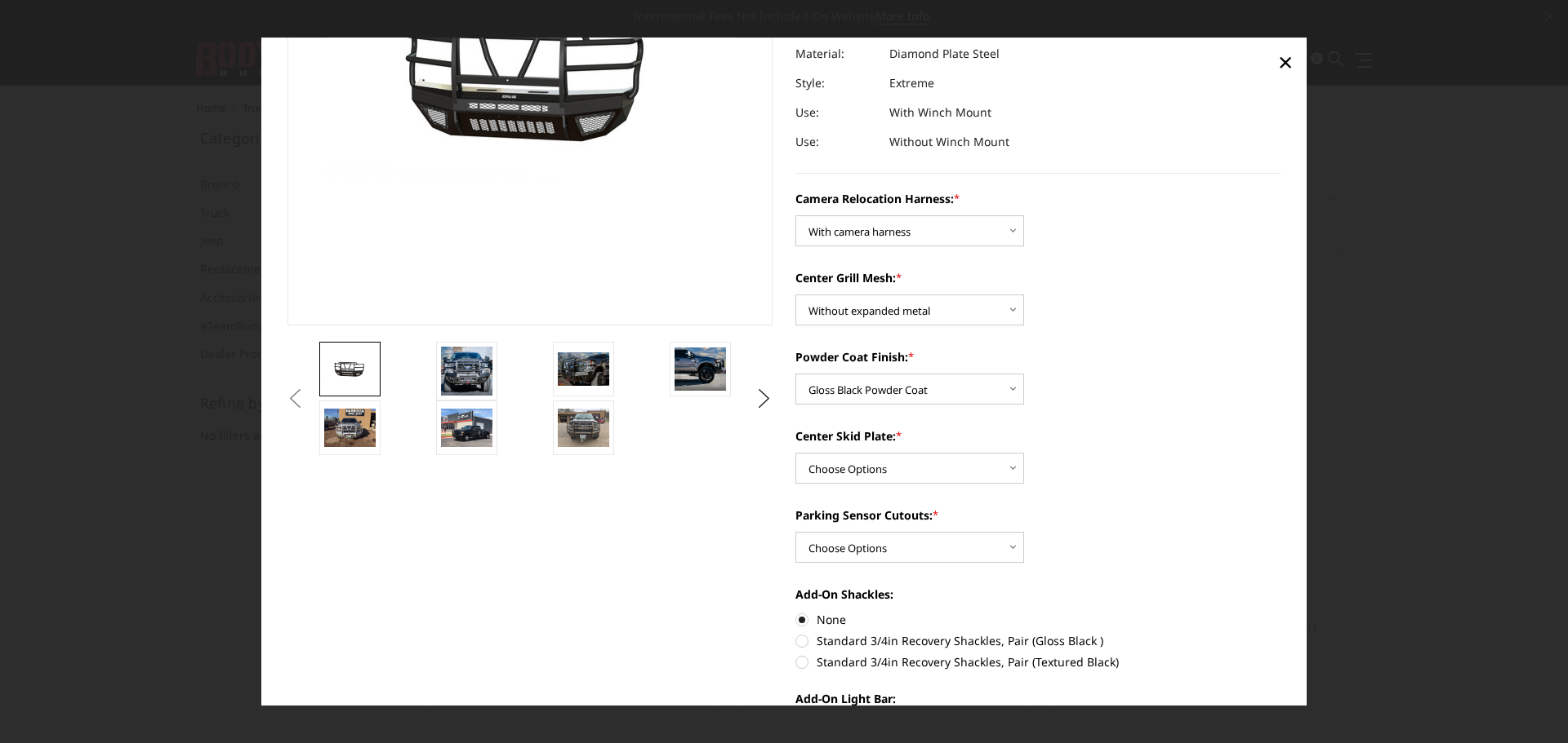
scroll to position [206, 0]
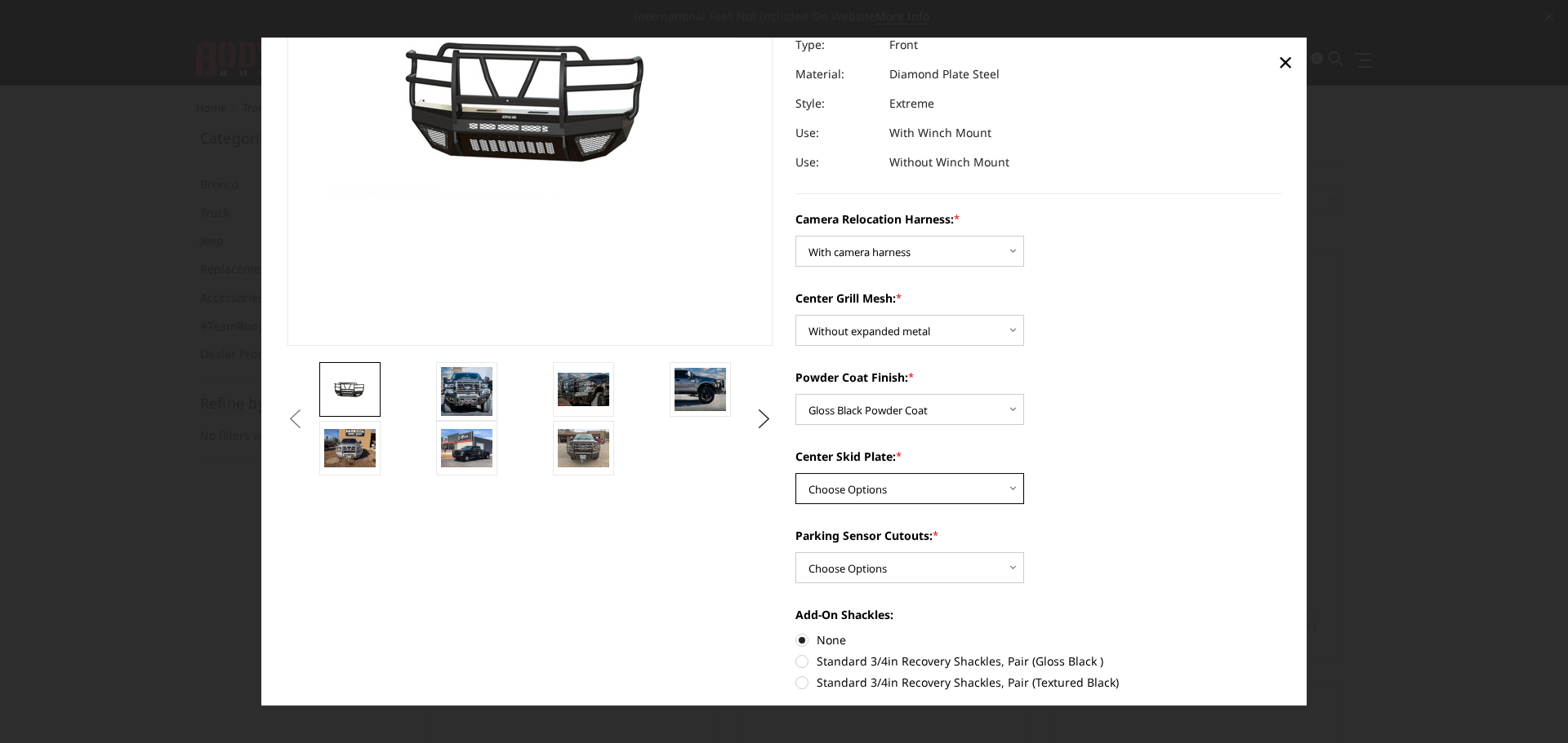
click at [849, 489] on select "Choose Options Winch Mount Skid Plate Standard Skid Plate (included) 2" Receive…" at bounding box center [910, 489] width 229 height 31
select select "3779"
click at [795, 474] on select "Choose Options Winch Mount Skid Plate Standard Skid Plate (included) 2" Receive…" at bounding box center [910, 489] width 229 height 31
click at [1175, 448] on label "Center Skid Plate: *" at bounding box center [1038, 457] width 486 height 18
click at [1024, 474] on select "Choose Options Winch Mount Skid Plate Standard Skid Plate (included) 2" Receive…" at bounding box center [910, 489] width 229 height 31
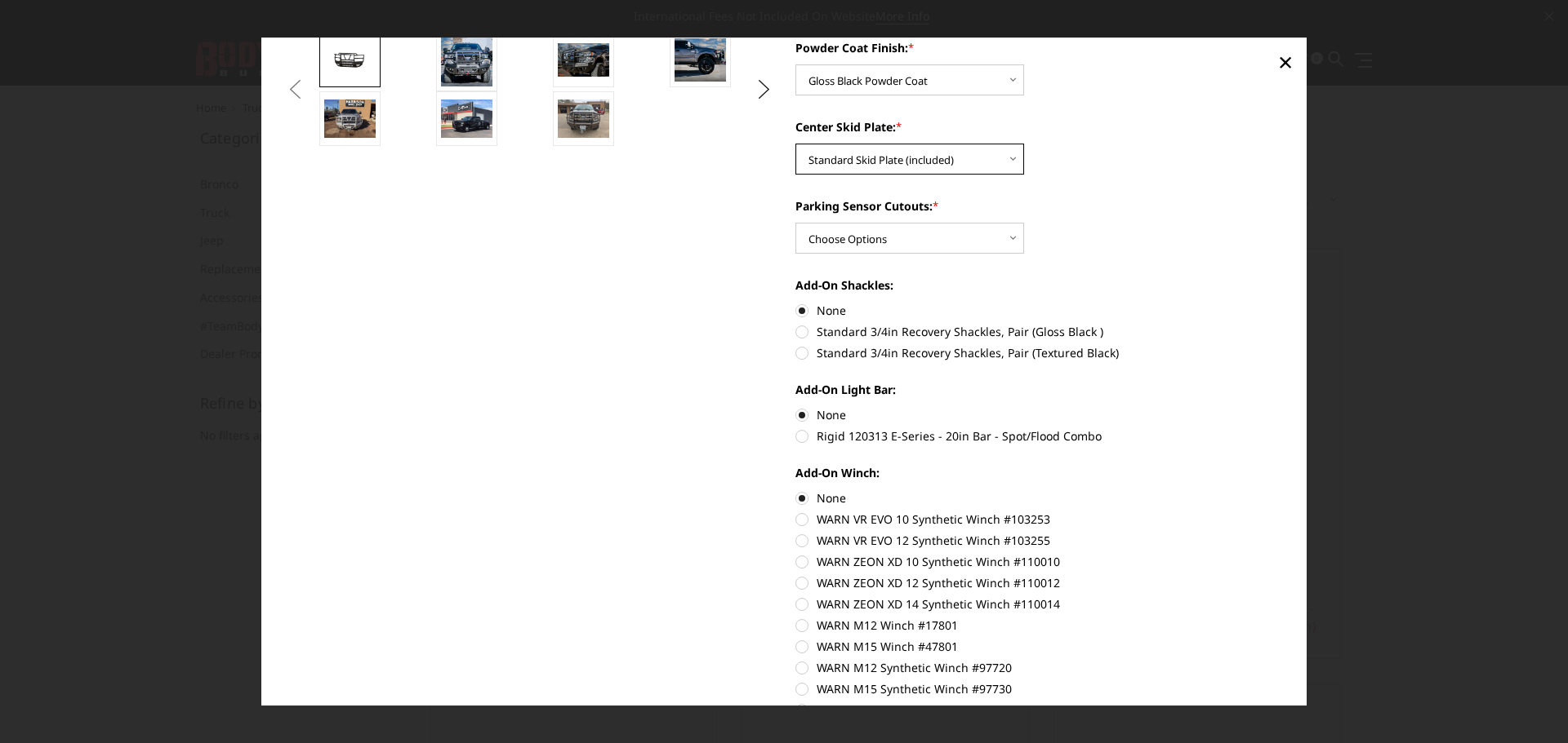
scroll to position [696, 0]
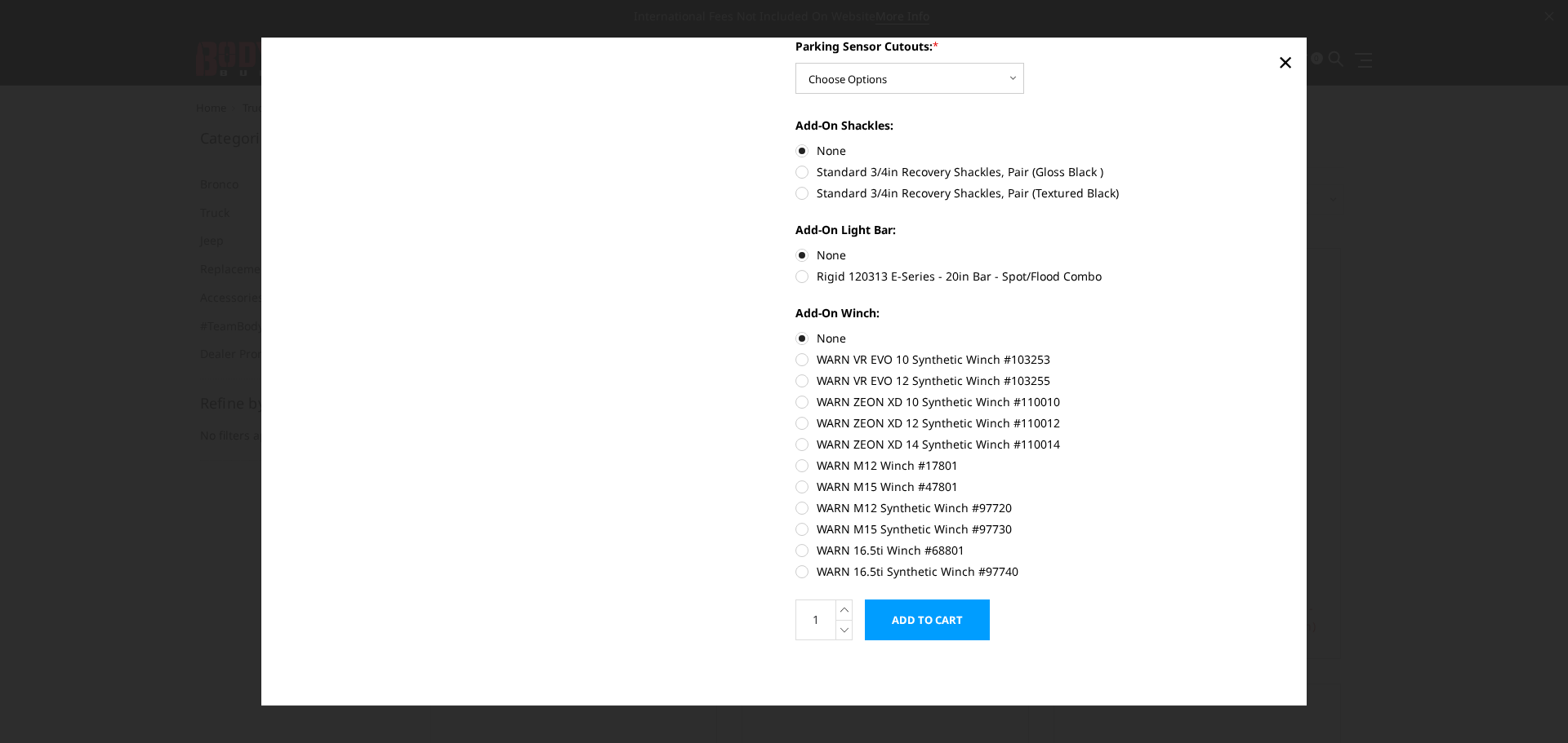
click at [929, 632] on input "Add to Cart" at bounding box center [927, 620] width 125 height 41
click at [938, 629] on input "Add to Cart" at bounding box center [927, 620] width 125 height 41
click at [907, 73] on select "Choose Options No - Without Parking Sensor Cutouts" at bounding box center [910, 78] width 229 height 31
select select "3777"
click at [795, 62] on select "Choose Options No - Without Parking Sensor Cutouts" at bounding box center [910, 78] width 229 height 31
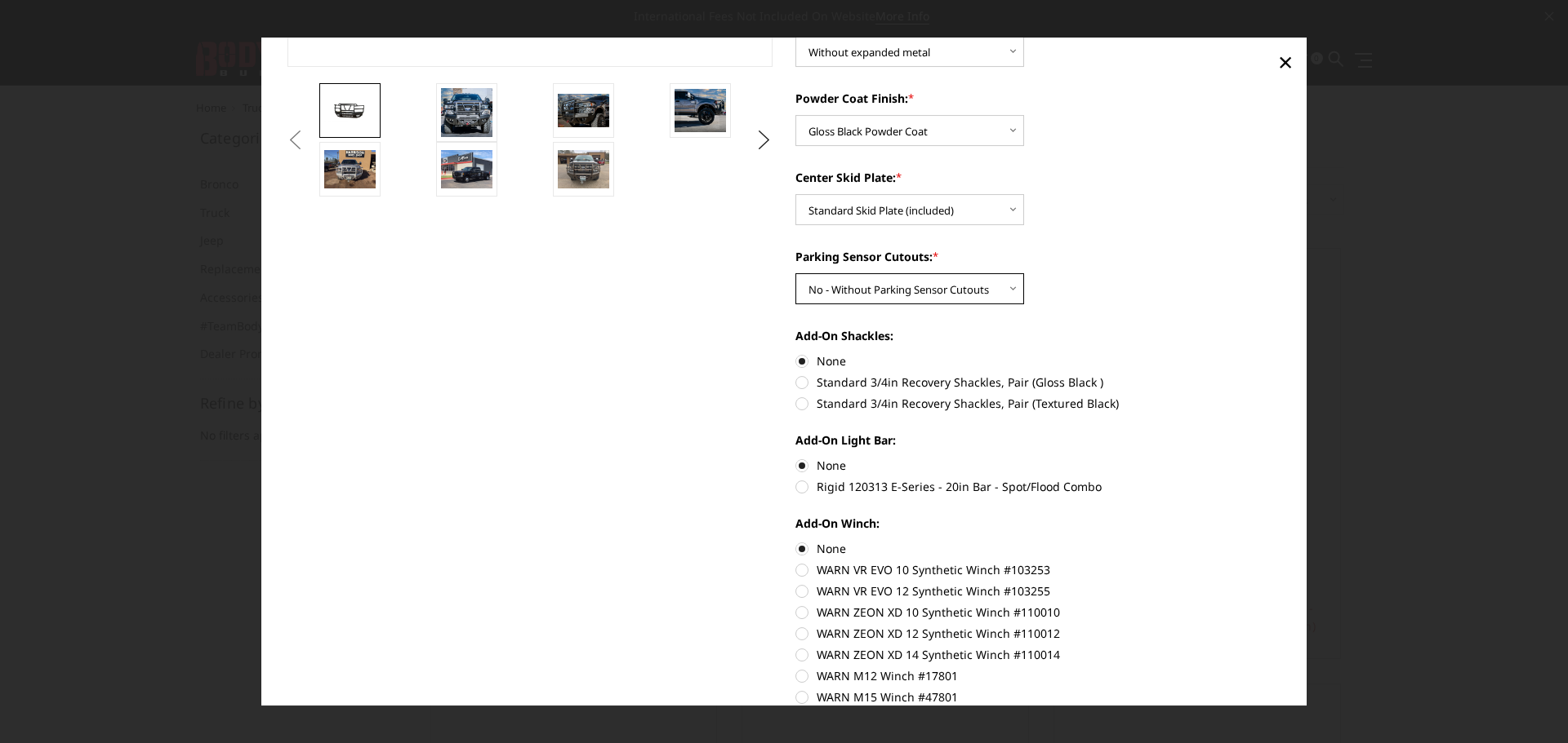
scroll to position [653, 0]
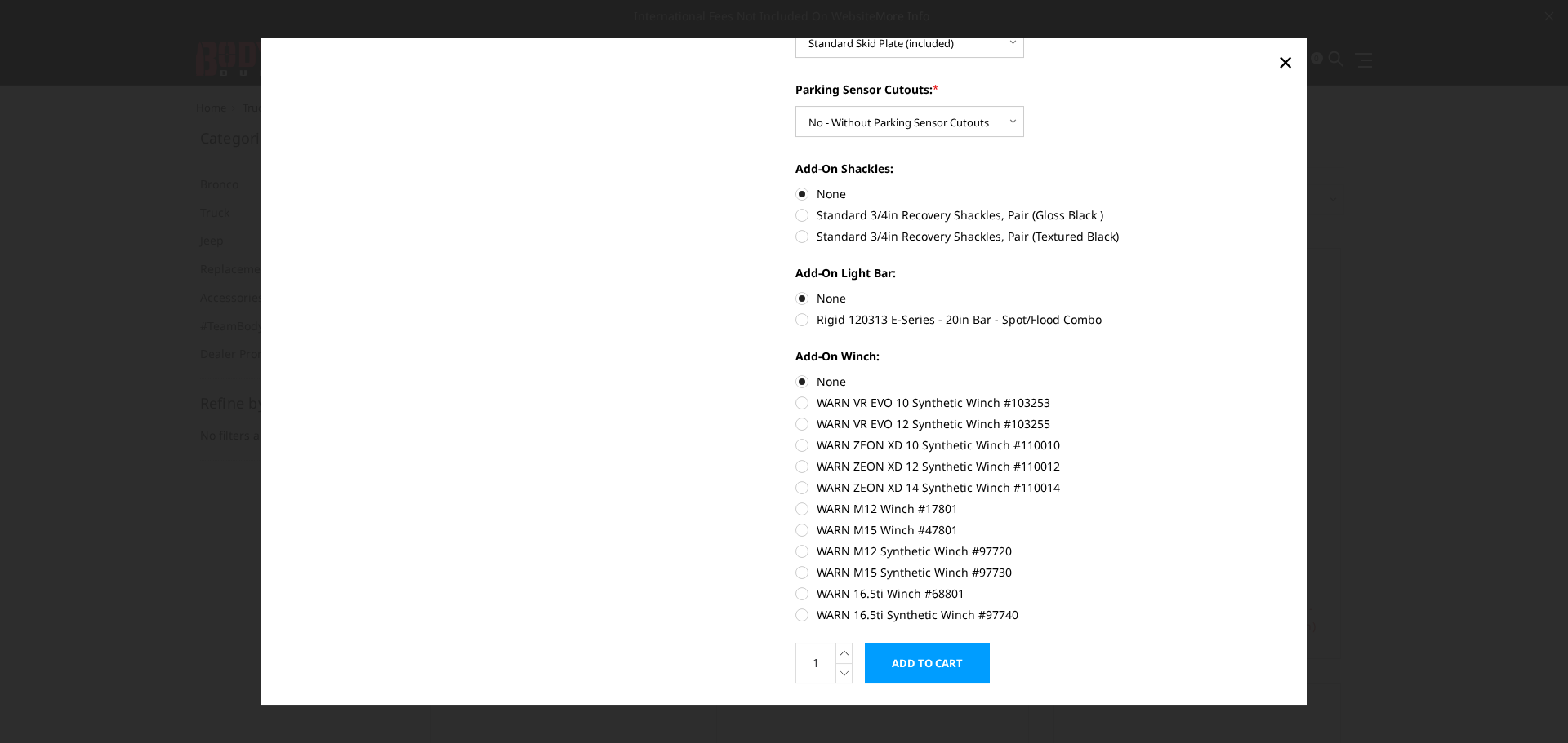
click at [942, 654] on input "Add to Cart" at bounding box center [927, 664] width 125 height 41
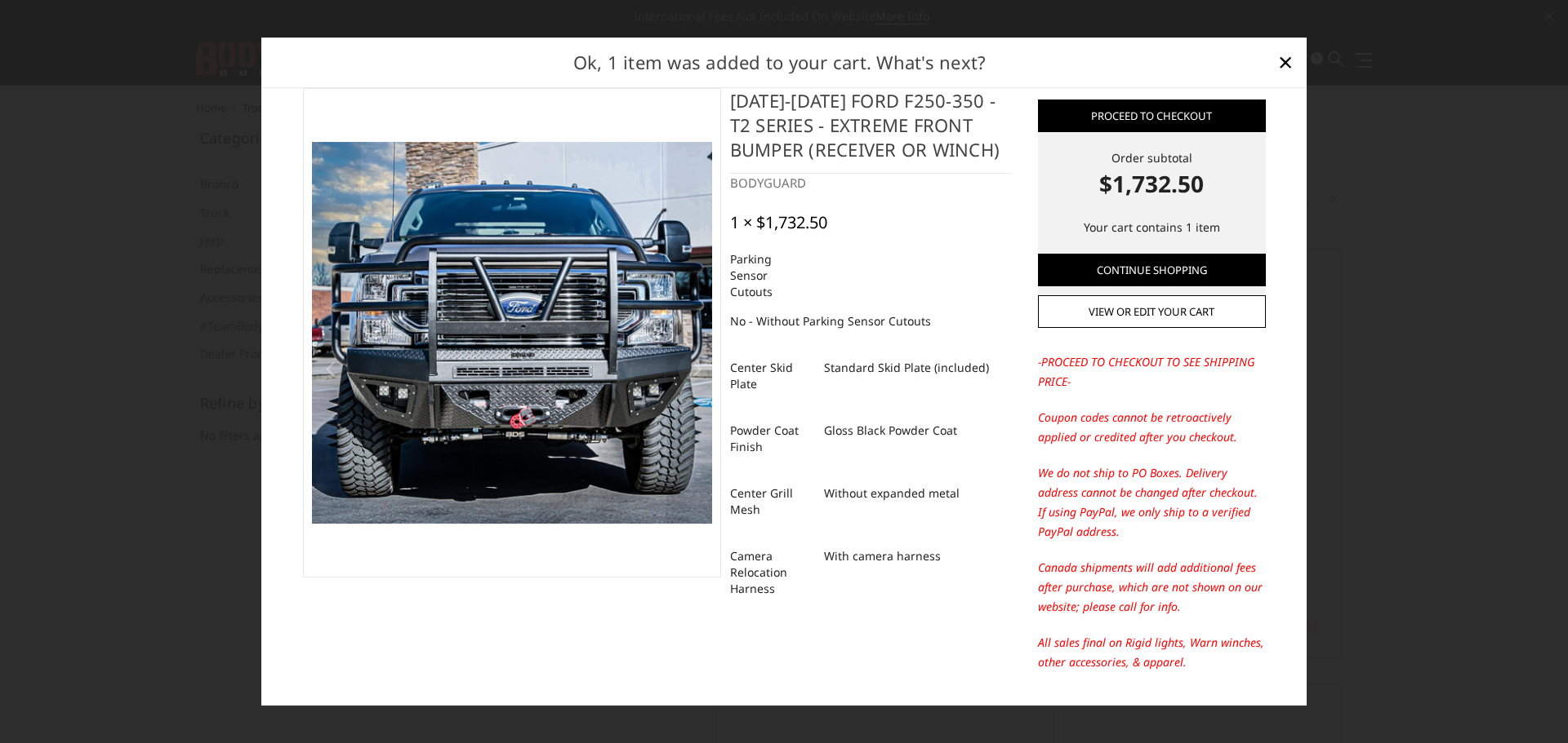
scroll to position [0, 0]
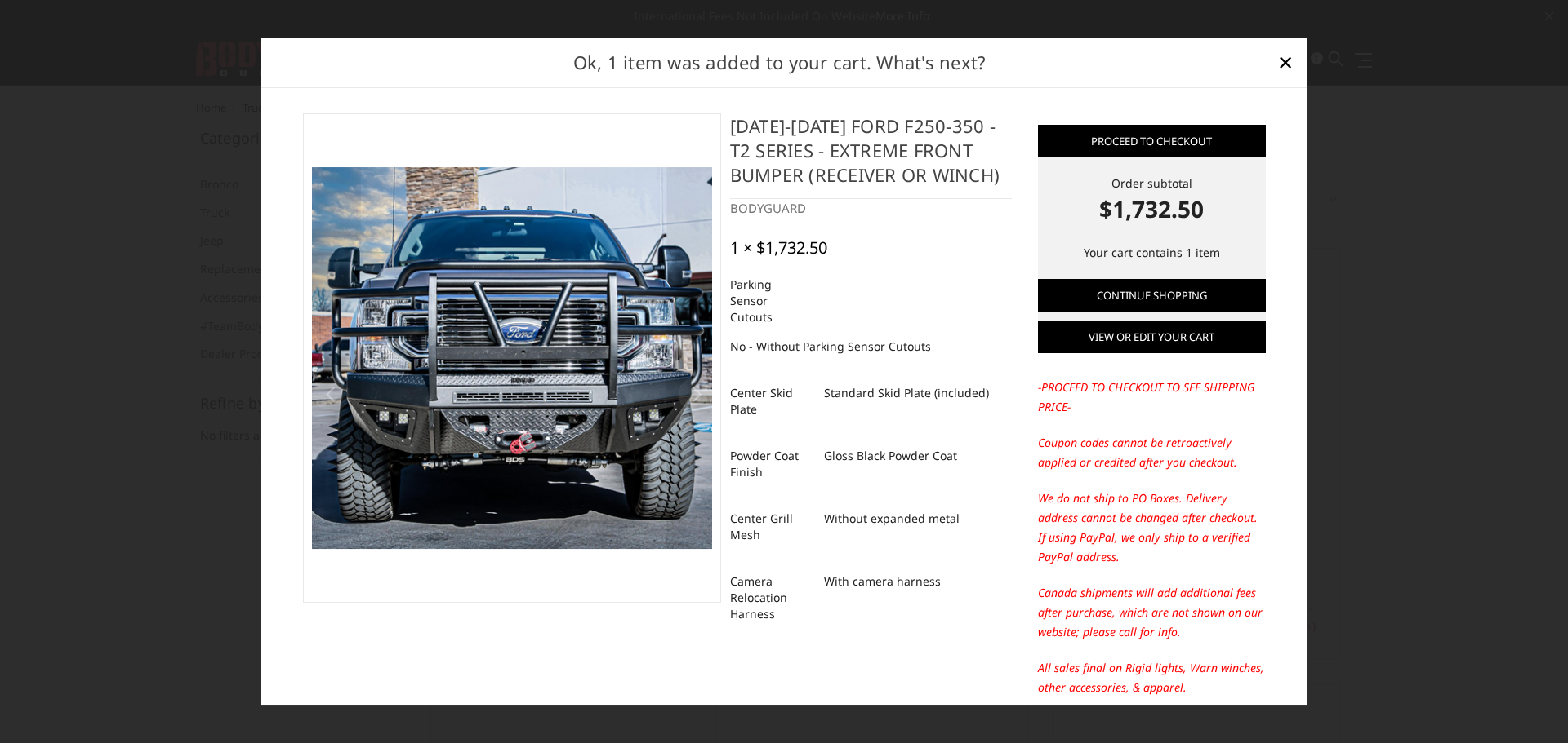
click at [1159, 339] on link "View or edit your cart" at bounding box center [1151, 337] width 228 height 32
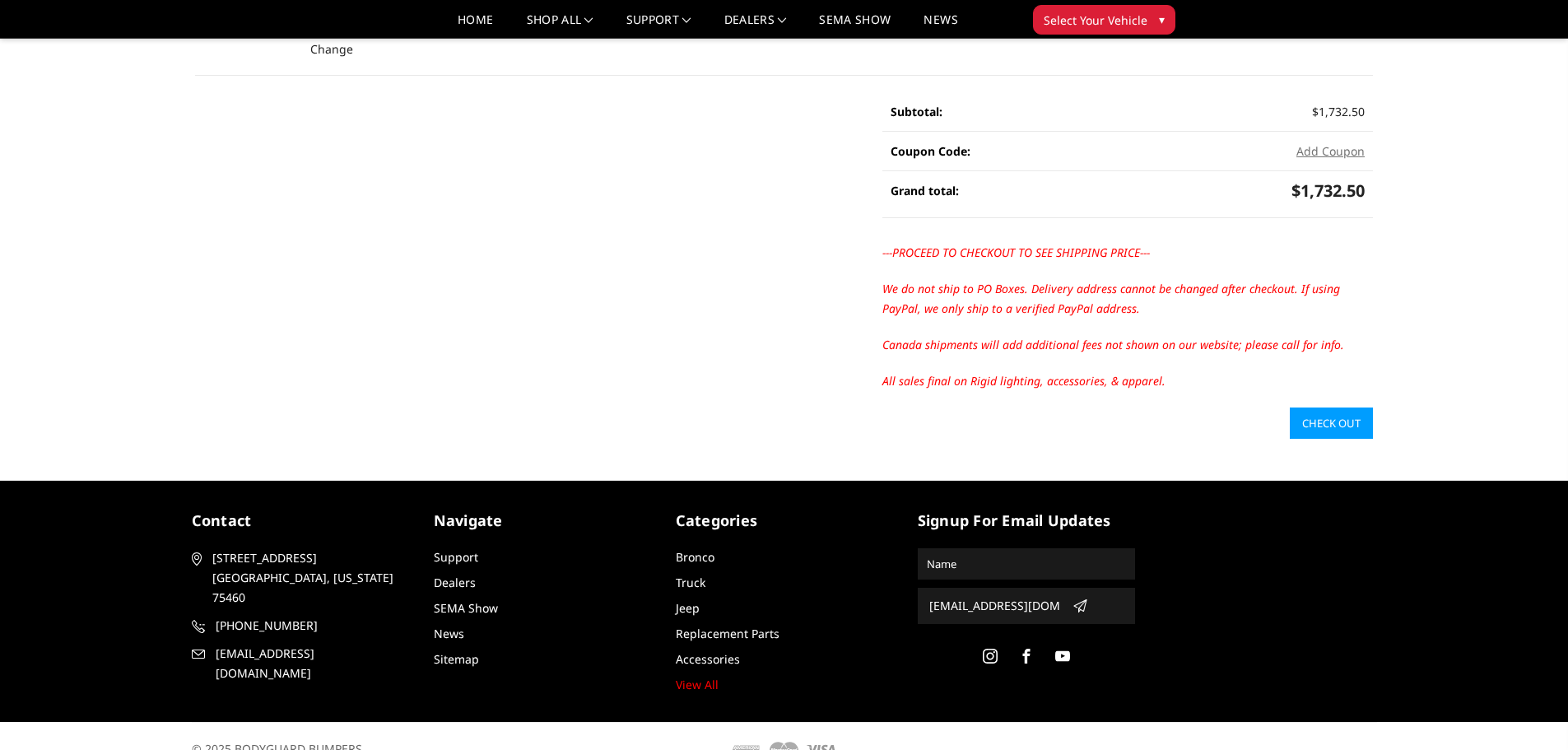
scroll to position [329, 0]
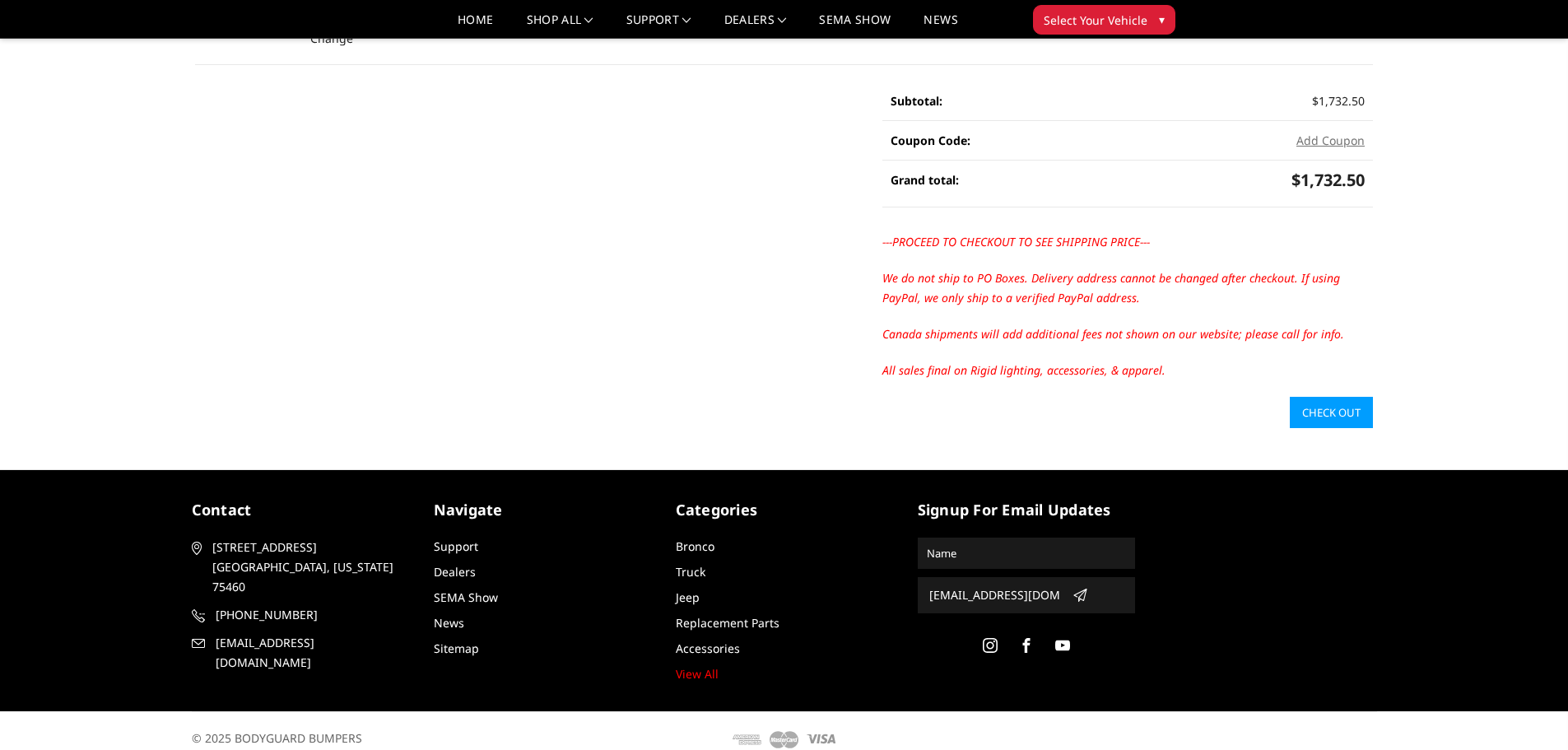
click at [1321, 409] on link "Check out" at bounding box center [1332, 413] width 83 height 32
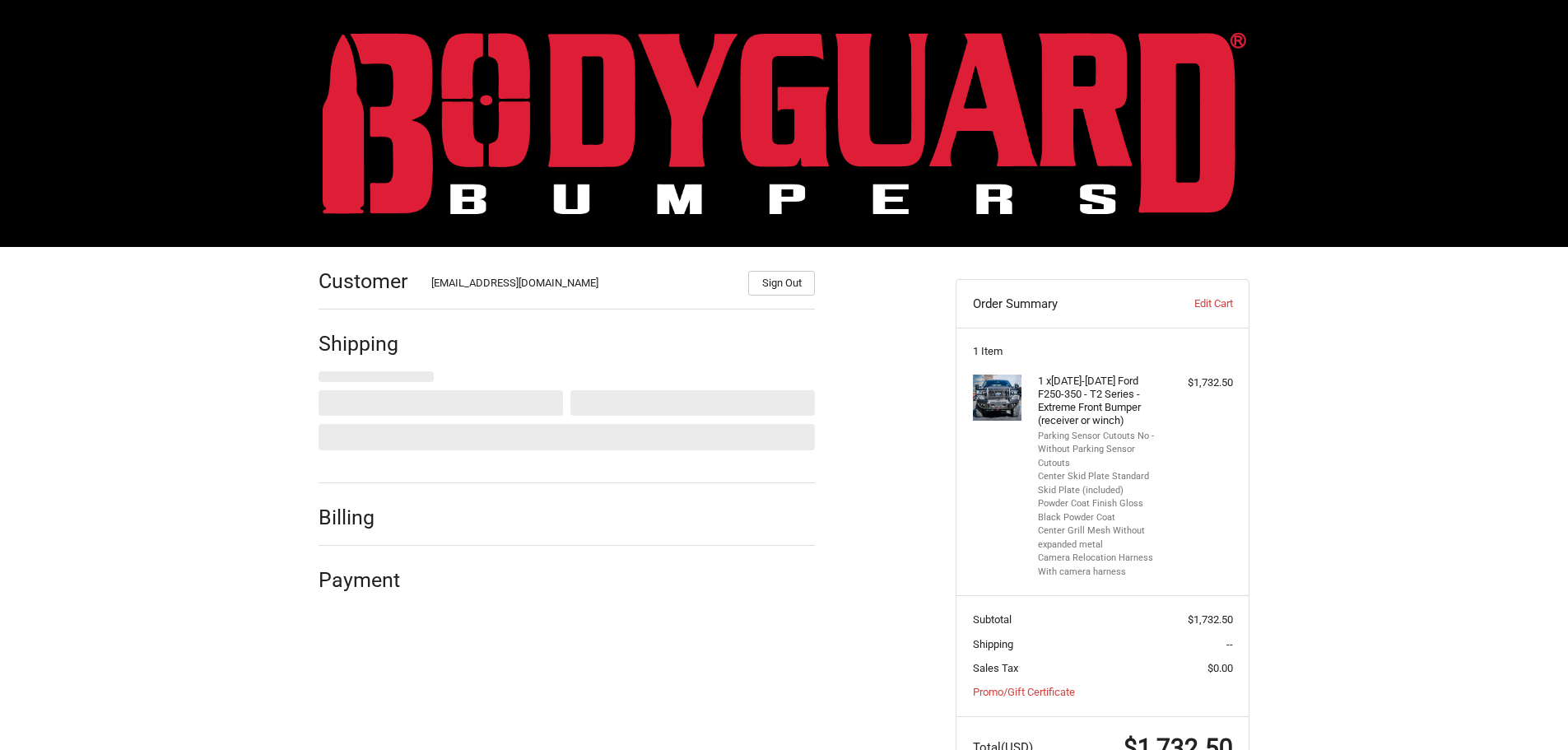
scroll to position [62, 0]
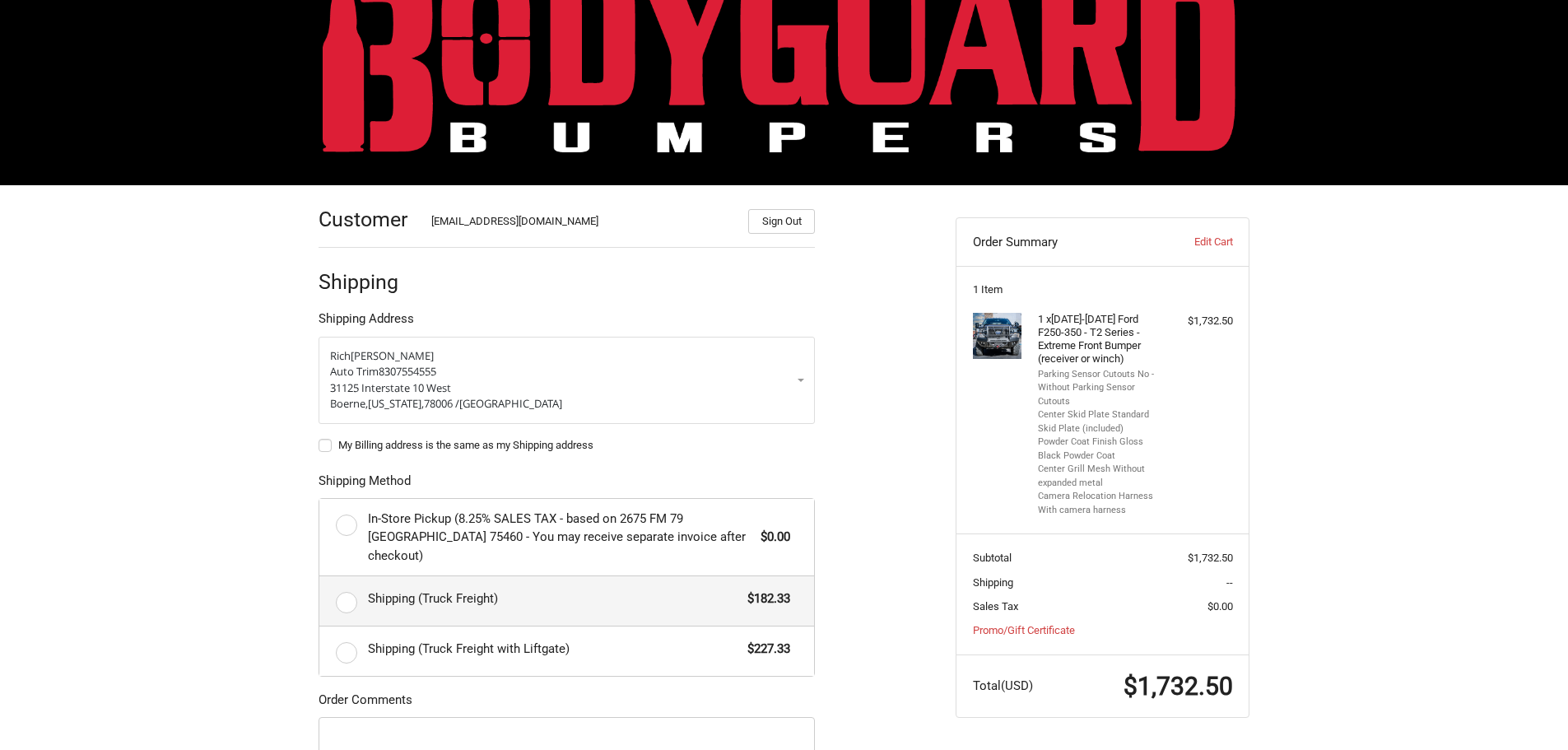
click at [354, 591] on label "Shipping (Truck Freight) $182.33" at bounding box center [566, 601] width 494 height 49
click at [320, 578] on input "Shipping (Truck Freight) $182.33" at bounding box center [319, 577] width 1 height 1
radio input "true"
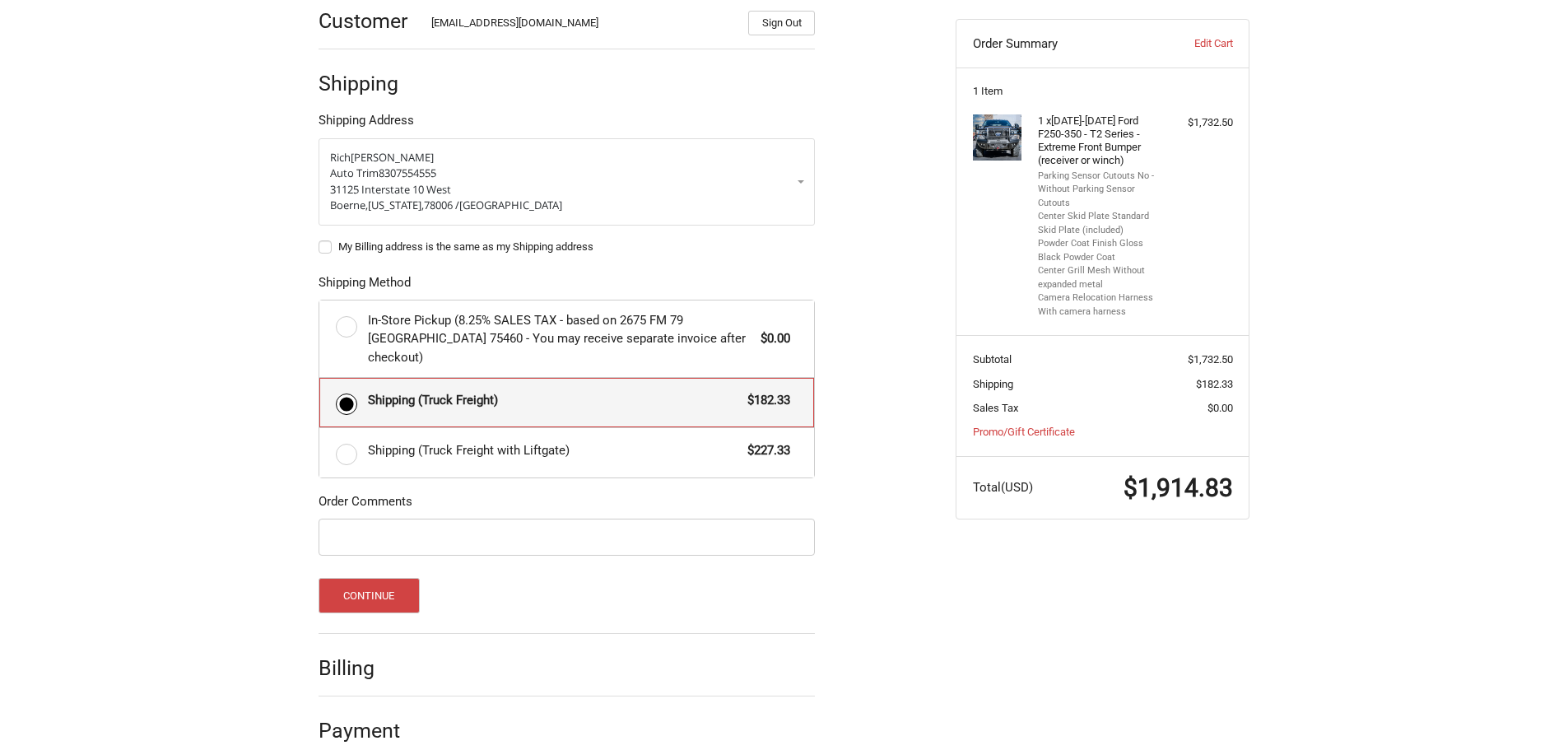
scroll to position [267, 0]
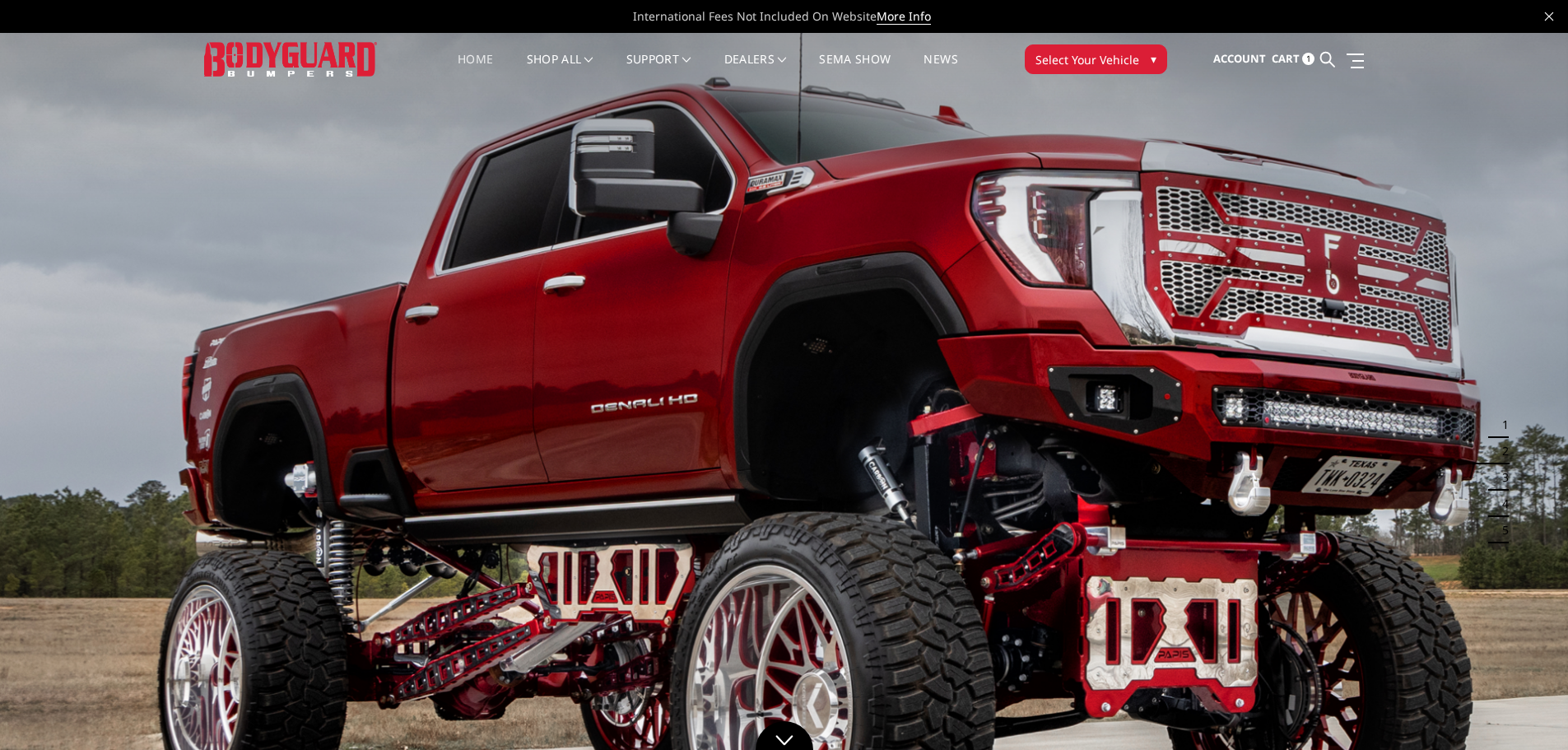
click at [1296, 59] on span "Cart" at bounding box center [1285, 58] width 28 height 15
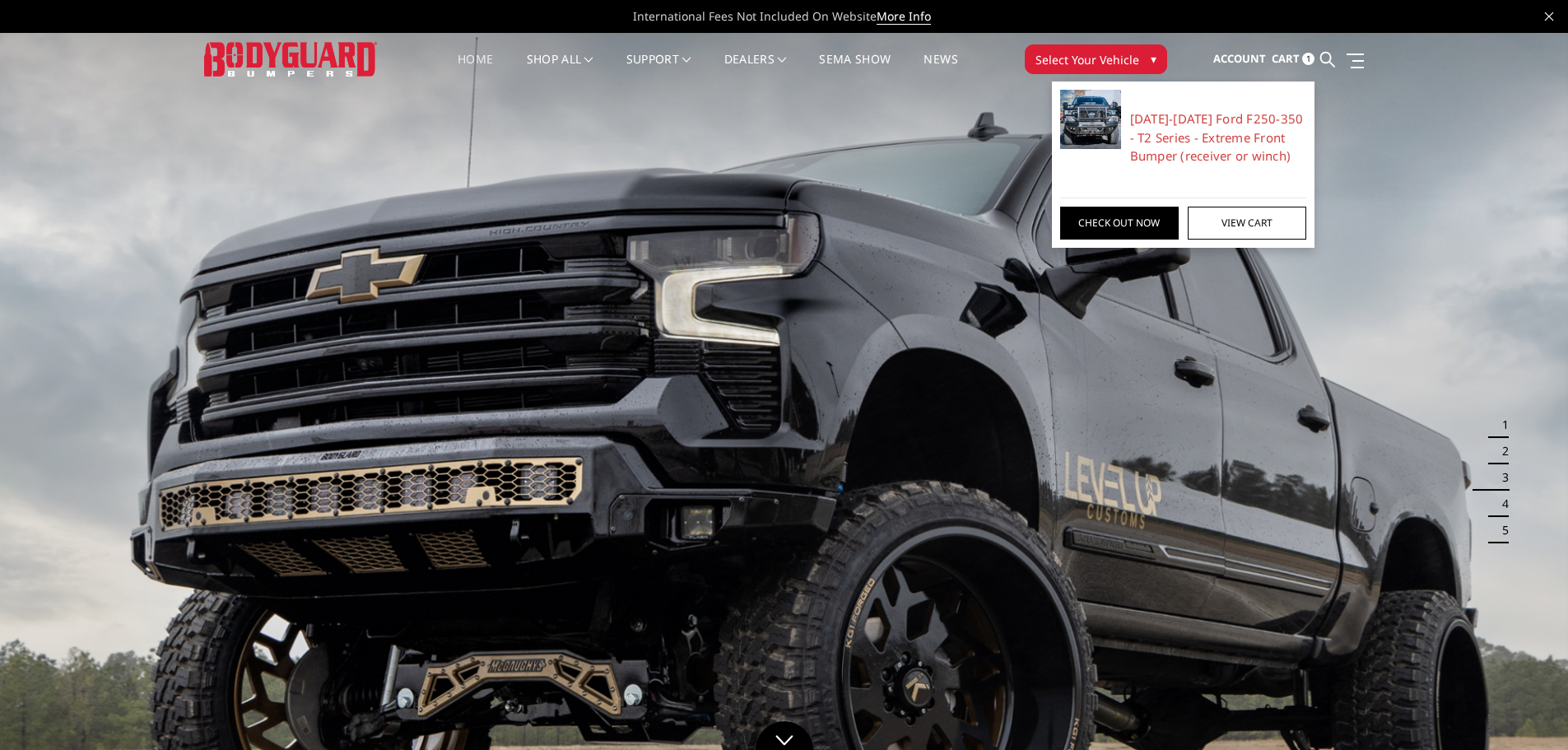
click at [1223, 55] on span "Account" at bounding box center [1239, 58] width 52 height 15
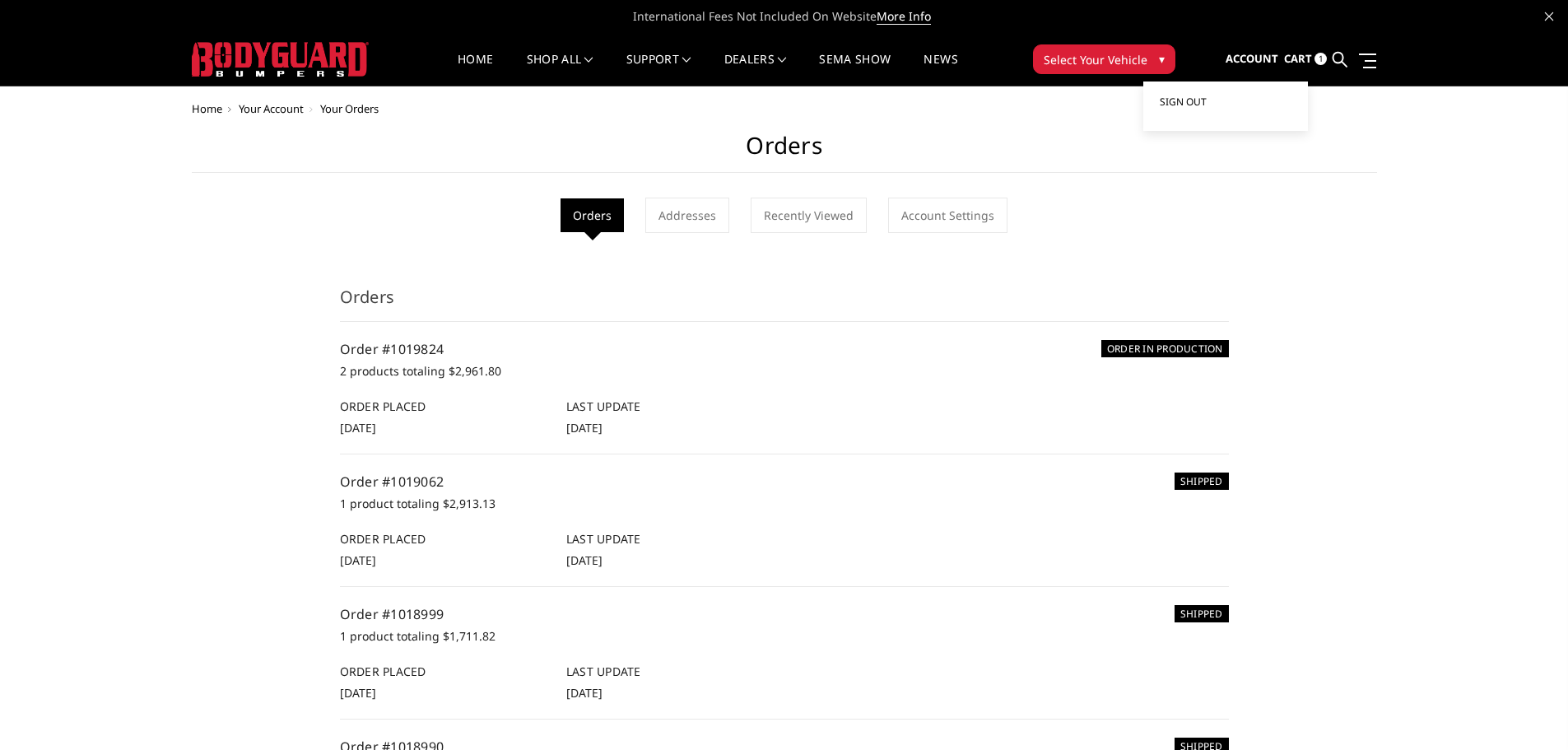
click at [1172, 100] on span "Sign out" at bounding box center [1184, 102] width 47 height 14
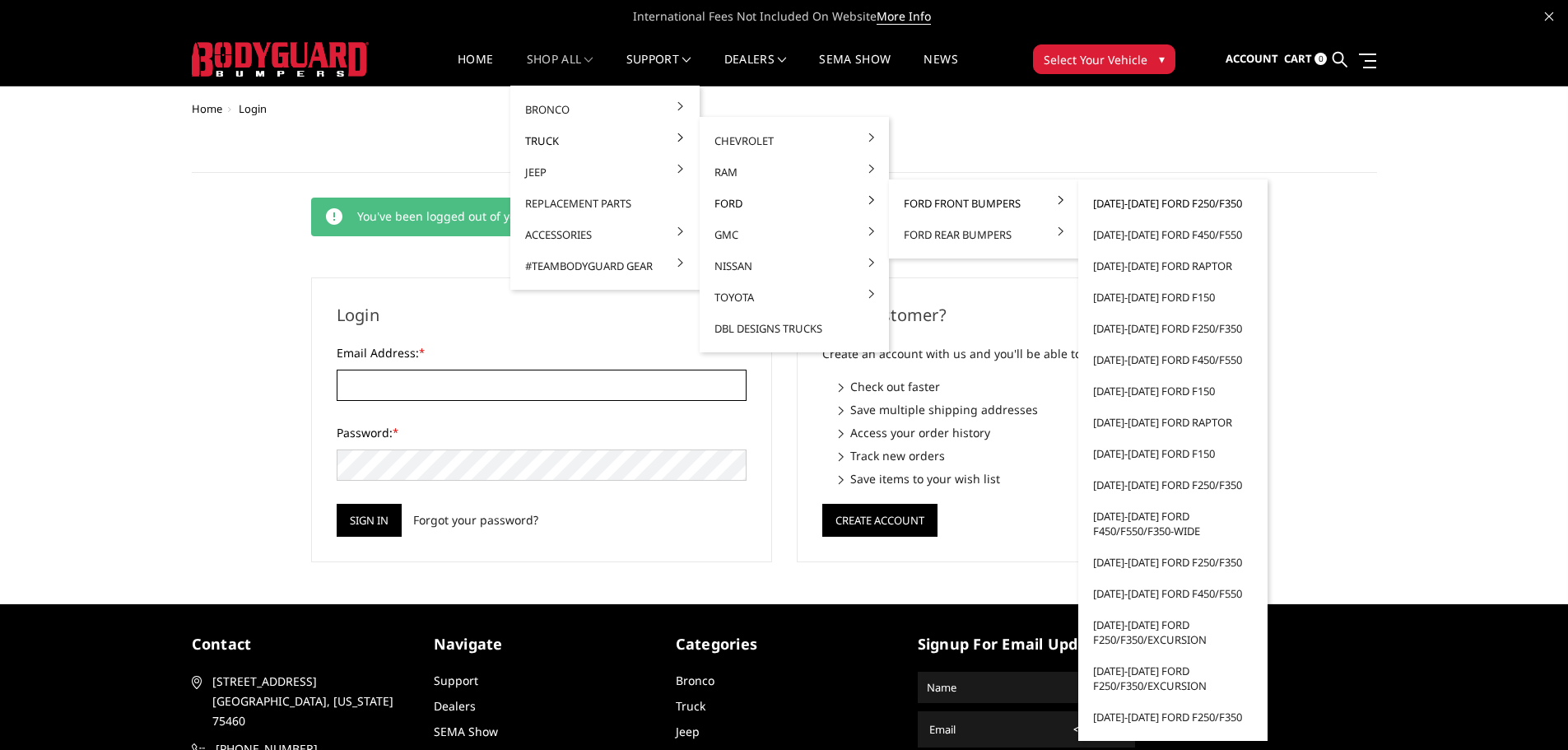
type input "[EMAIL_ADDRESS][DOMAIN_NAME]"
click at [1148, 205] on link "[DATE]-[DATE] Ford F250/F350" at bounding box center [1173, 204] width 176 height 32
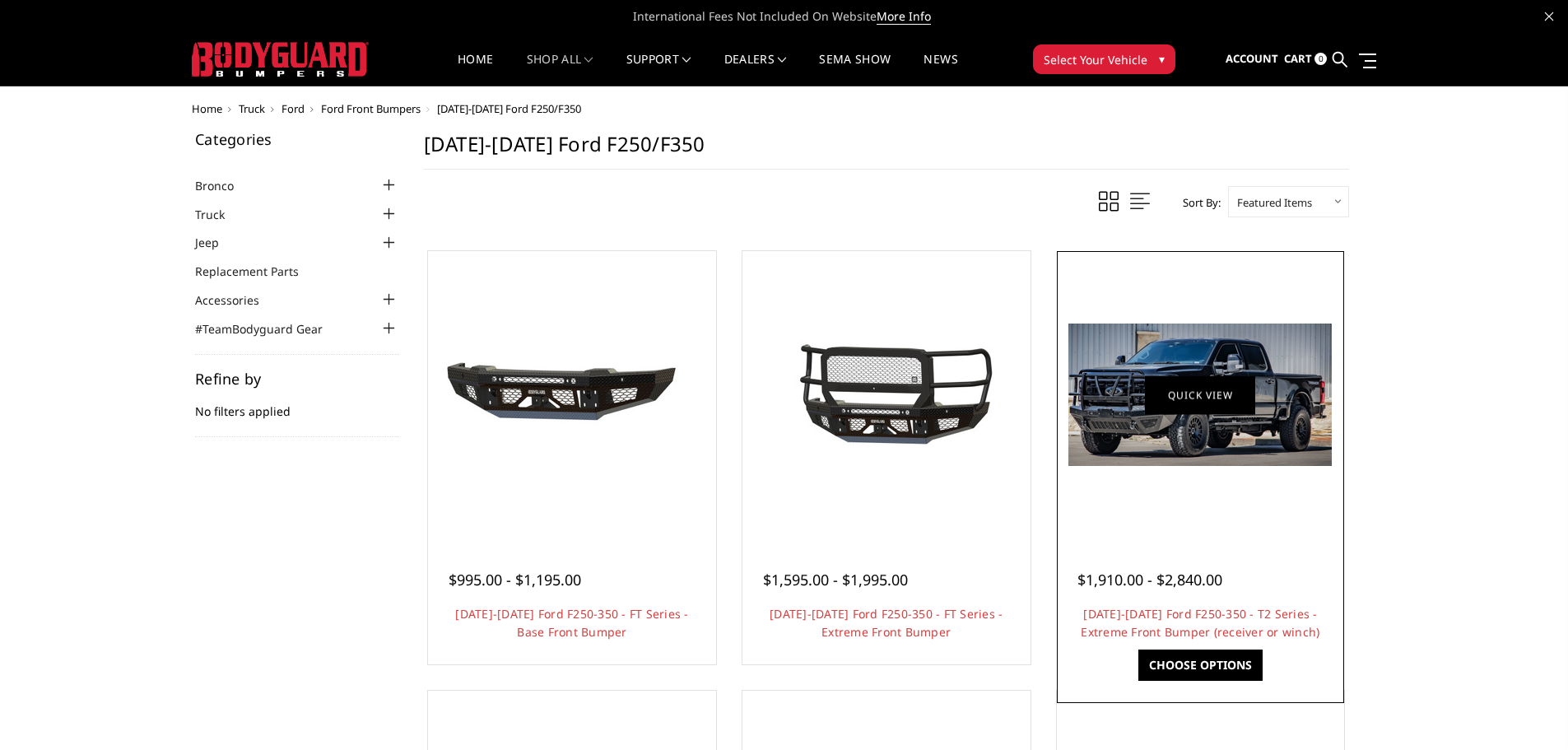
click at [1158, 419] on img at bounding box center [1200, 395] width 263 height 143
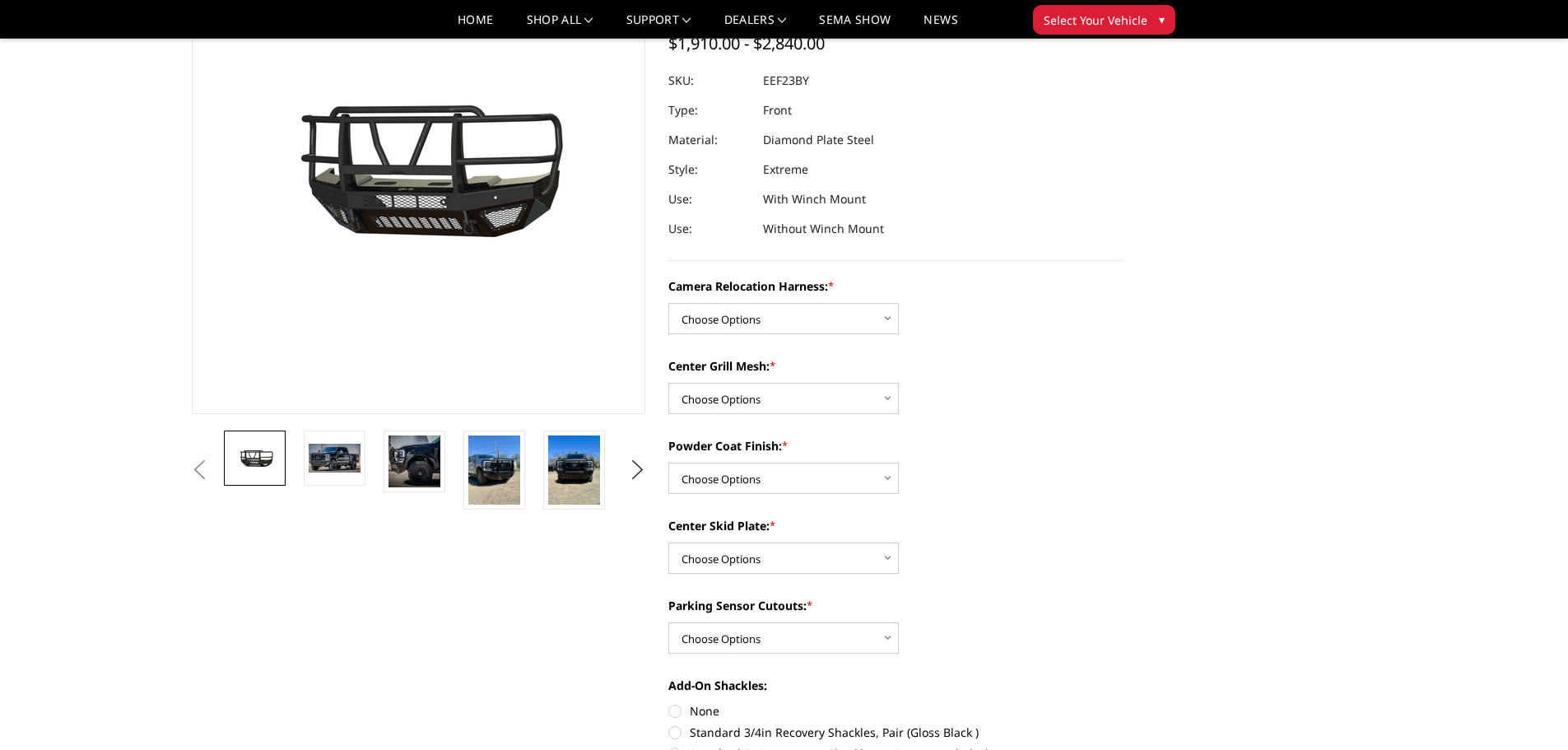
scroll to position [165, 0]
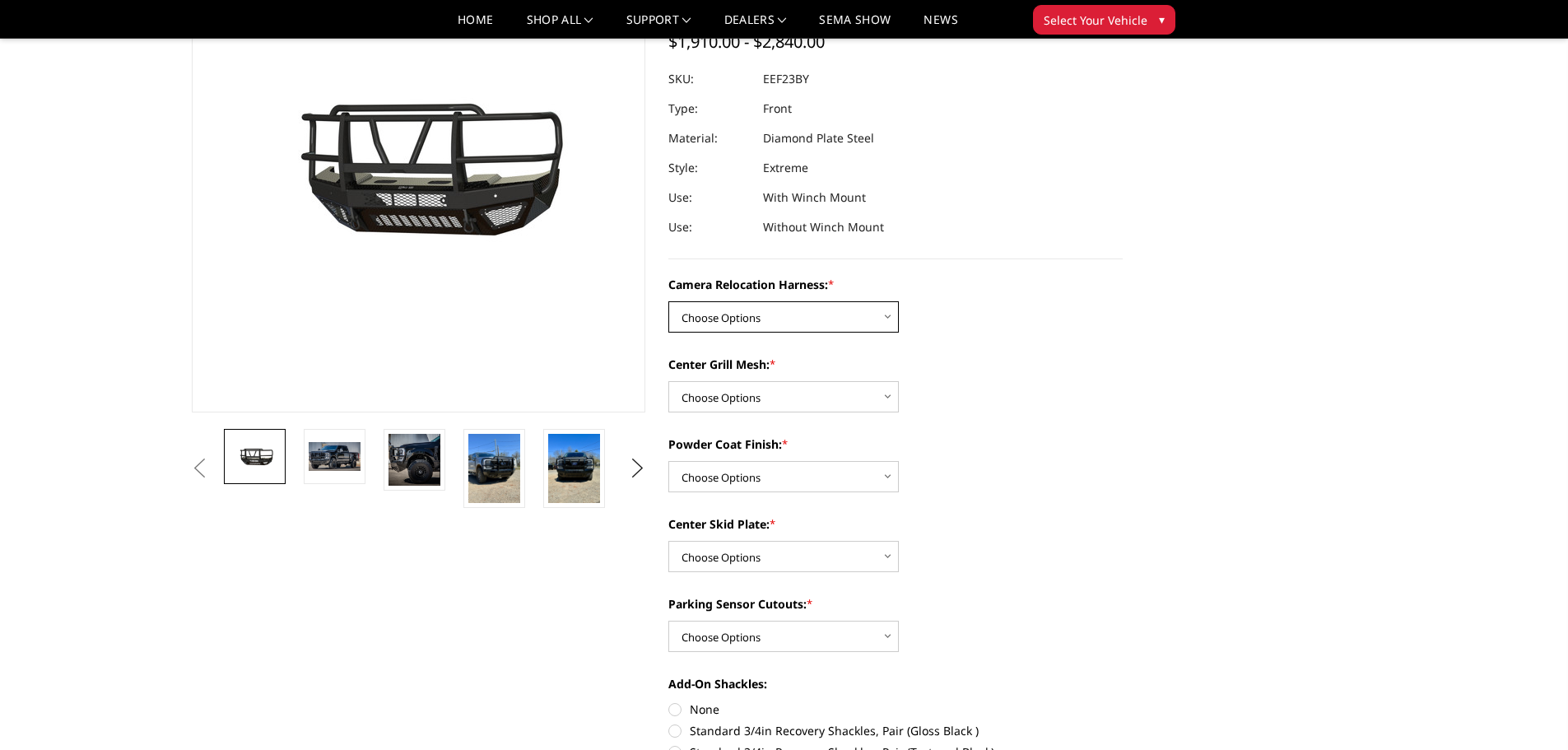
click at [835, 307] on select "Choose Options Without camera harness With camera harness" at bounding box center [784, 317] width 230 height 32
select select "3753"
click at [669, 302] on select "Choose Options Without camera harness With camera harness" at bounding box center [784, 317] width 230 height 32
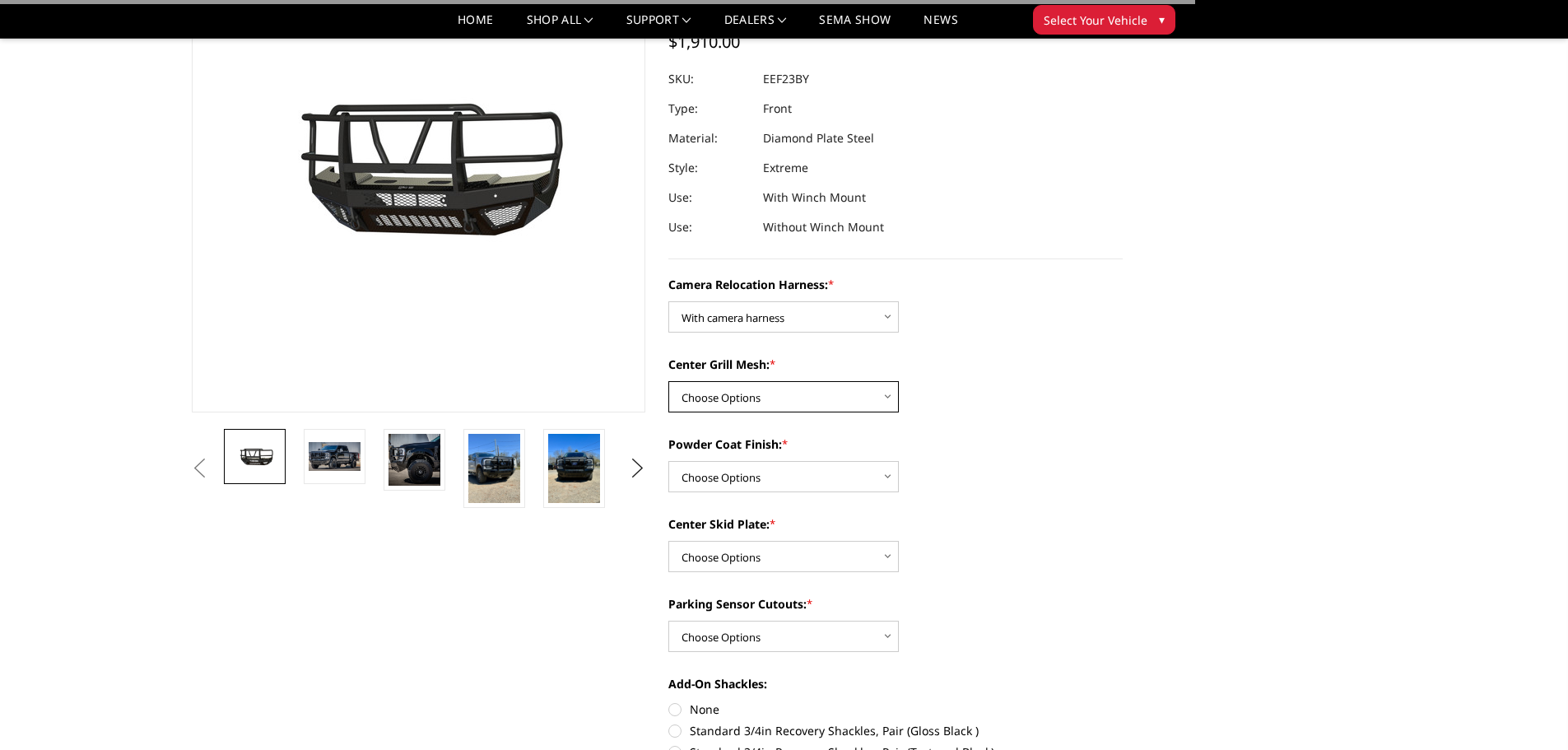
click at [788, 399] on select "Choose Options Without expanded metal With expanded metal" at bounding box center [784, 397] width 230 height 32
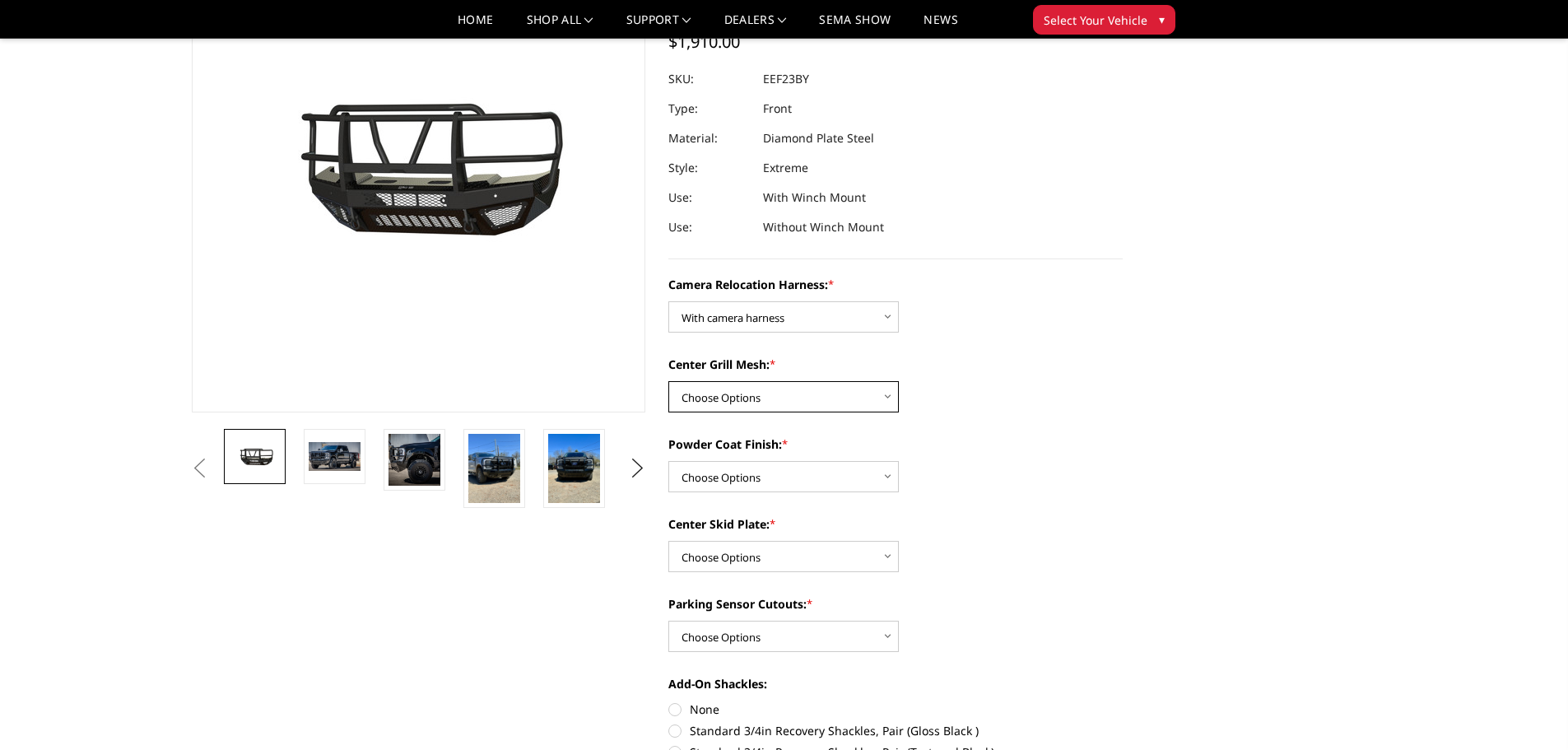
select select "3752"
click at [669, 381] on select "Choose Options Without expanded metal With expanded metal" at bounding box center [784, 397] width 230 height 32
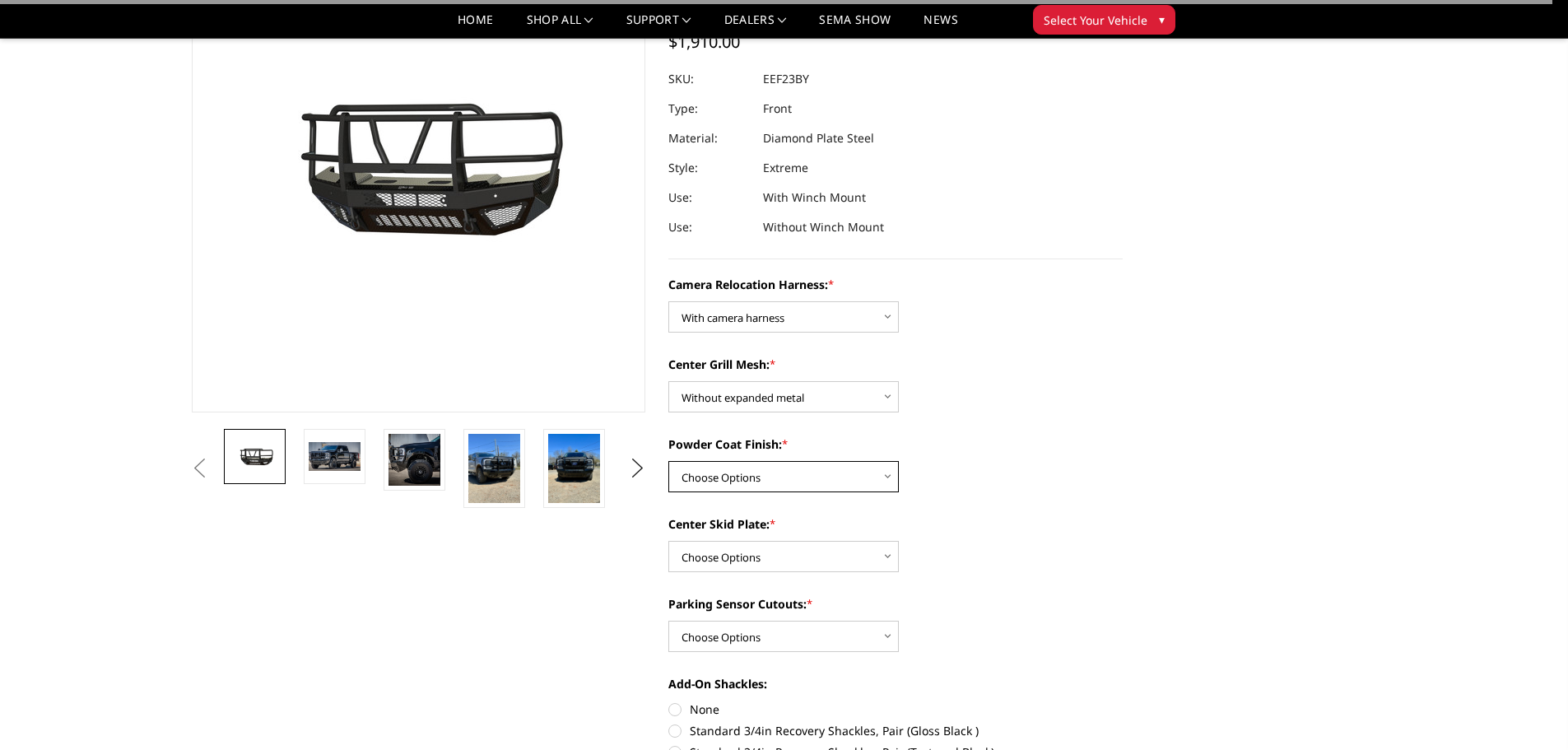
click at [760, 485] on select "Choose Options Textured Black Powder Coat Gloss Black Powder Coat Bare Metal" at bounding box center [784, 477] width 230 height 32
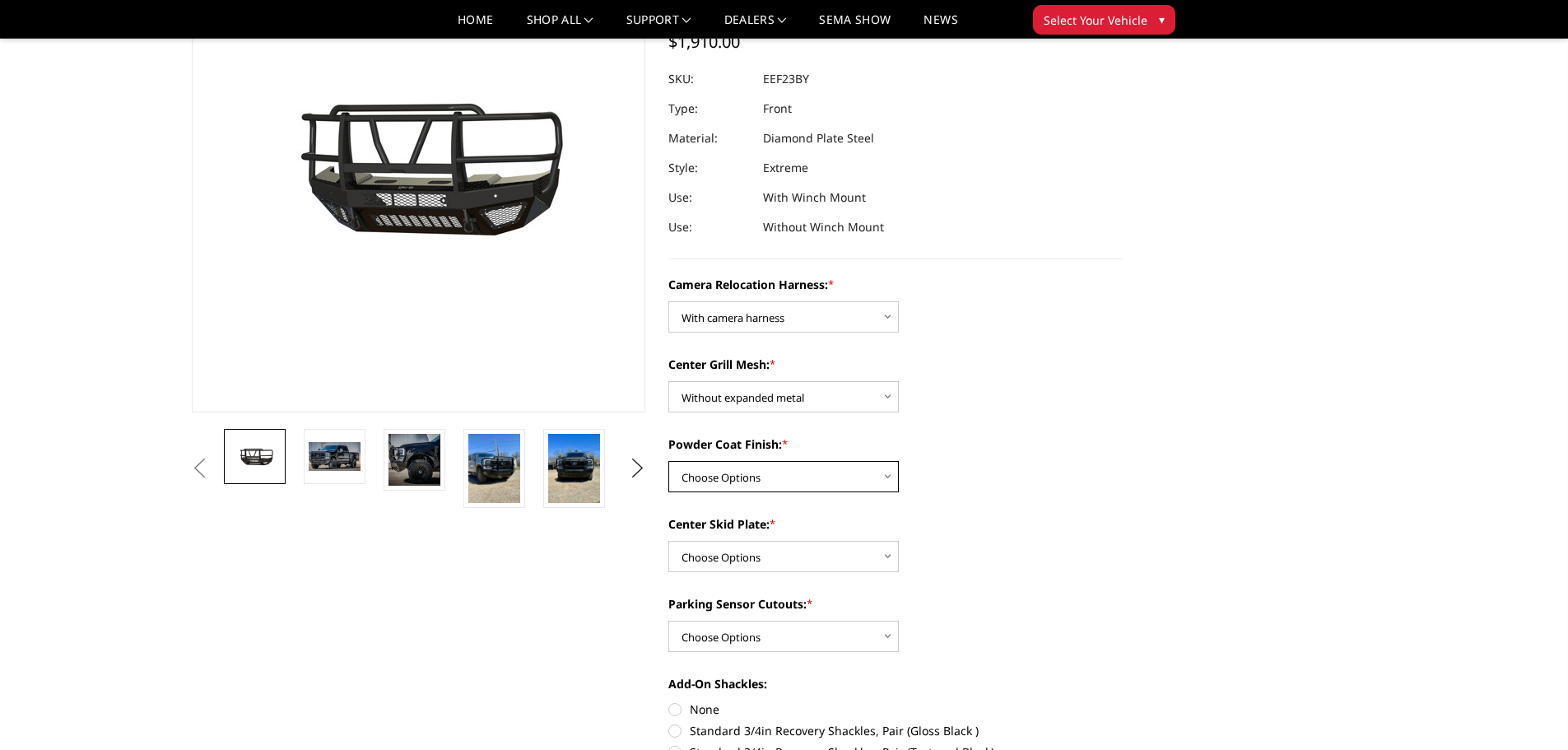
select select "3749"
click at [669, 461] on select "Choose Options Textured Black Powder Coat Gloss Black Powder Coat Bare Metal" at bounding box center [784, 477] width 230 height 32
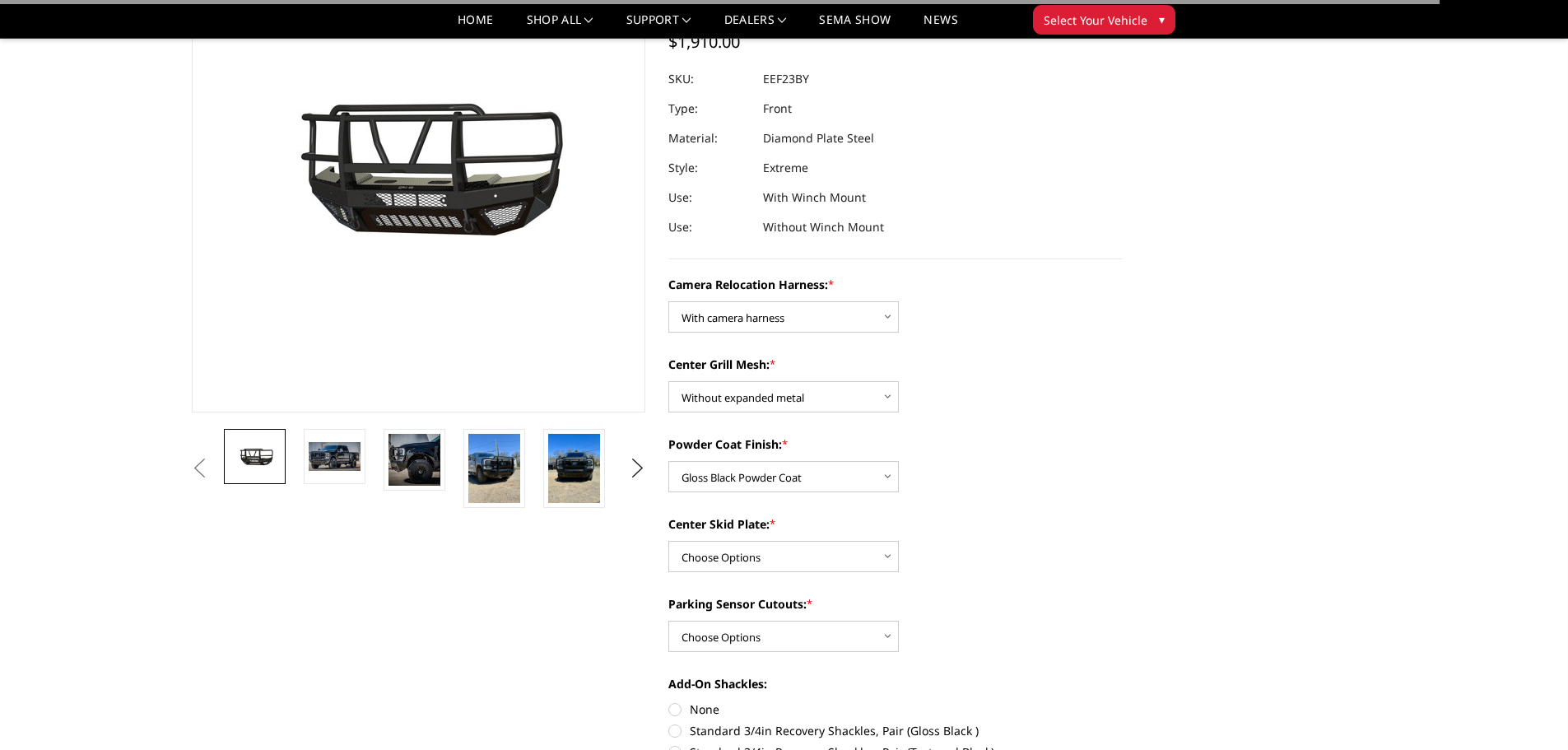
click at [1007, 428] on div "Camera Relocation Harness: * Choose Options Without camera harness With camera …" at bounding box center [895, 708] width 454 height 864
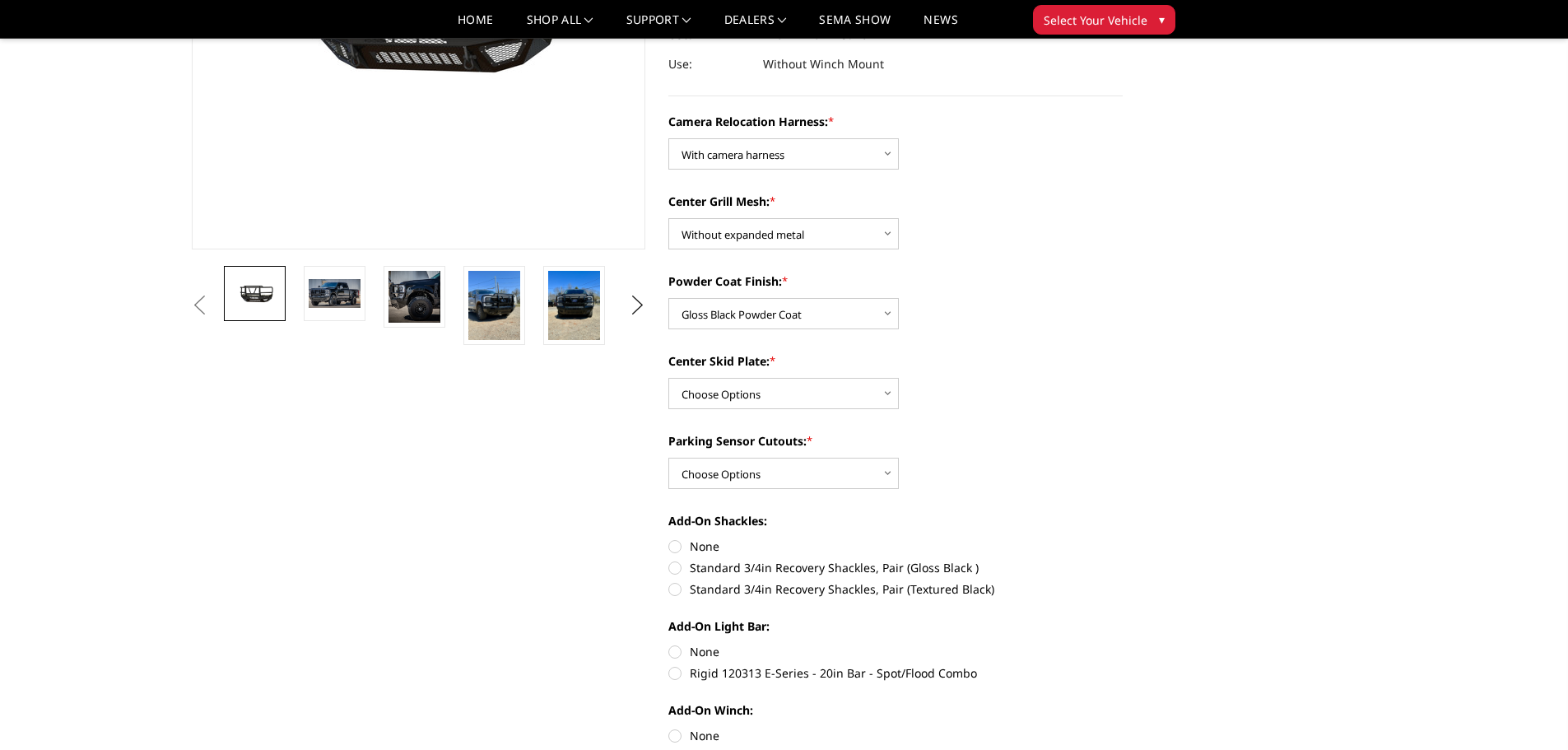
scroll to position [329, 0]
click at [778, 388] on select "Choose Options Winch Mount Skid Plate Standard Skid Plate (included) 2" Receive…" at bounding box center [784, 392] width 230 height 32
select select "3746"
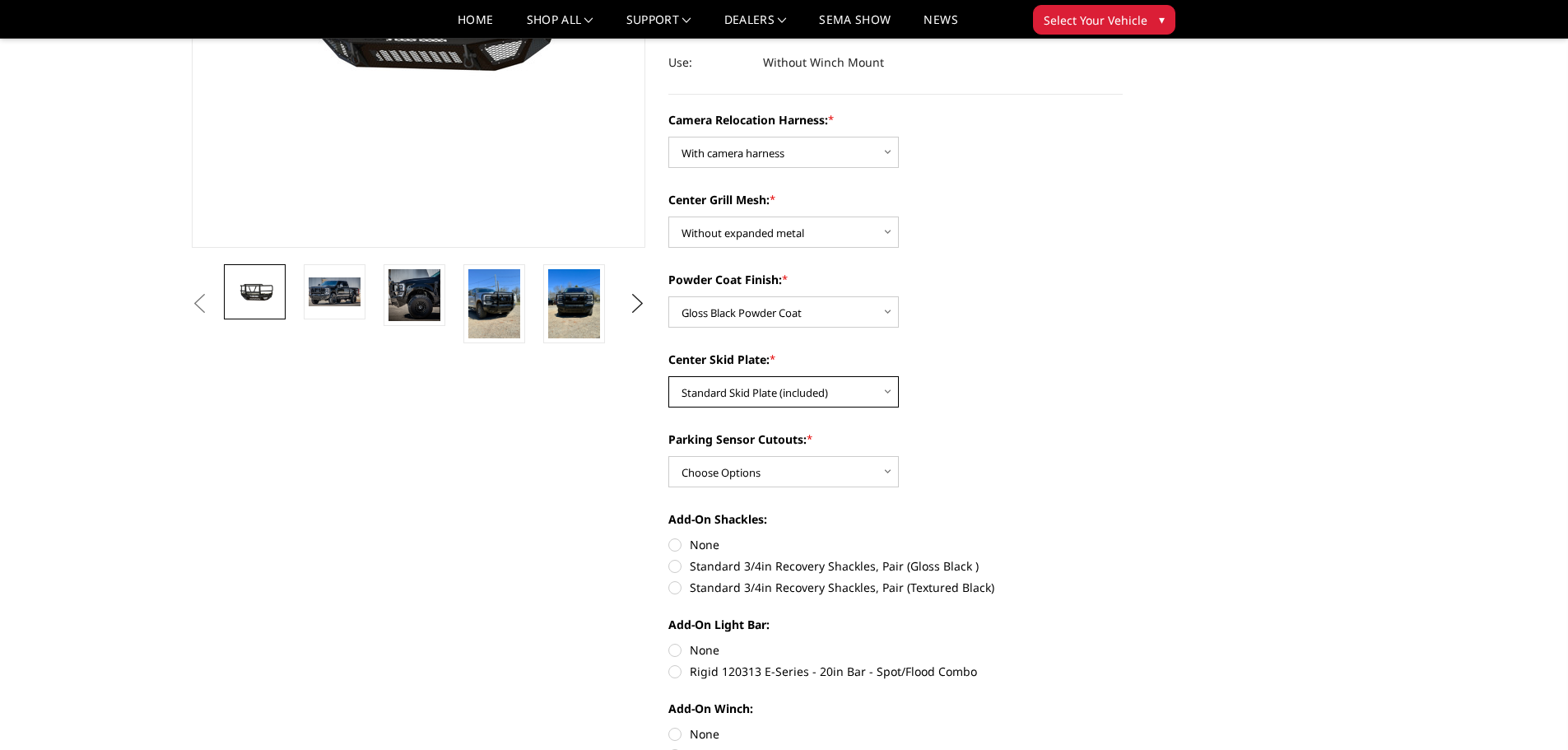
click at [669, 376] on select "Choose Options Winch Mount Skid Plate Standard Skid Plate (included) 2" Receive…" at bounding box center [784, 392] width 230 height 32
click at [1040, 459] on div "Parking Sensor Cutouts: * Choose Options Yes - With Parking Sensor Cutouts" at bounding box center [895, 459] width 454 height 57
click at [781, 475] on select "Choose Options Yes - With Parking Sensor Cutouts" at bounding box center [784, 472] width 230 height 32
select select "3744"
click at [669, 456] on select "Choose Options Yes - With Parking Sensor Cutouts" at bounding box center [784, 472] width 230 height 32
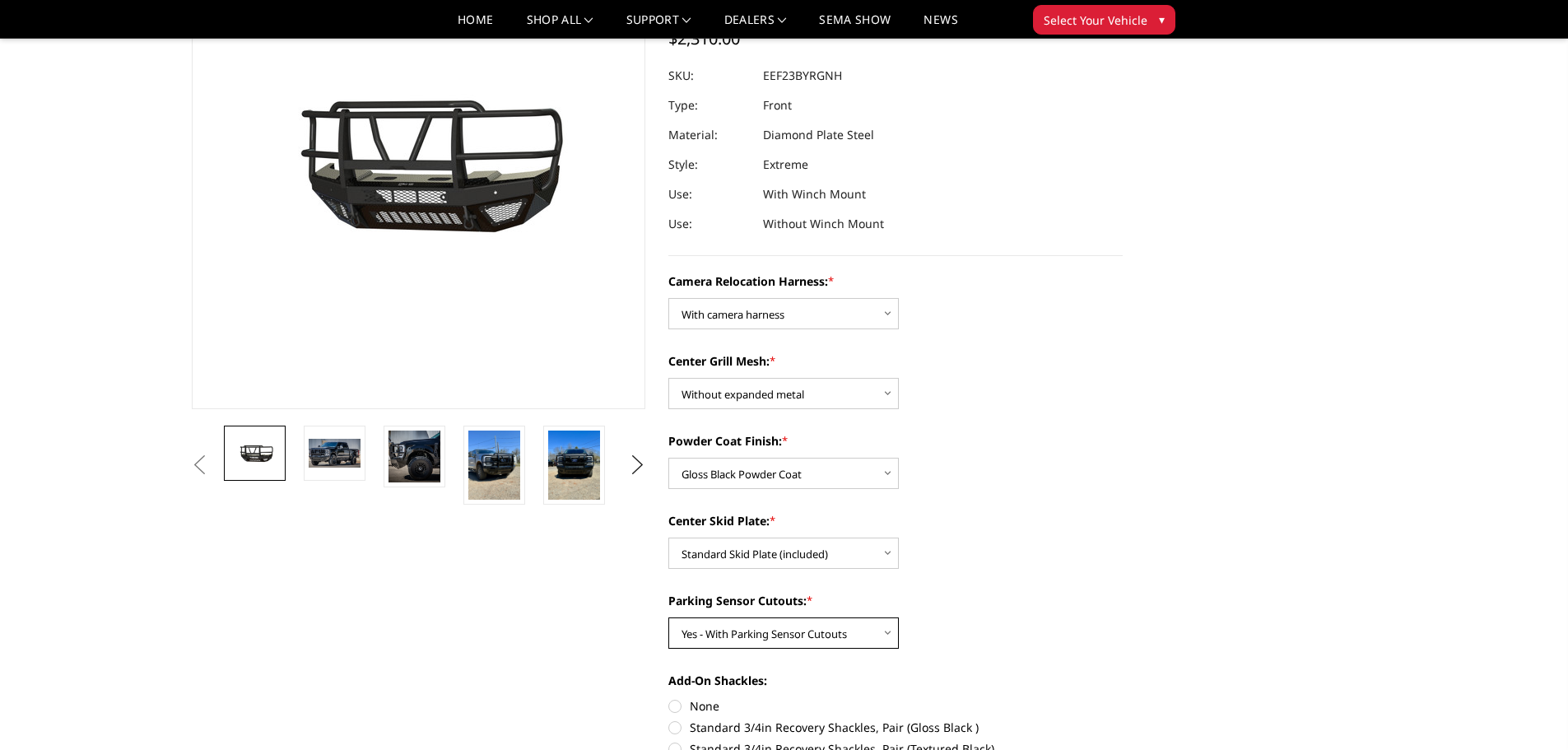
scroll to position [0, 0]
